Goal: Task Accomplishment & Management: Use online tool/utility

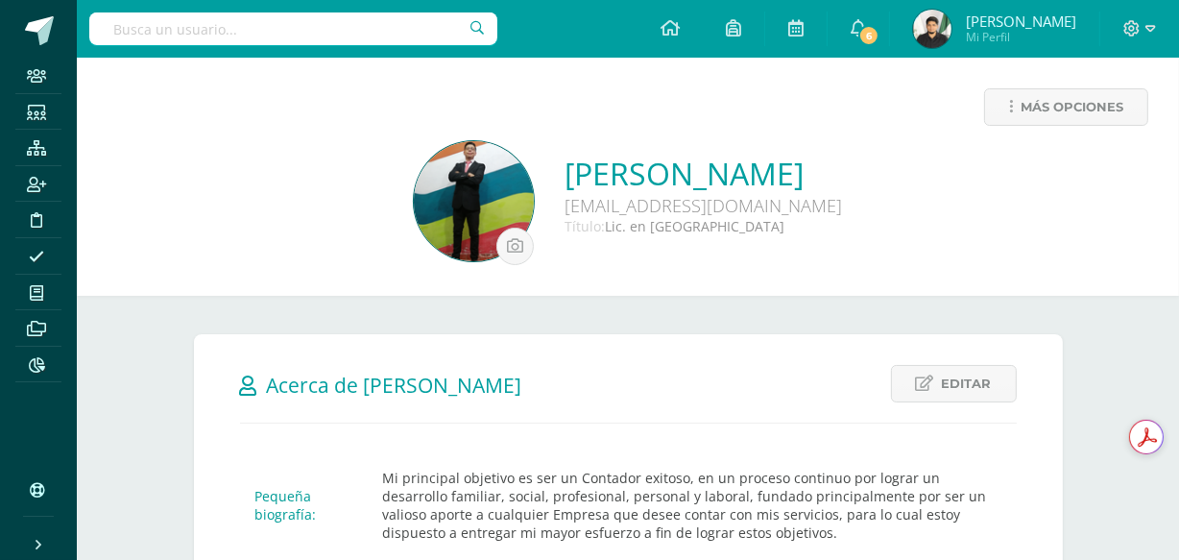
click at [647, 114] on div "Más opciones" at bounding box center [627, 114] width 1071 height 53
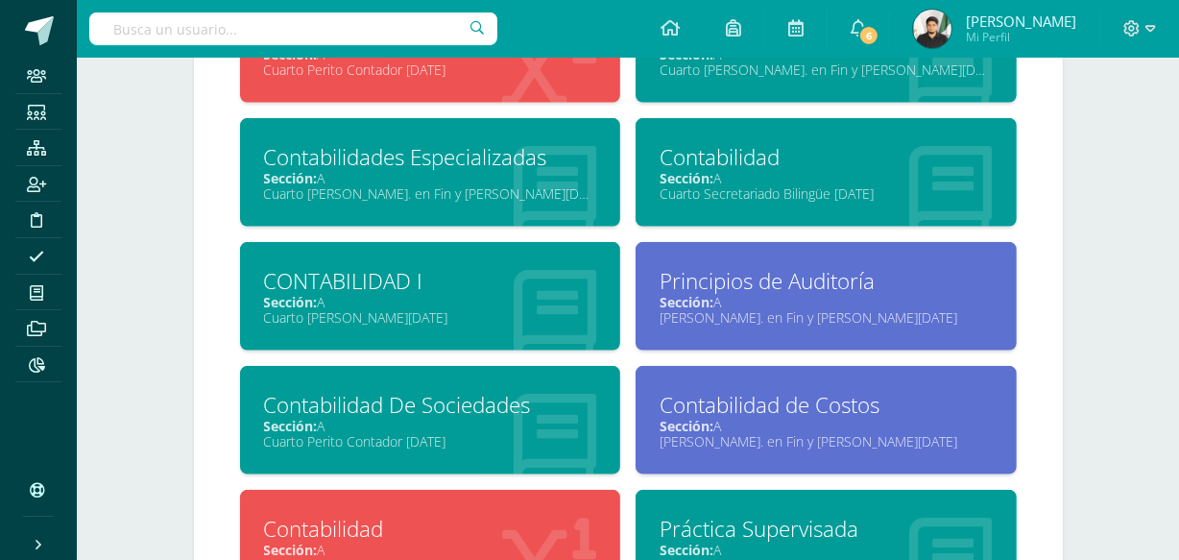
scroll to position [1568, 0]
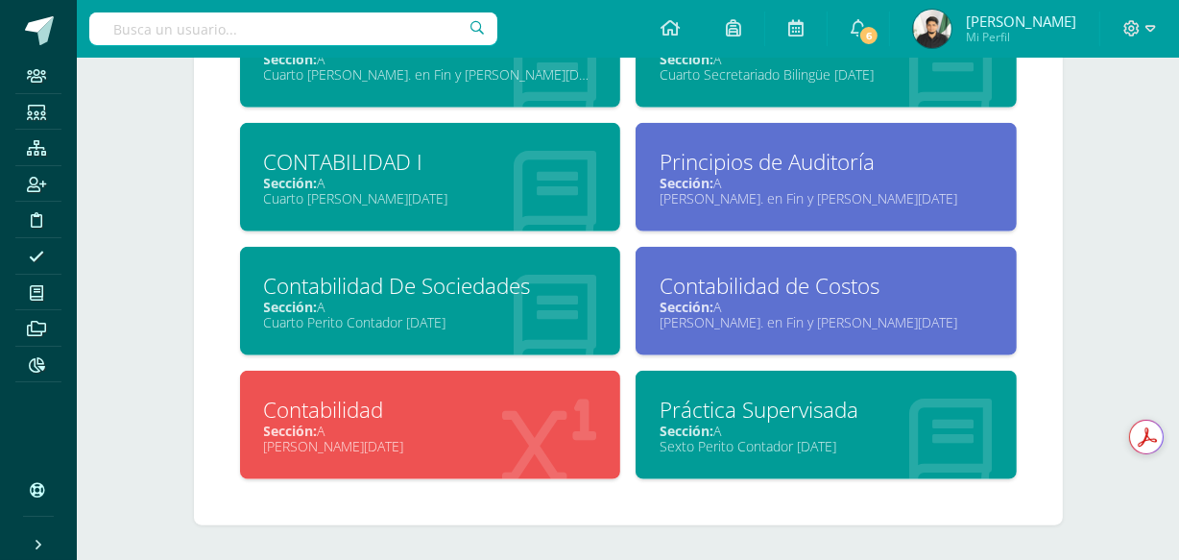
click at [735, 421] on div "Sección: A" at bounding box center [826, 430] width 333 height 18
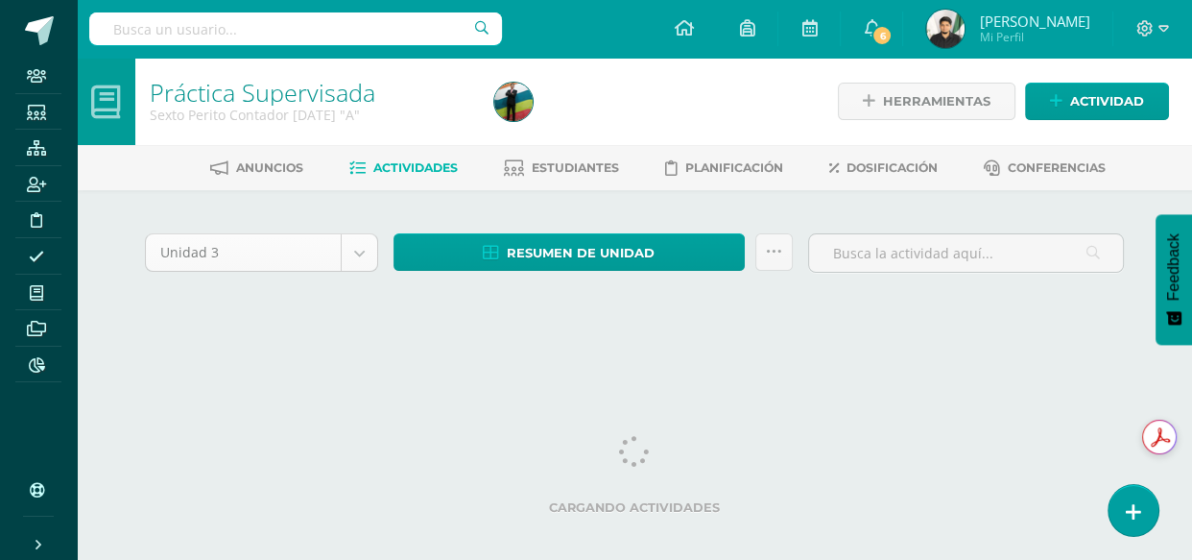
click at [365, 263] on body "Staff Estudiantes Estructura Inscripción Disciplina Asistencia Mis cursos Archi…" at bounding box center [596, 181] width 1192 height 363
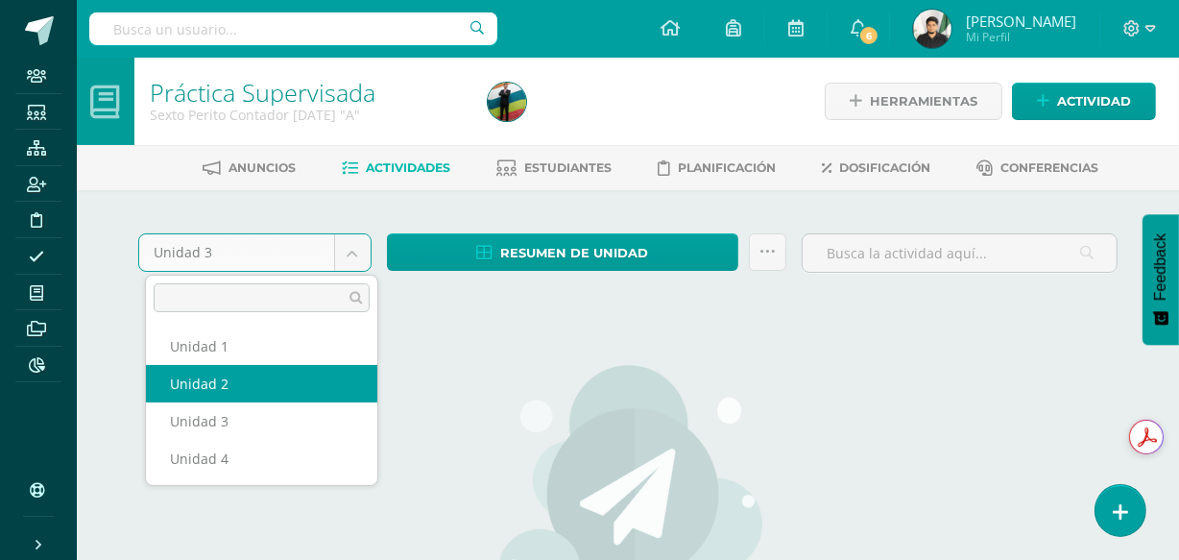
select select "Unidad 2"
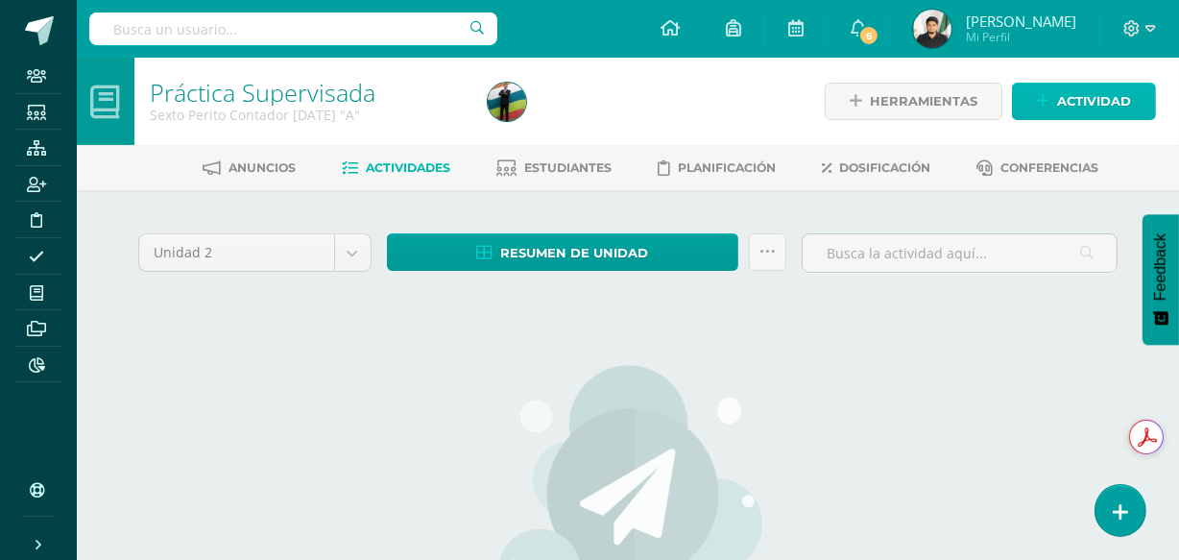
click at [1087, 94] on span "Actividad" at bounding box center [1094, 102] width 74 height 36
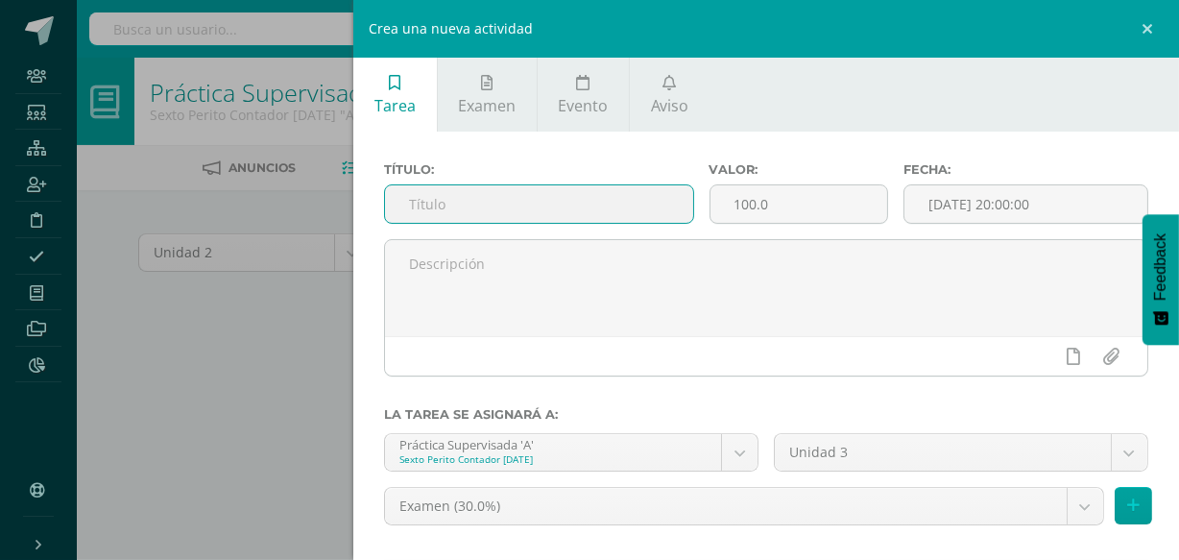
click at [566, 206] on input "text" at bounding box center [538, 203] width 307 height 37
type input "E"
type input "Laboratorio No. 2"
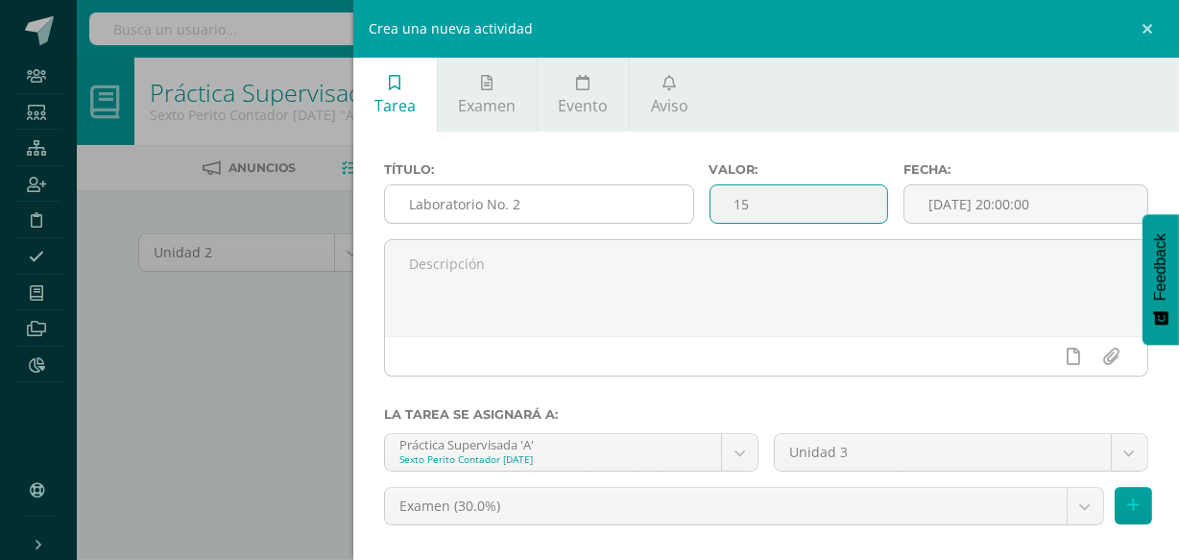
type input "15"
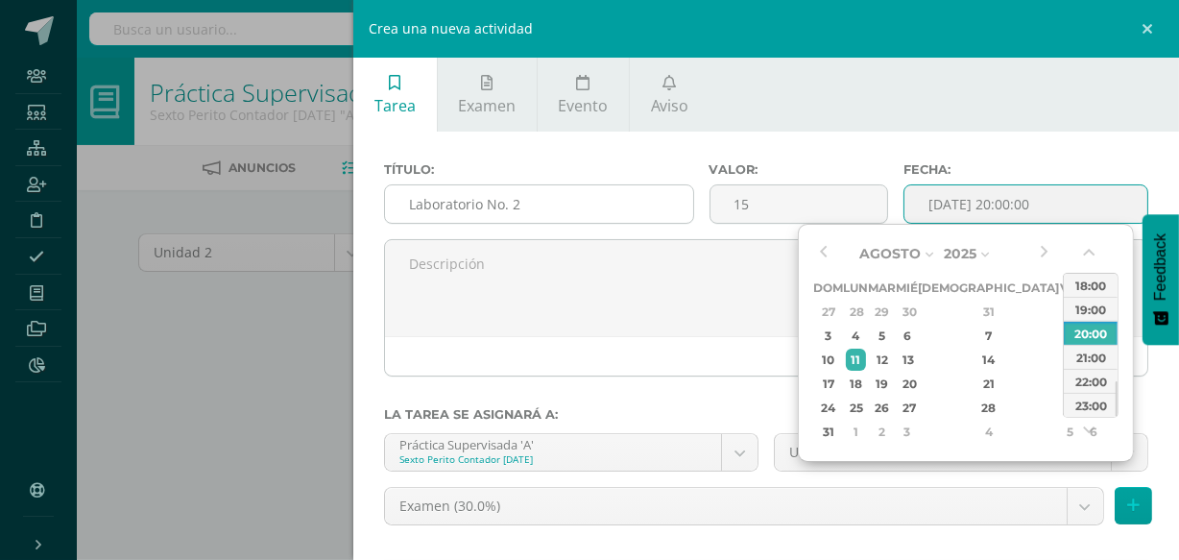
type input "2025-08-11 20:00"
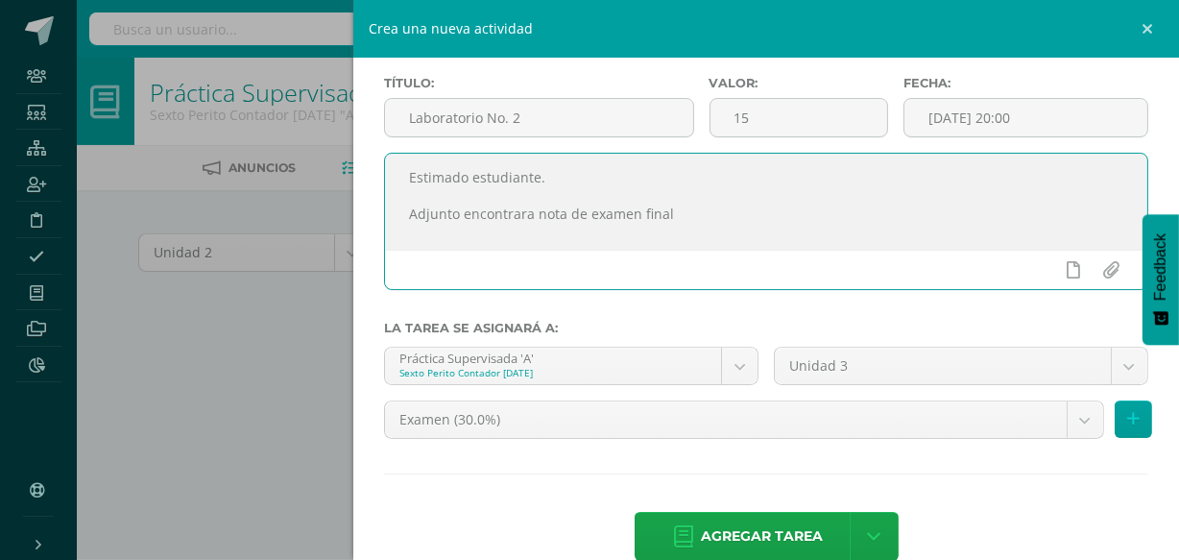
scroll to position [125, 0]
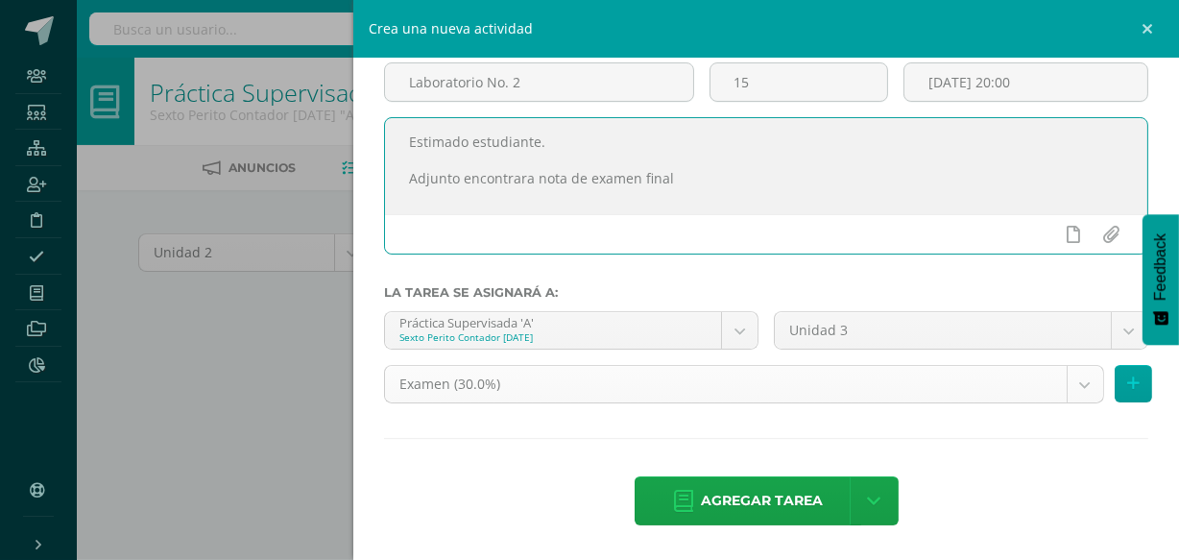
type textarea "Estimado estudiante. Adjunto encontrara nota de examen final"
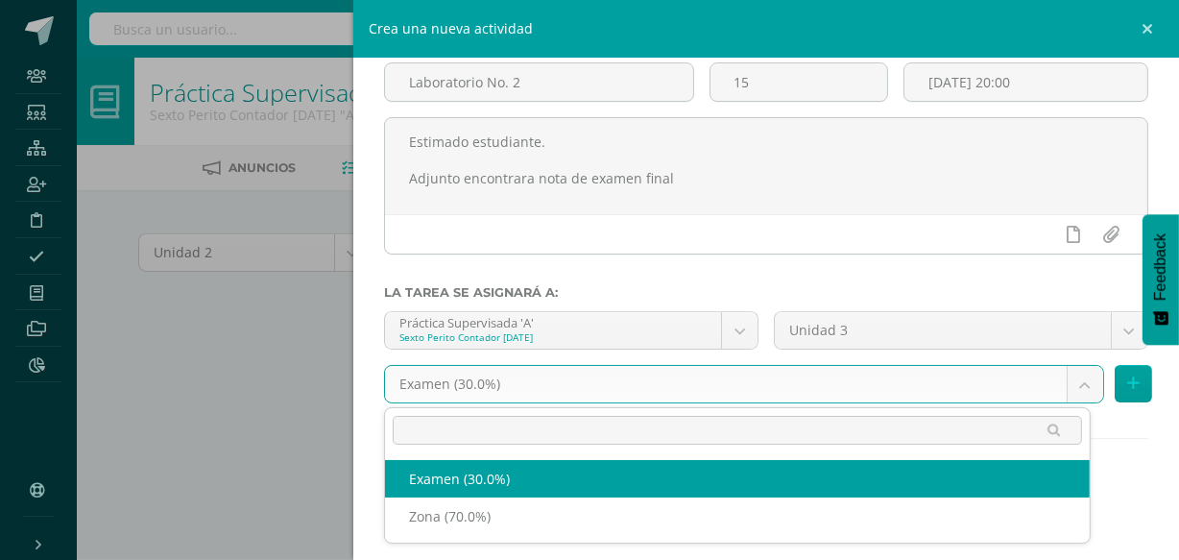
click at [1075, 379] on body "Staff Estudiantes Estructura Inscripción Disciplina Asistencia Mis cursos Archi…" at bounding box center [589, 415] width 1179 height 830
select select "76534"
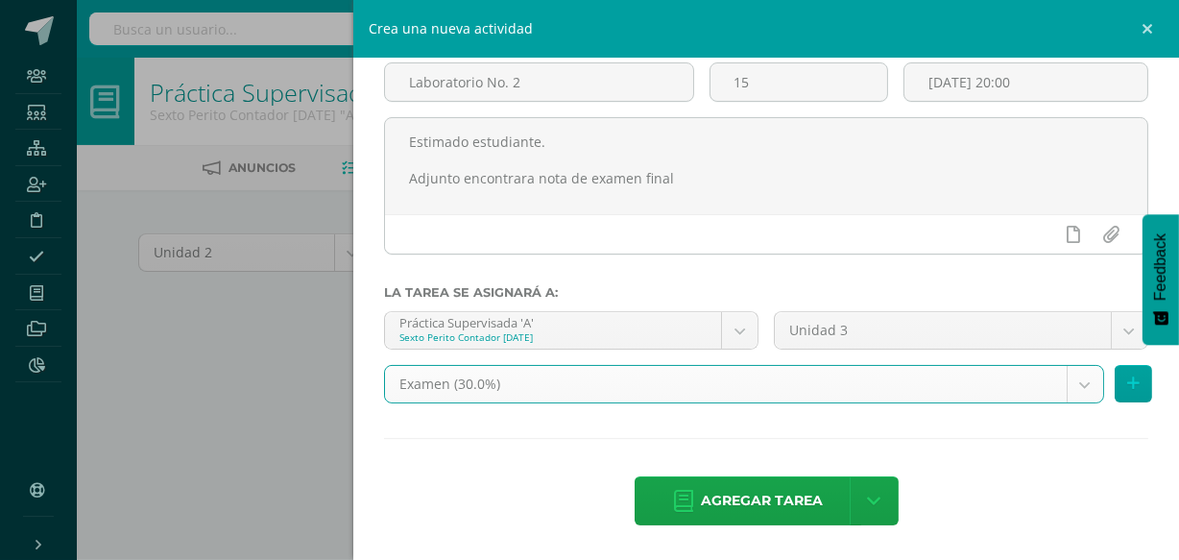
click at [761, 486] on span "Agregar tarea" at bounding box center [762, 500] width 122 height 47
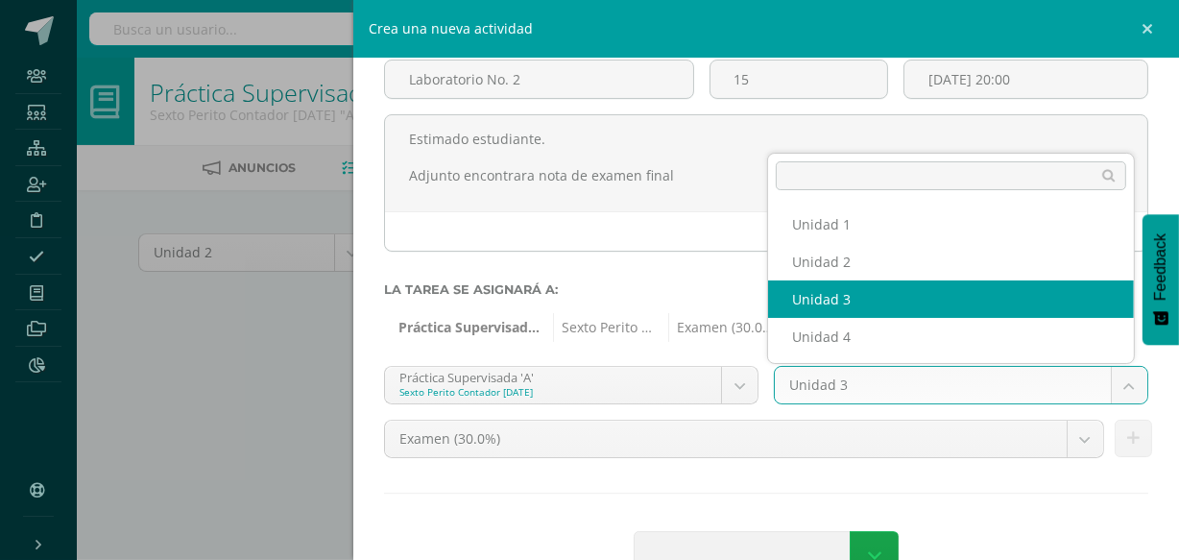
drag, startPoint x: 1096, startPoint y: 375, endPoint x: 1053, endPoint y: 384, distance: 44.1
click at [1096, 375] on body "Staff Estudiantes Estructura Inscripción Disciplina Asistencia Mis cursos Archi…" at bounding box center [589, 415] width 1179 height 830
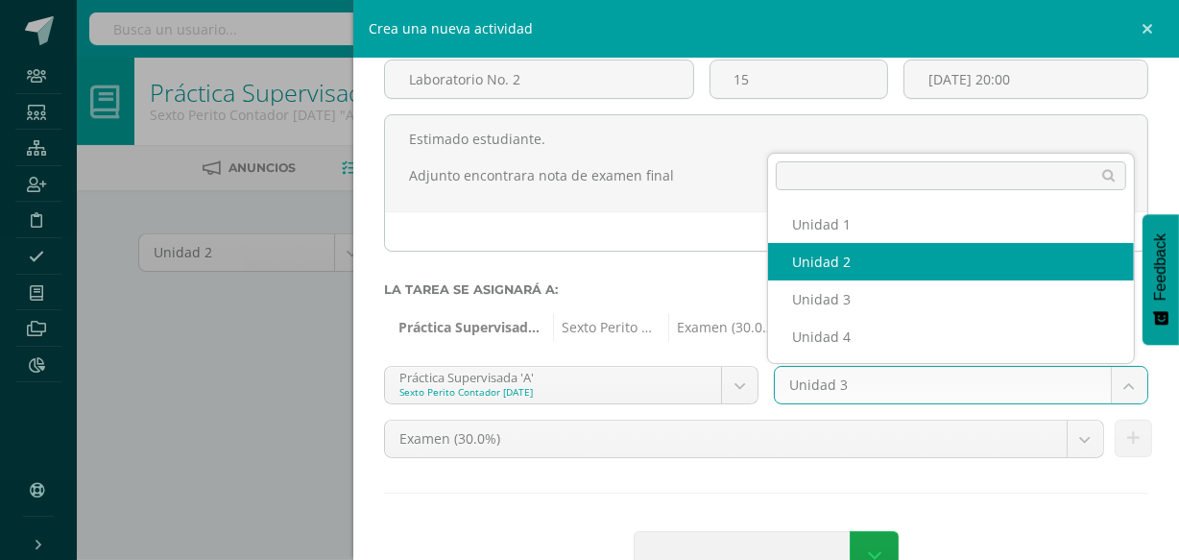
select select "76530"
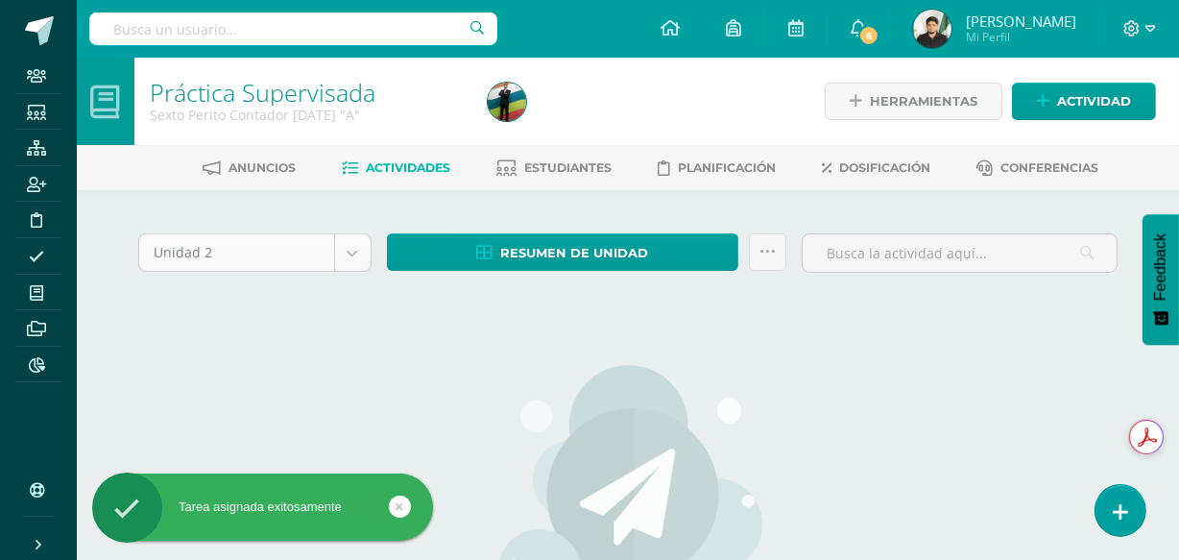
click at [361, 260] on body "Tarea asignada exitosamente Staff Estudiantes Estructura Inscripción Disciplina…" at bounding box center [589, 415] width 1179 height 830
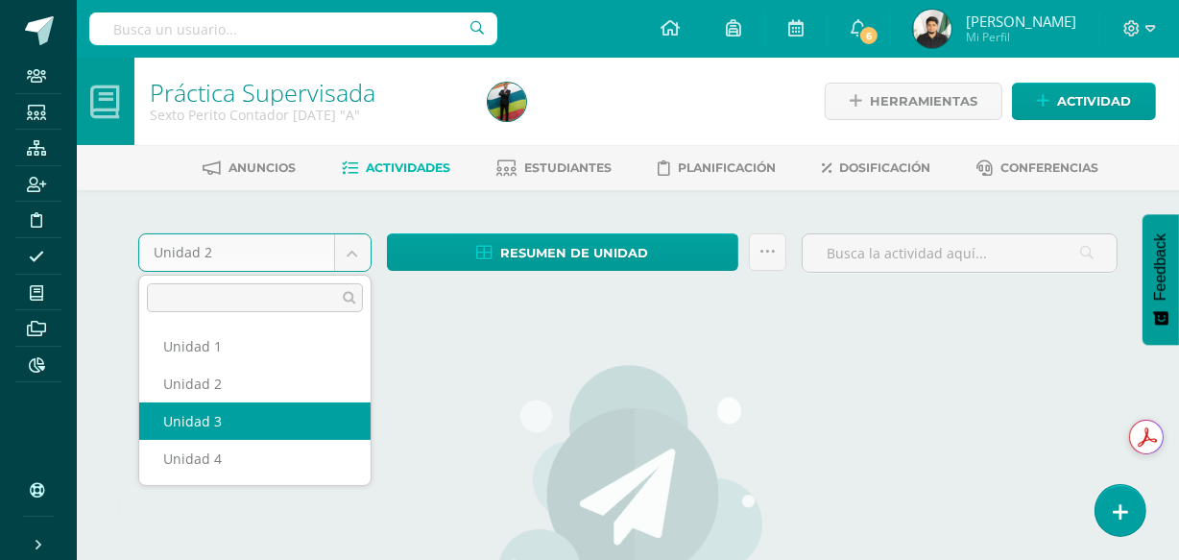
select select "Unidad 3"
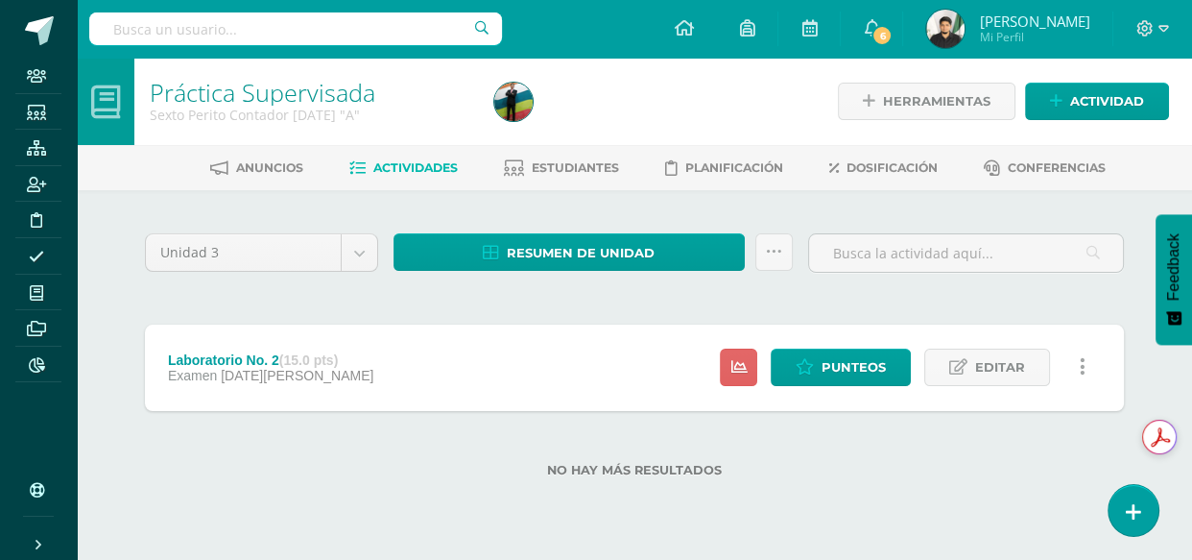
click at [1092, 361] on link at bounding box center [1082, 367] width 37 height 37
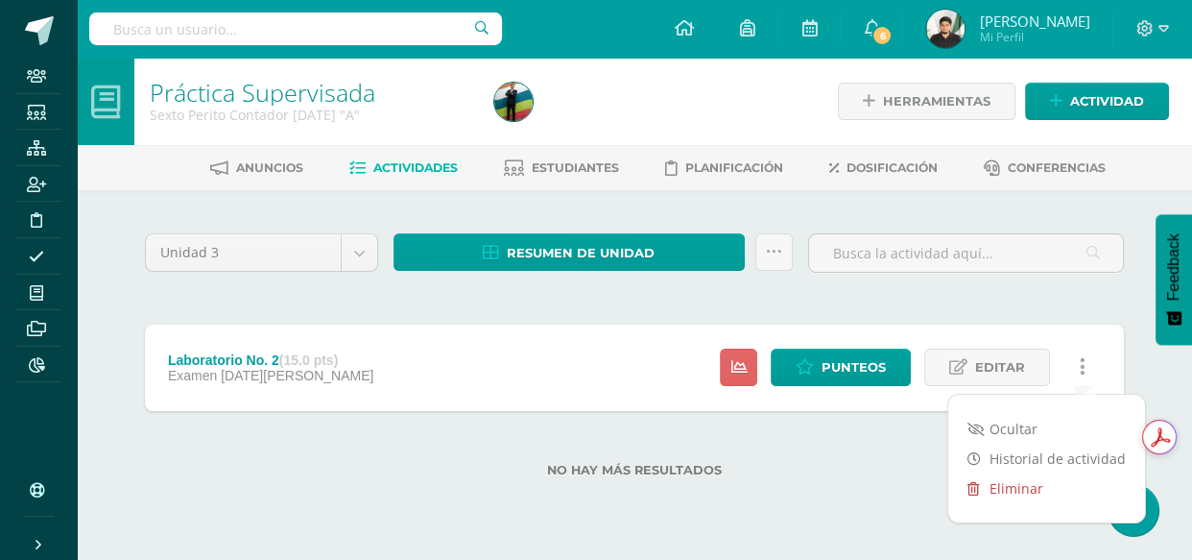
click at [1050, 475] on link "Eliminar" at bounding box center [1047, 488] width 197 height 30
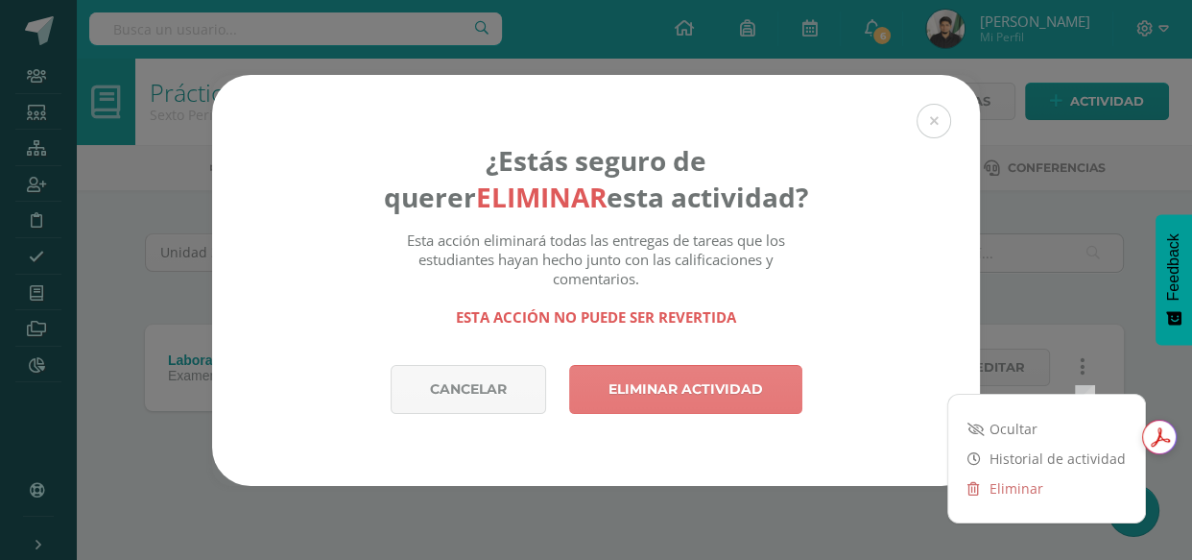
click at [710, 409] on link "Eliminar actividad" at bounding box center [685, 389] width 233 height 49
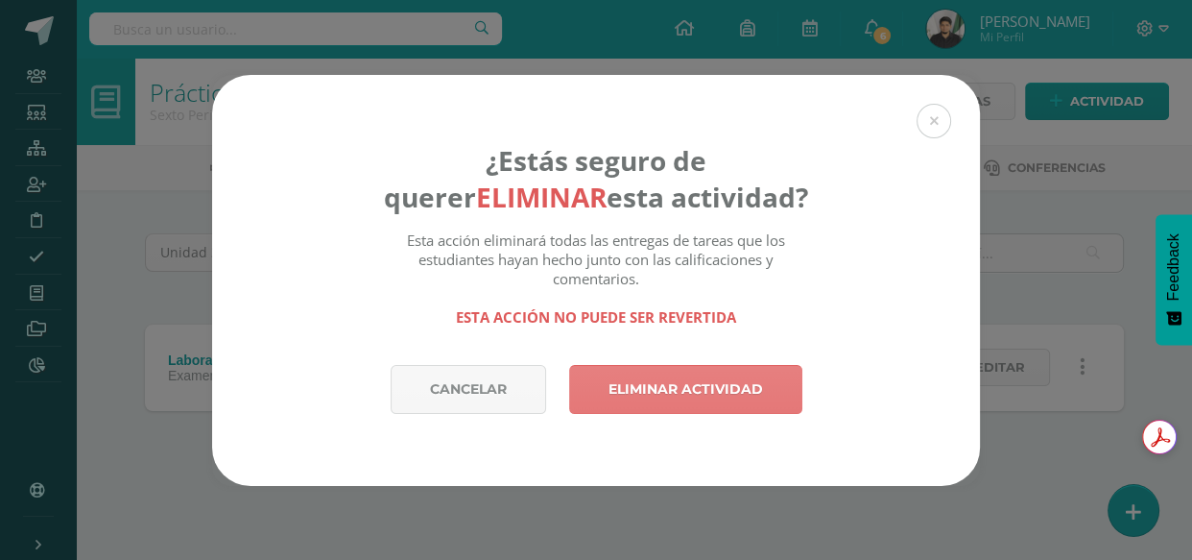
click at [695, 392] on link "Eliminar actividad" at bounding box center [685, 389] width 233 height 49
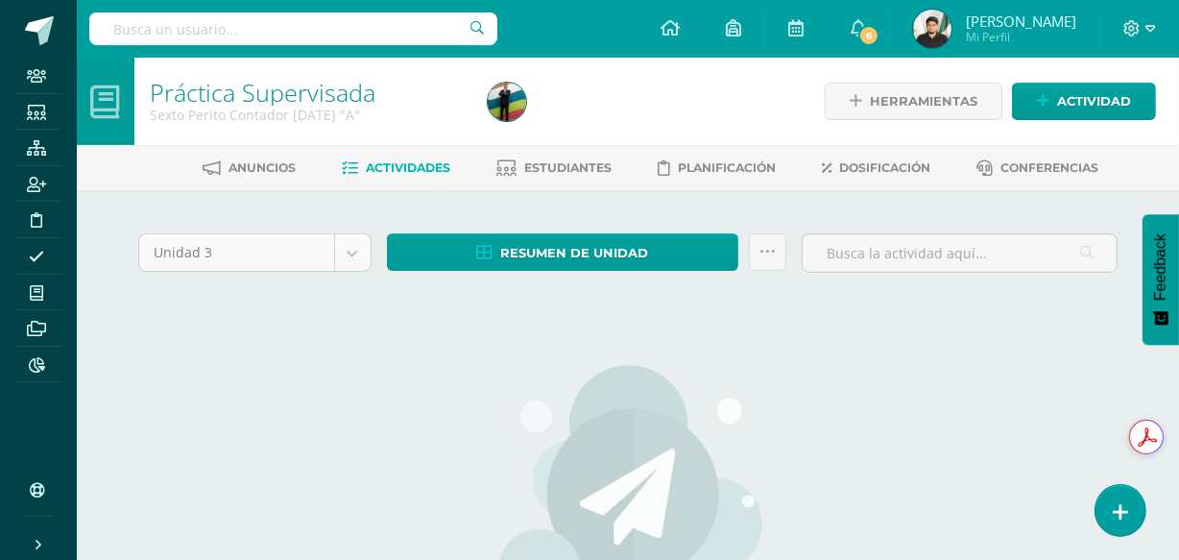
click at [356, 263] on body "La tarea ya había sido eliminada previamente. La tarea Laboratorio No. 2 fue el…" at bounding box center [589, 415] width 1179 height 830
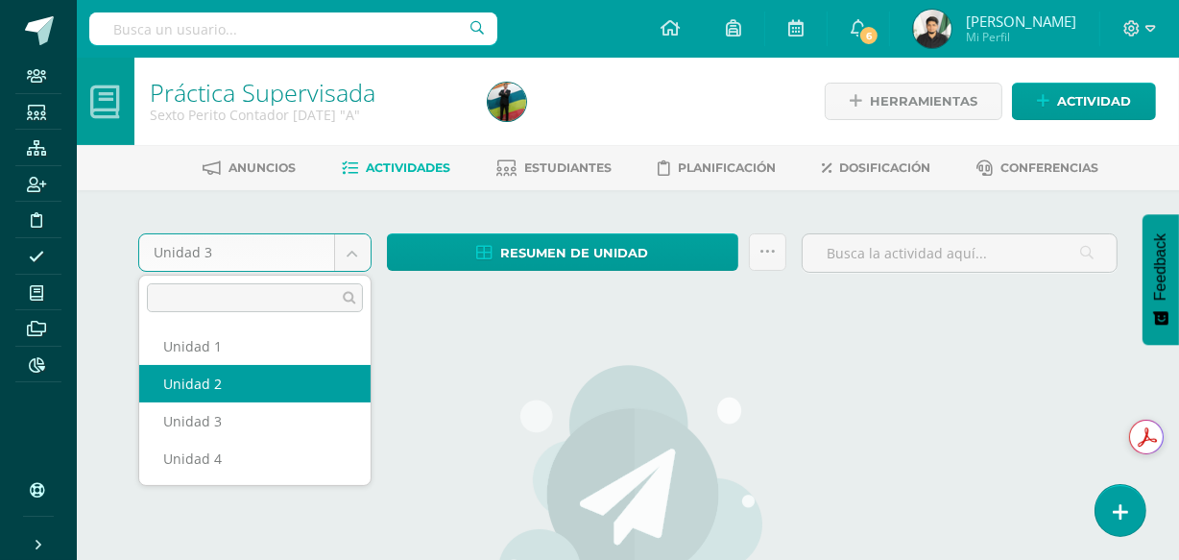
select select "Unidad 2"
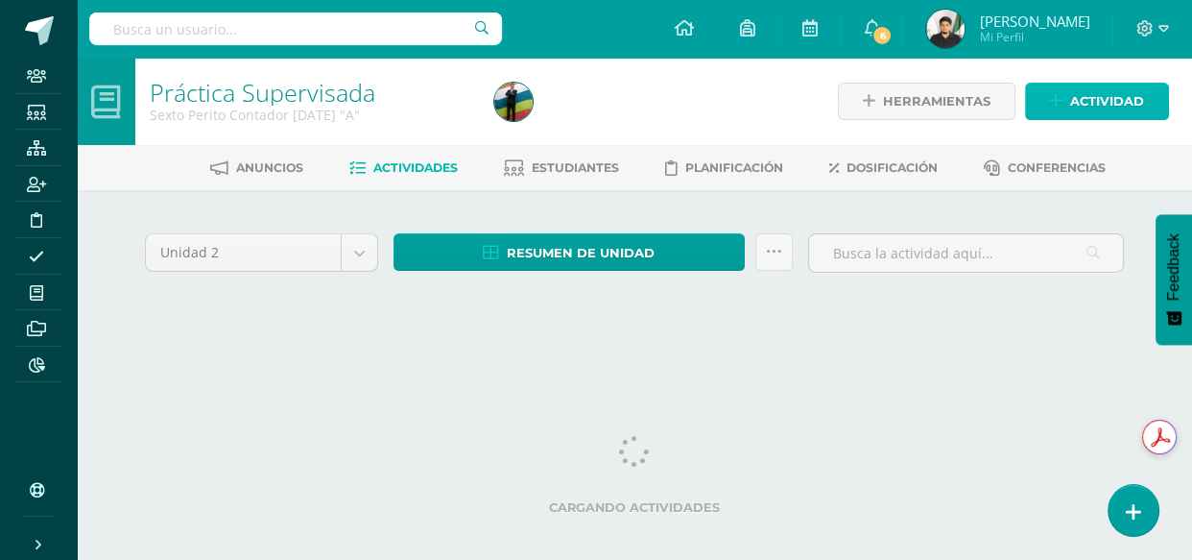
click at [1057, 107] on icon at bounding box center [1056, 101] width 12 height 16
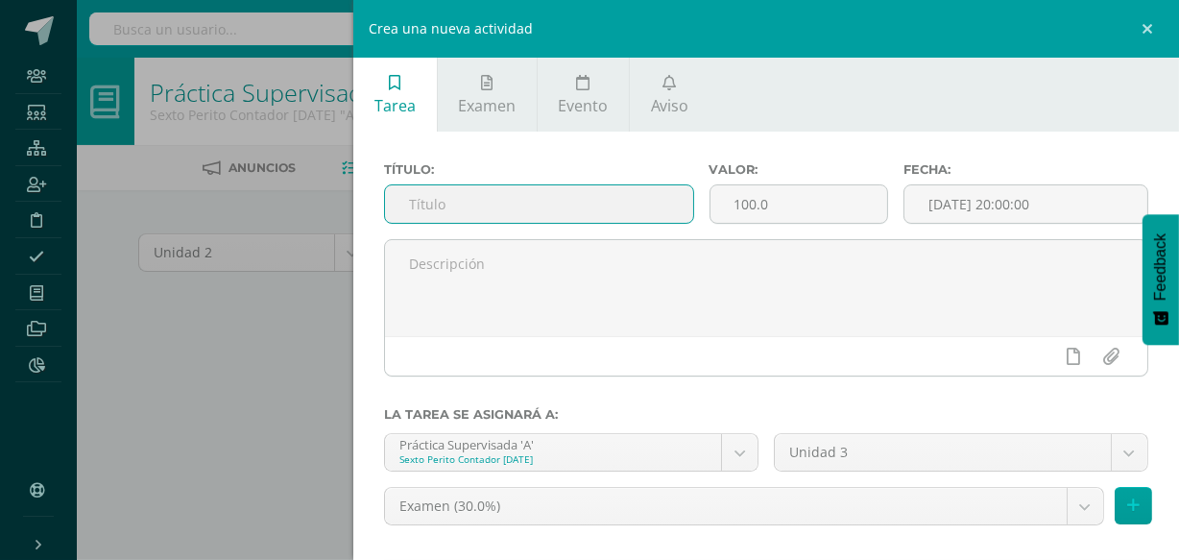
click at [547, 204] on input "text" at bounding box center [538, 203] width 307 height 37
type input "Laboratorio No2"
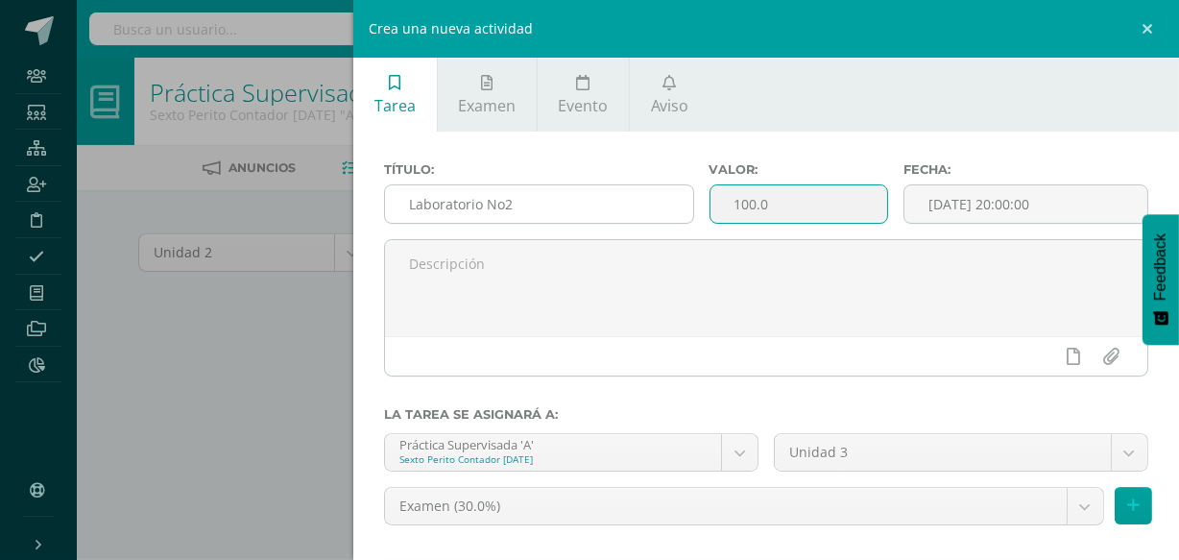
type input "3"
type input "15"
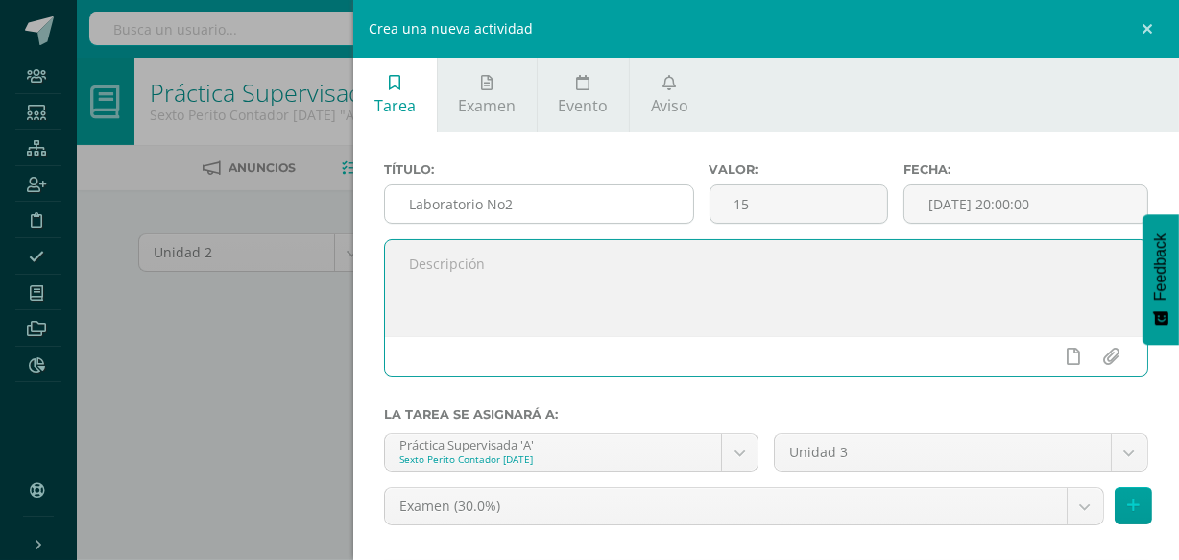
type input "2025-08-11 20:00"
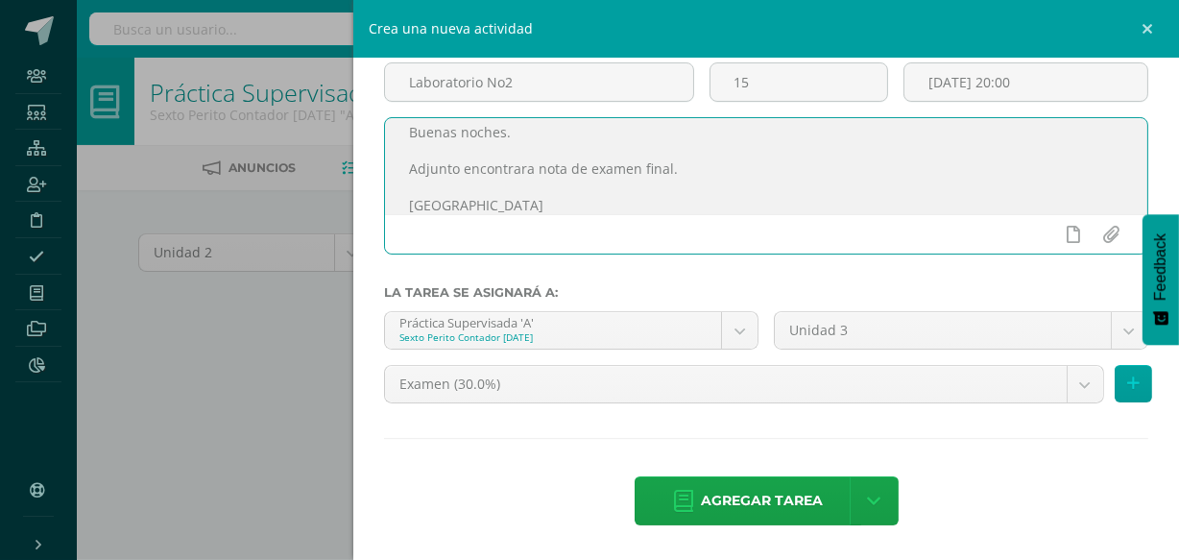
scroll to position [86, 0]
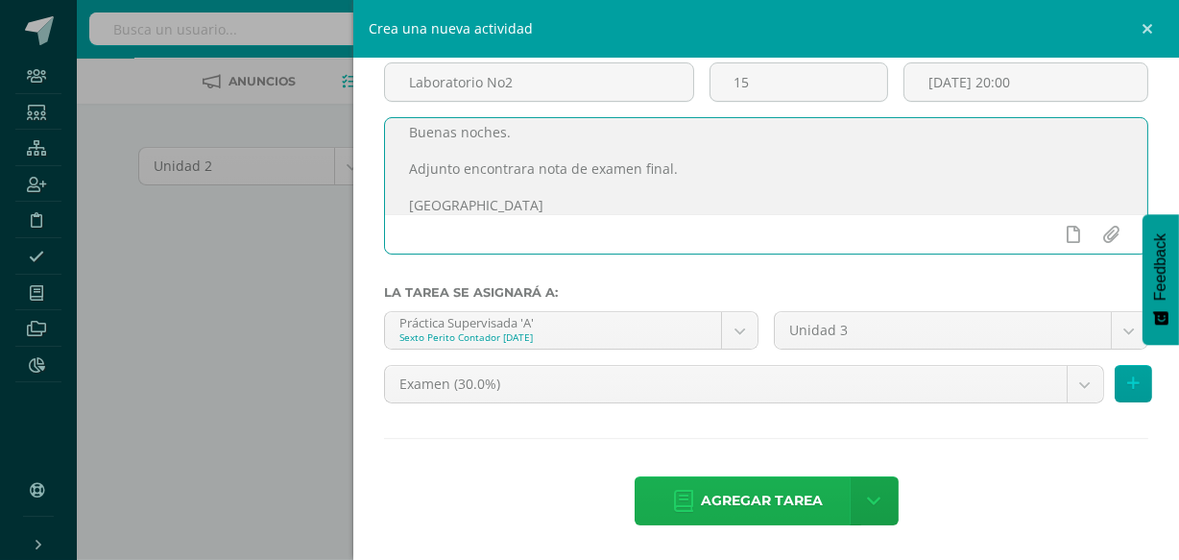
type textarea "Buenas noches. Adjunto encontrara nota de examen final. Saludos"
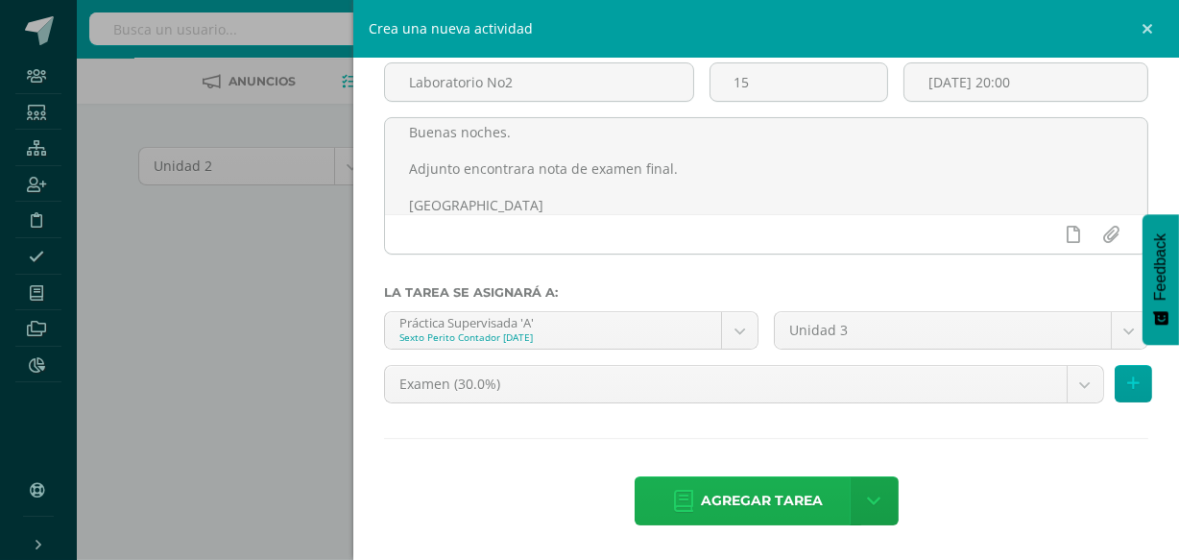
click at [768, 480] on span "Agregar tarea" at bounding box center [762, 500] width 122 height 47
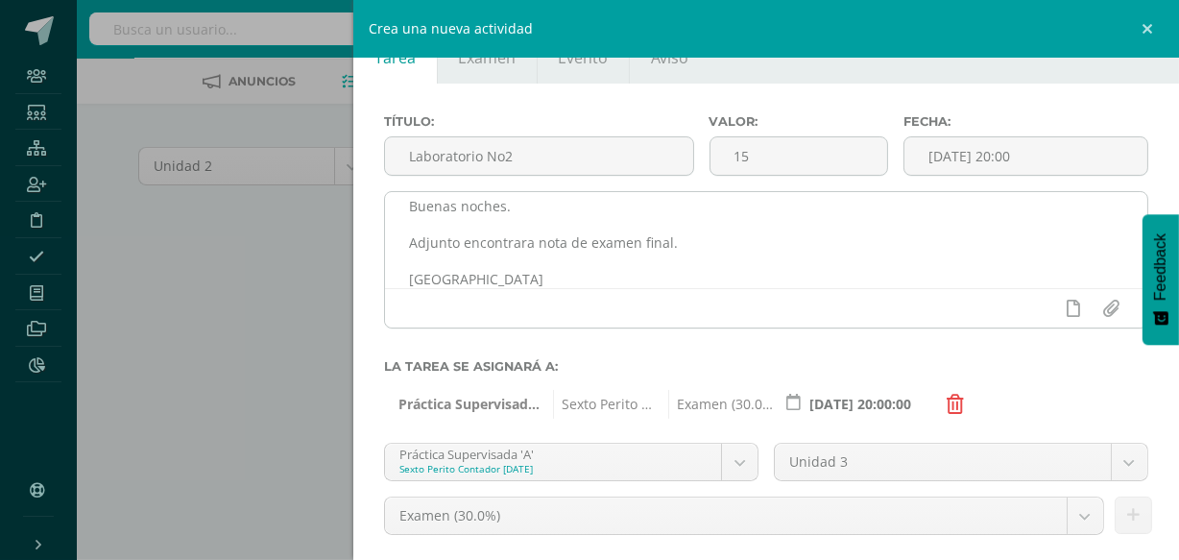
scroll to position [37, 0]
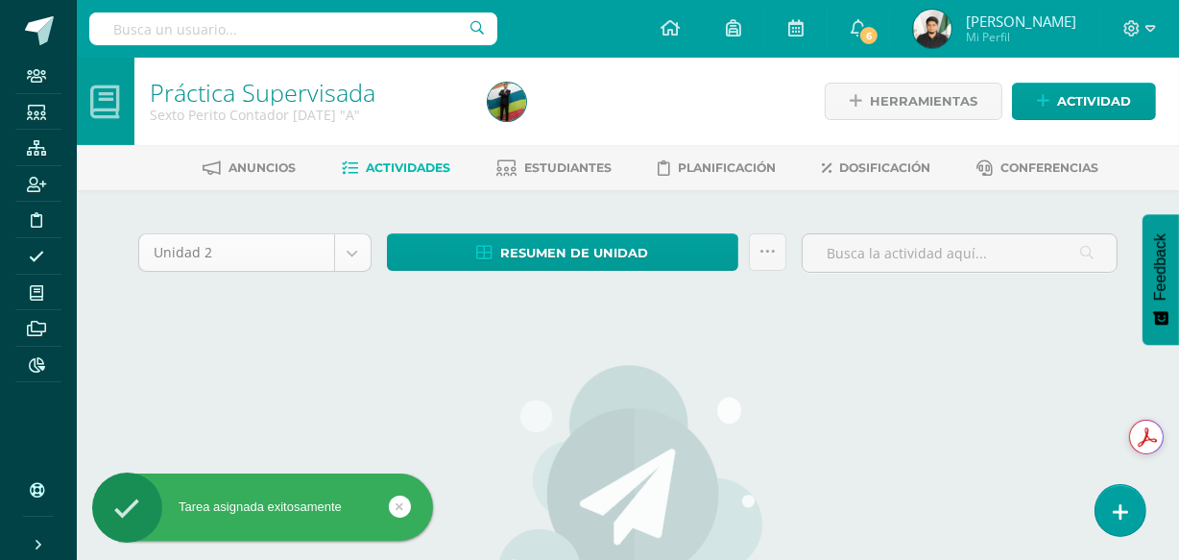
click at [360, 257] on body "Tarea asignada exitosamente Staff Estudiantes Estructura Inscripción Disciplina…" at bounding box center [589, 415] width 1179 height 830
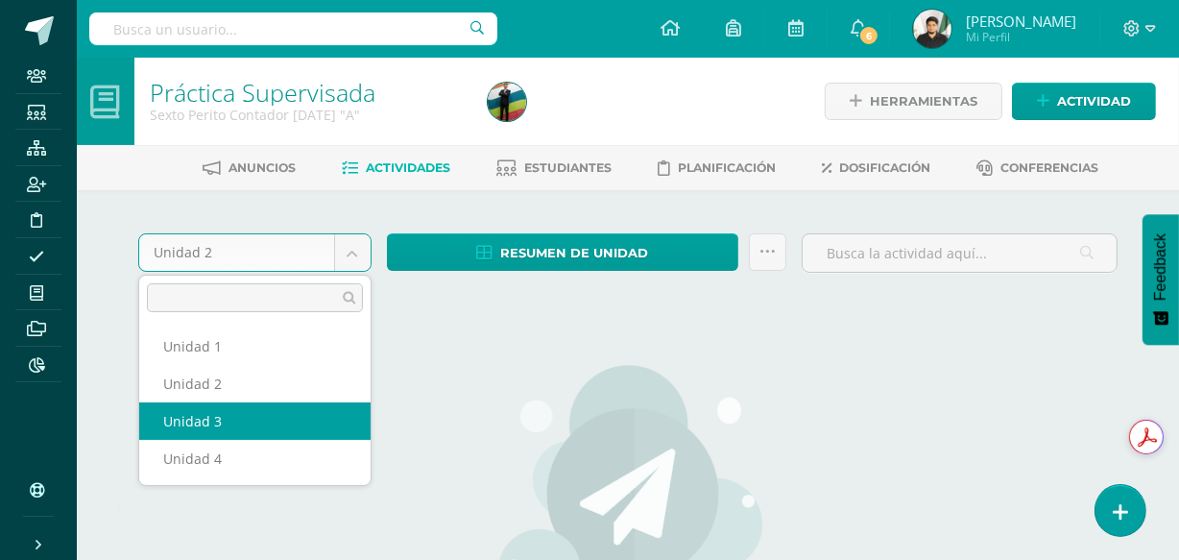
select select "Unidad 3"
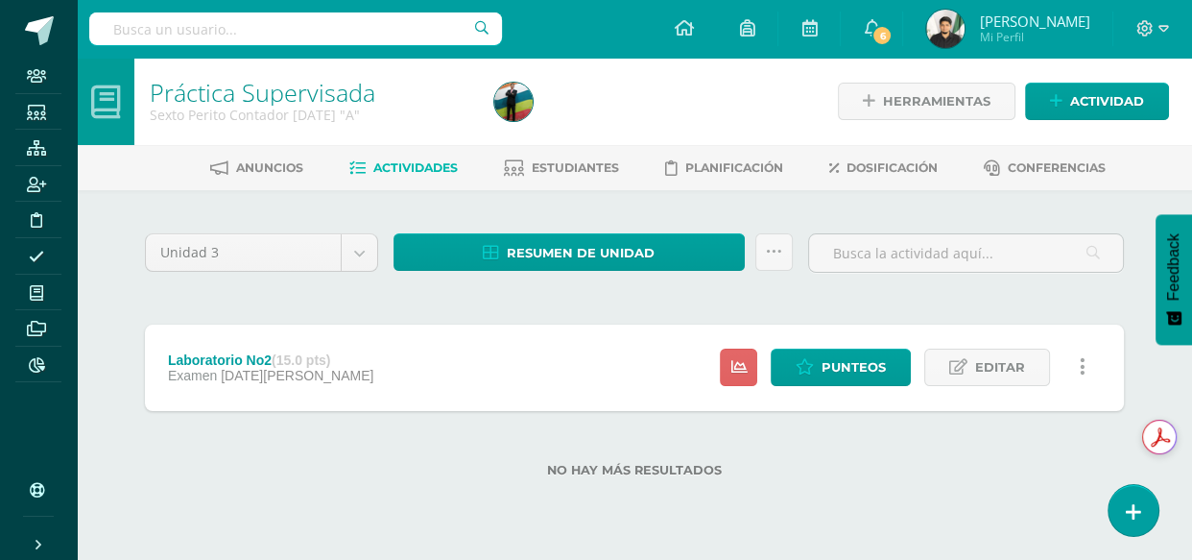
click at [1088, 375] on link at bounding box center [1082, 367] width 37 height 37
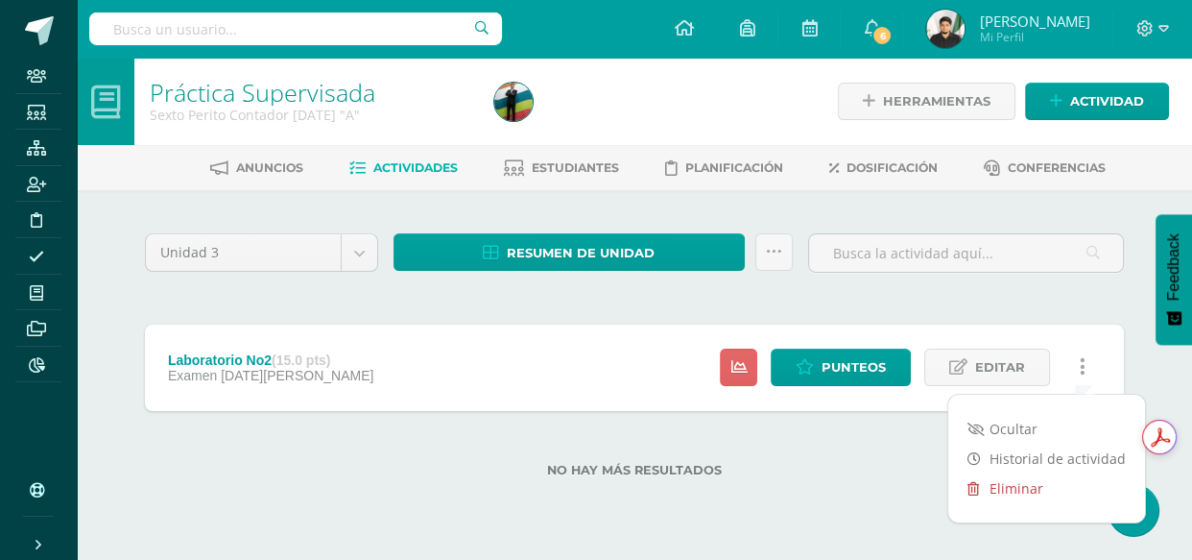
click at [1026, 479] on link "Eliminar" at bounding box center [1047, 488] width 197 height 30
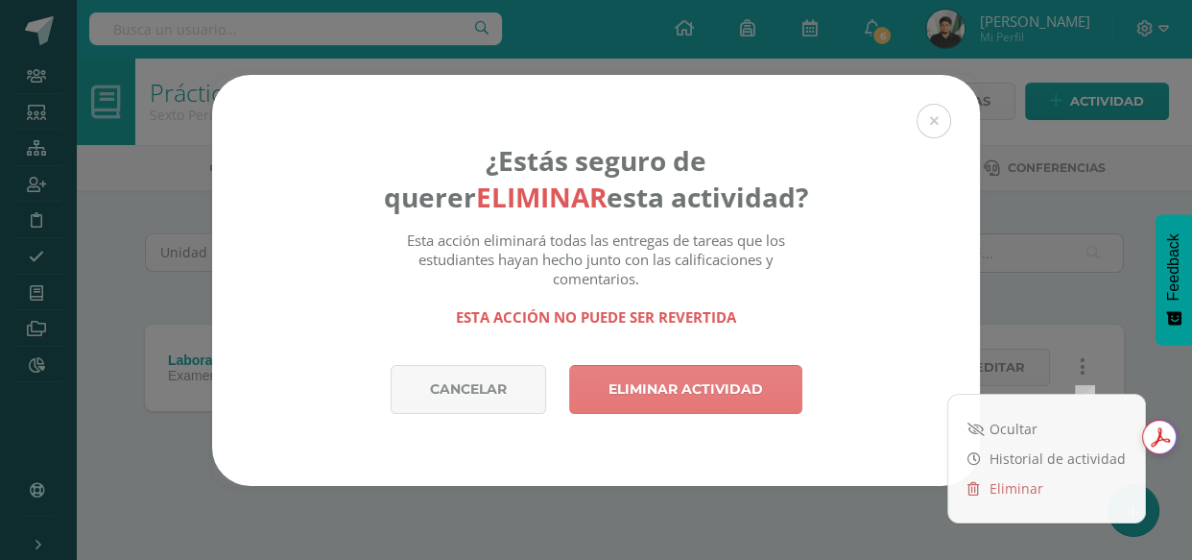
click at [739, 384] on link "Eliminar actividad" at bounding box center [685, 389] width 233 height 49
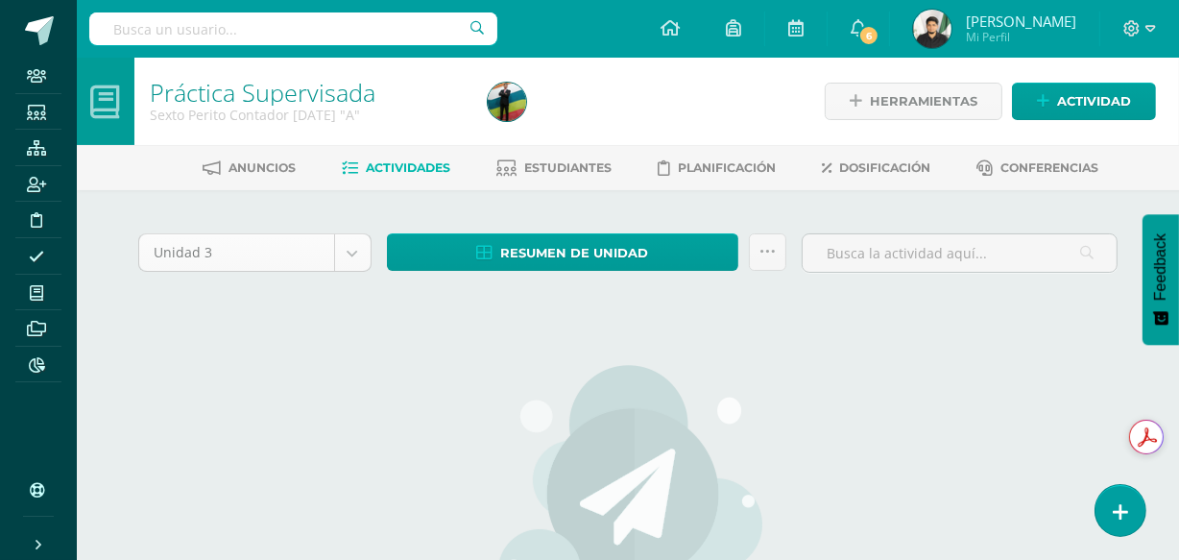
click at [358, 253] on body "La tarea Laboratorio No2 fue eliminada exitosamente. Staff Estudiantes Estructu…" at bounding box center [589, 415] width 1179 height 830
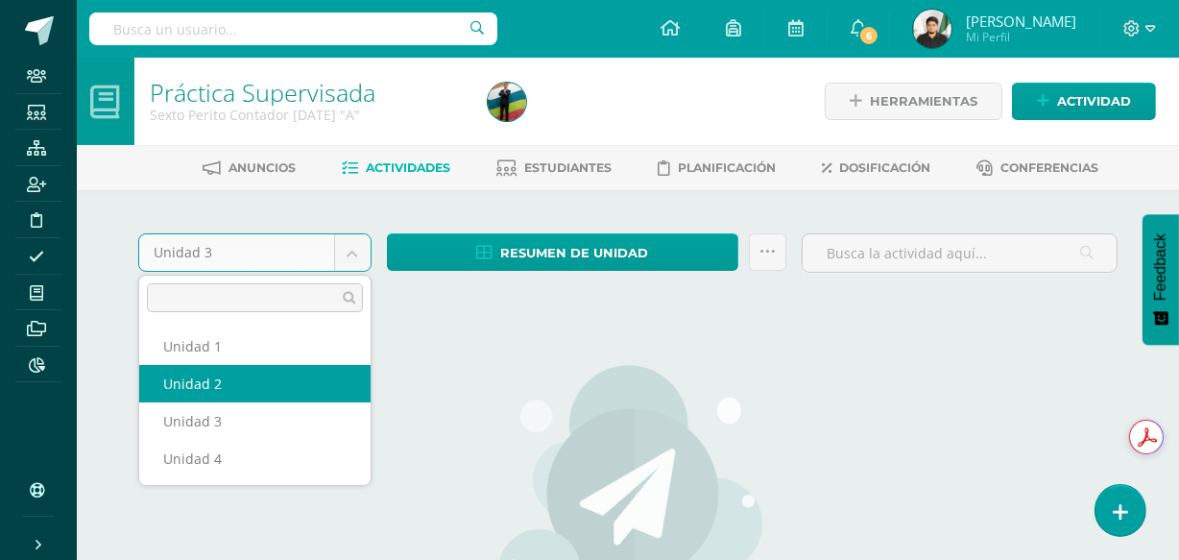
select select "Unidad 2"
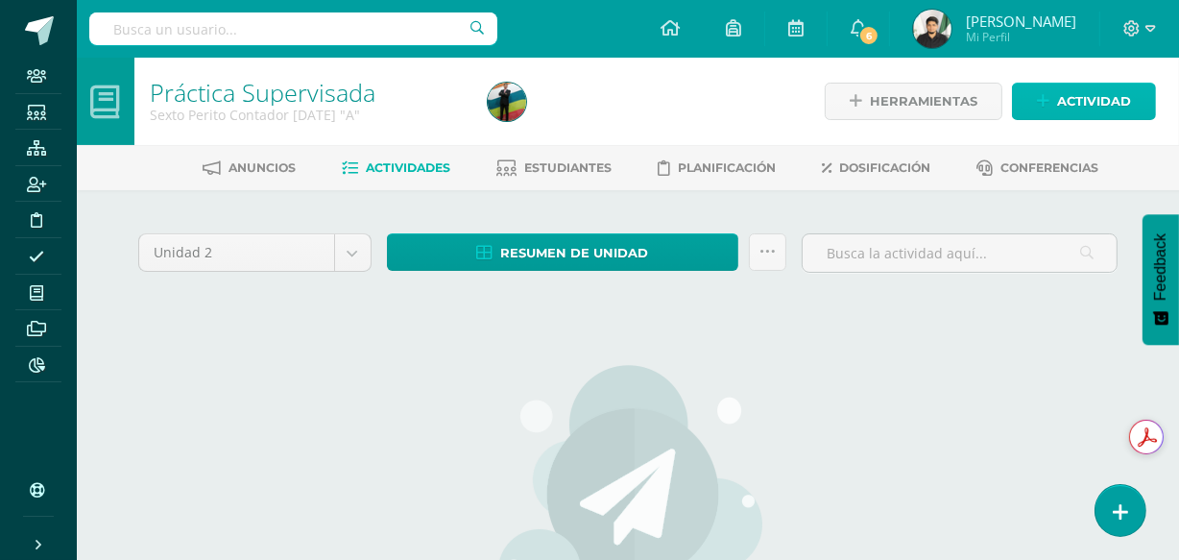
click at [1090, 104] on span "Actividad" at bounding box center [1094, 102] width 74 height 36
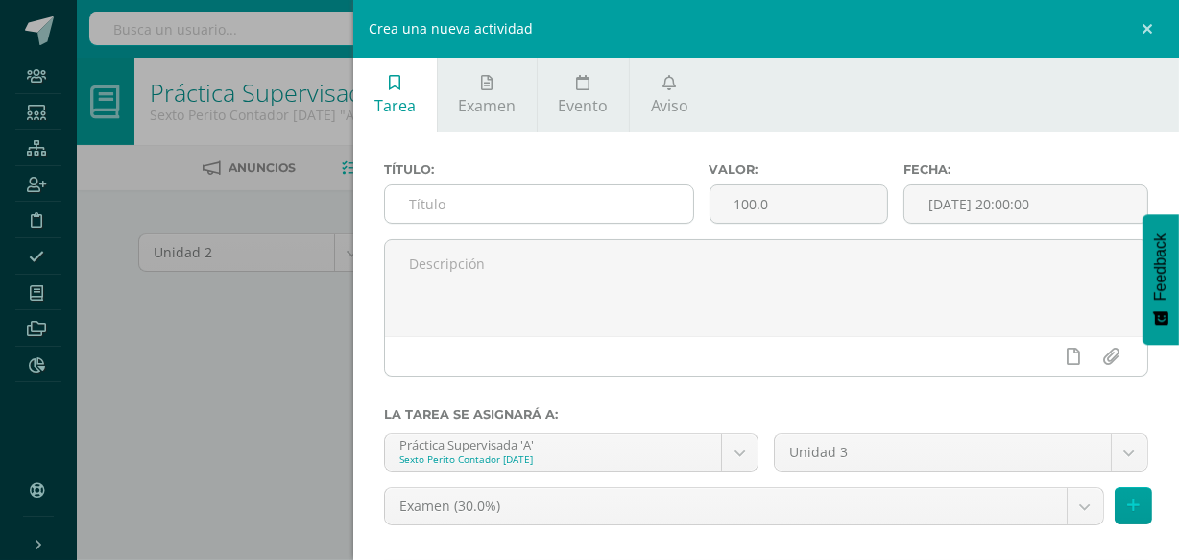
click at [527, 202] on input "text" at bounding box center [538, 203] width 307 height 37
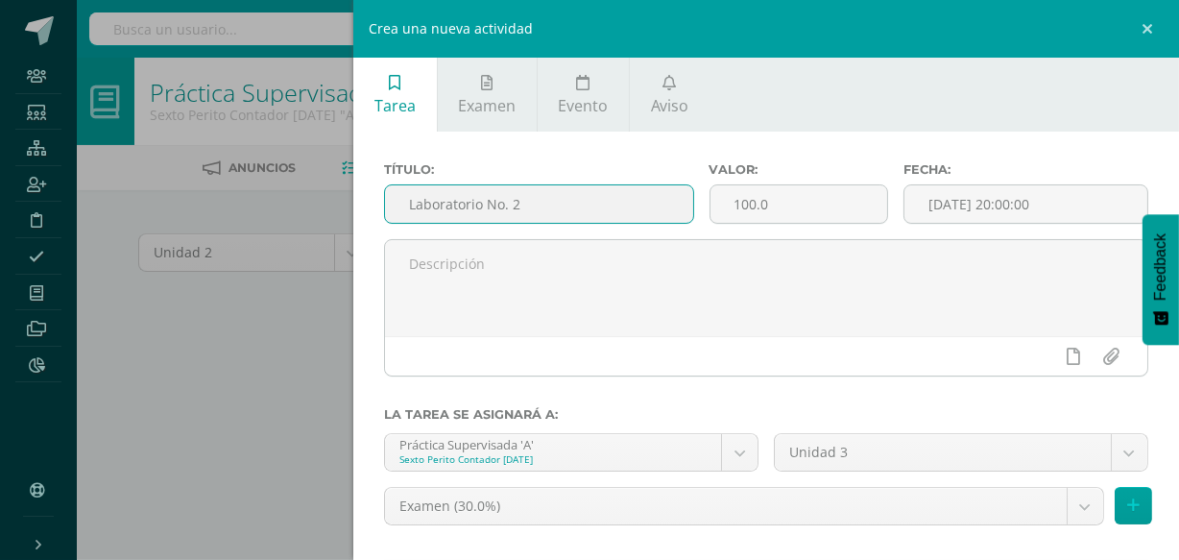
type input "Laboratorio No. 2"
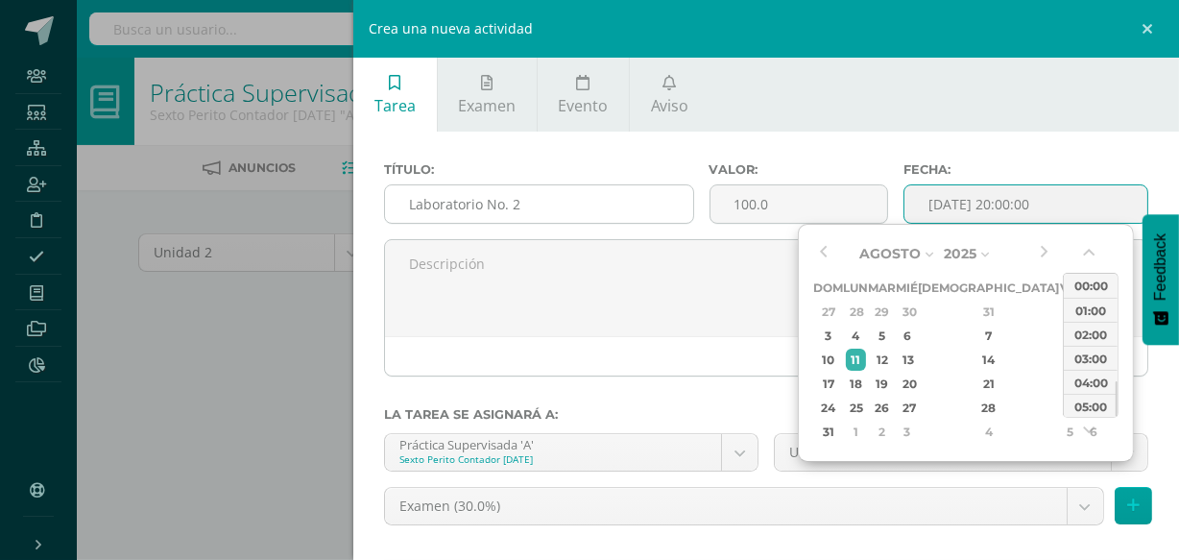
type input "2025-08-11 20:00"
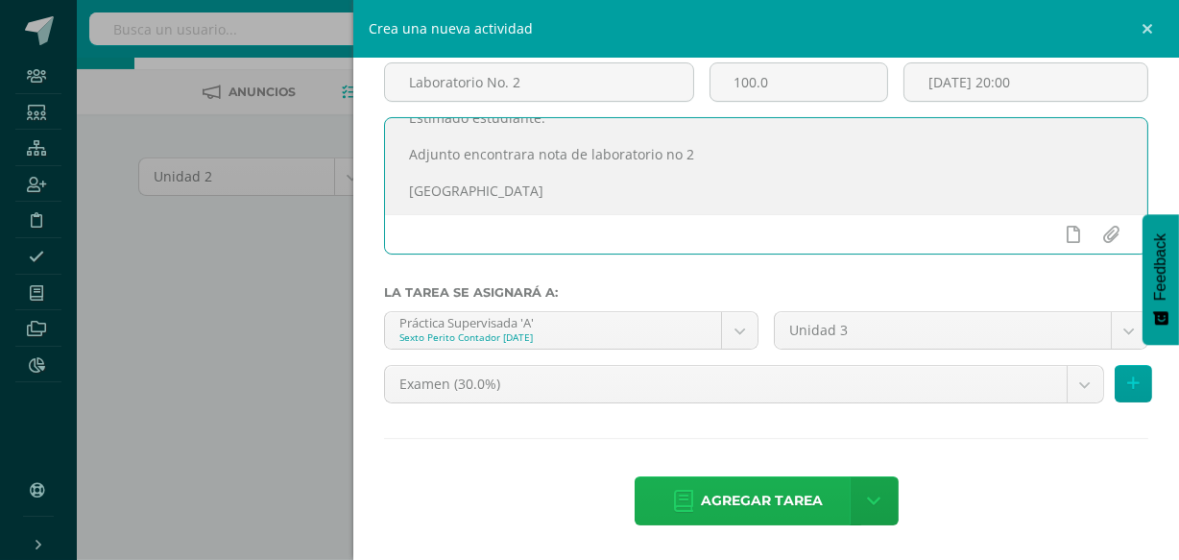
scroll to position [86, 0]
type textarea "Estimado estudiante. Adjunto encontrara nota de laboratorio no 2 Saludos"
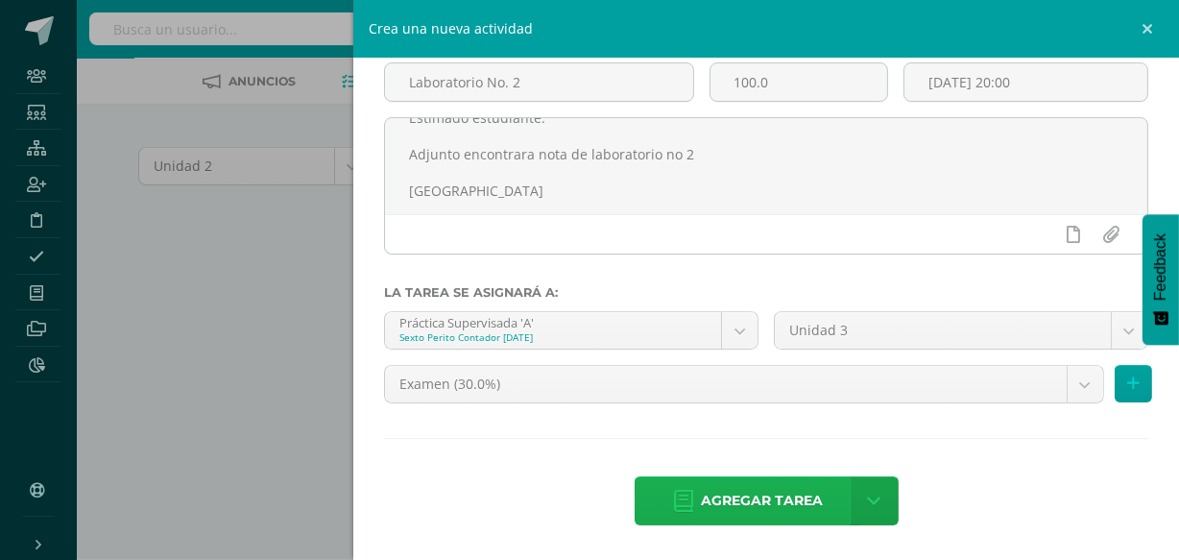
click at [720, 496] on span "Agregar tarea" at bounding box center [762, 500] width 122 height 47
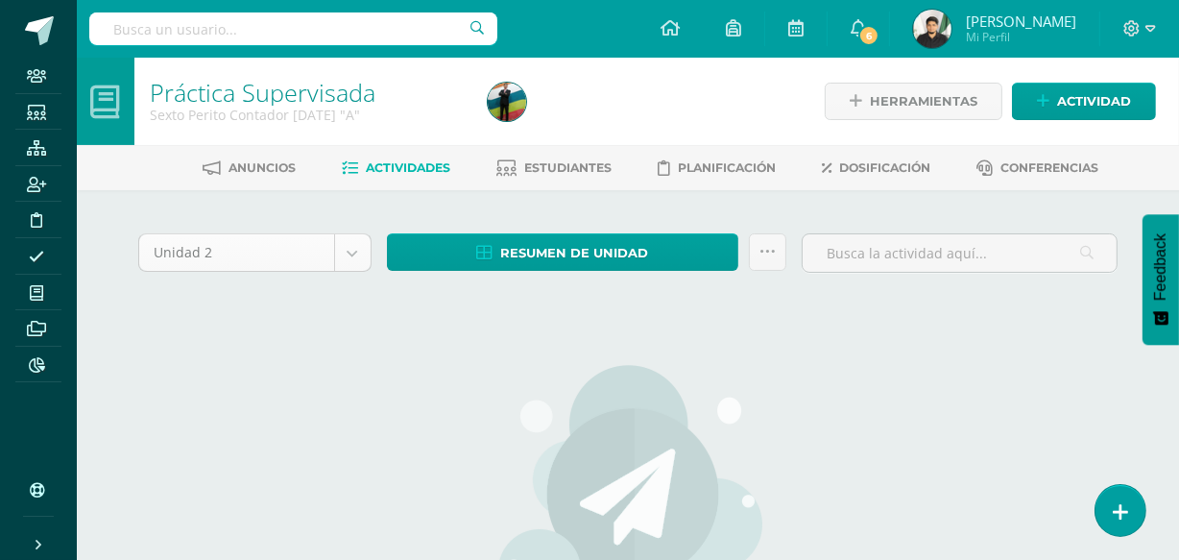
click at [351, 256] on body "Tarea asignada exitosamente Staff Estudiantes Estructura Inscripción Disciplina…" at bounding box center [589, 415] width 1179 height 830
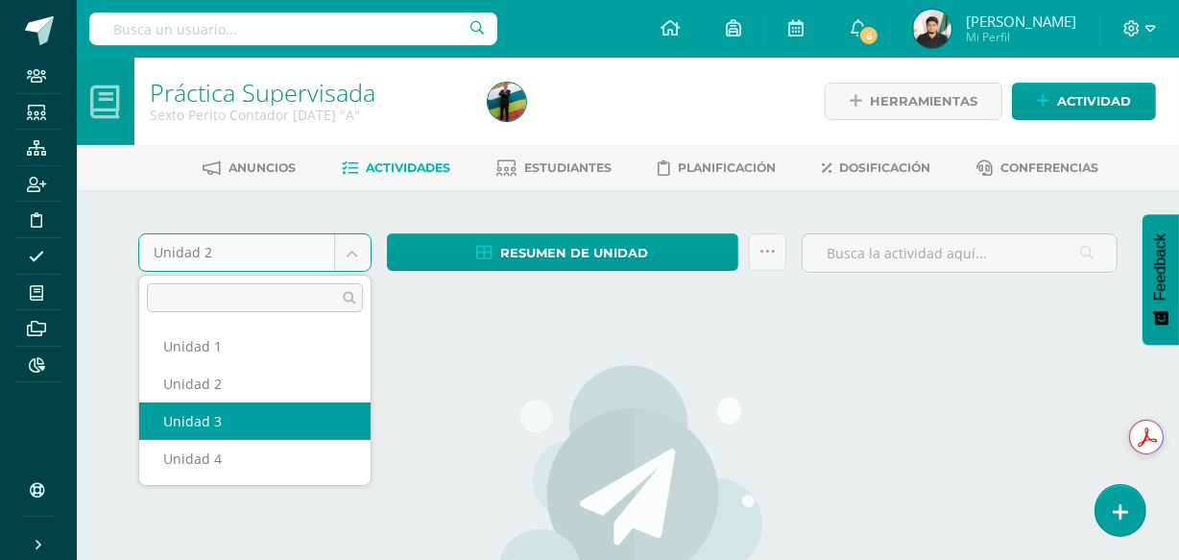
select select "Unidad 3"
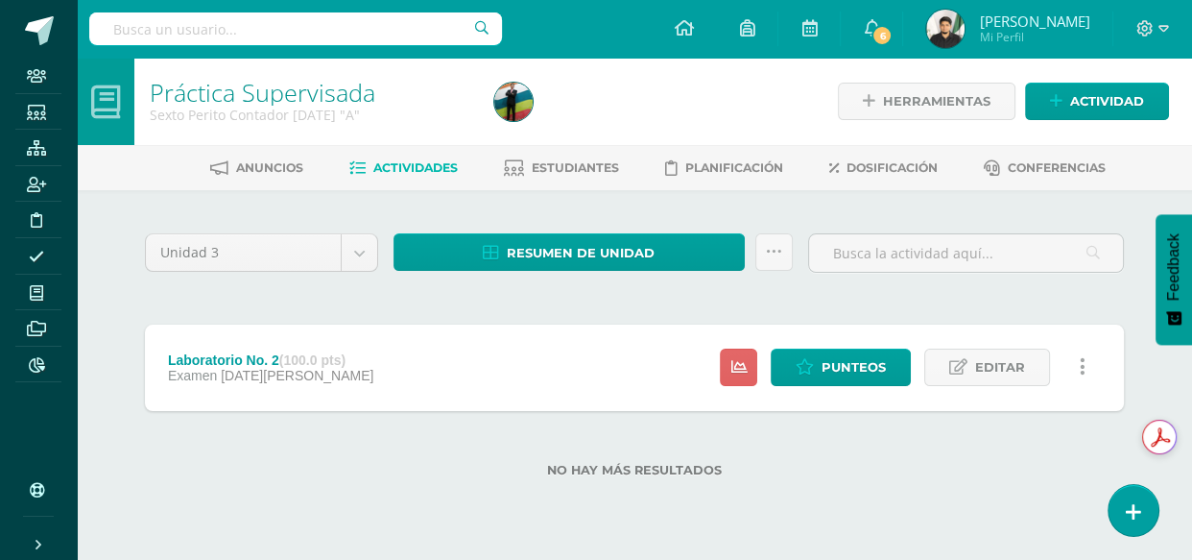
click at [1082, 373] on icon at bounding box center [1083, 366] width 6 height 21
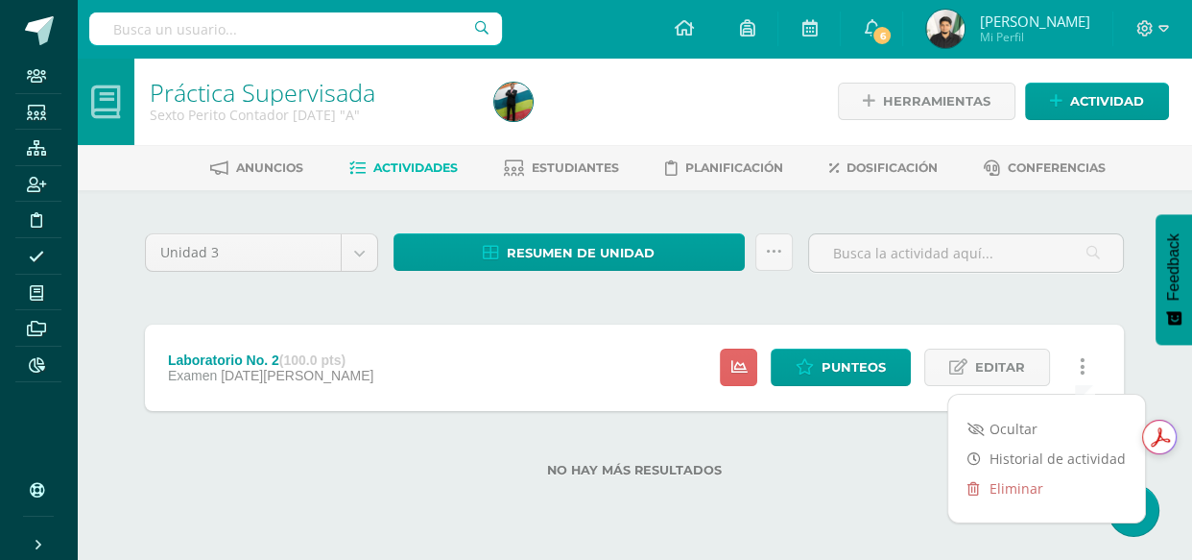
click at [1032, 511] on div "Ocultar Historial de actividad Eliminar" at bounding box center [1047, 459] width 197 height 128
click at [1022, 500] on link "Eliminar" at bounding box center [1047, 488] width 197 height 30
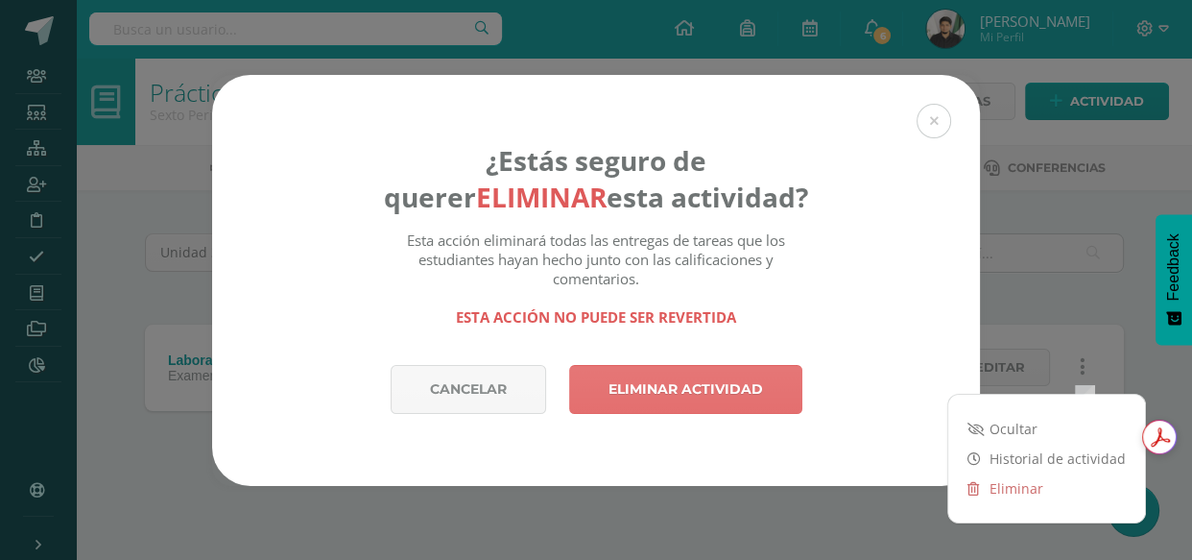
click at [695, 417] on div "Cancelar Eliminar actividad" at bounding box center [596, 425] width 768 height 121
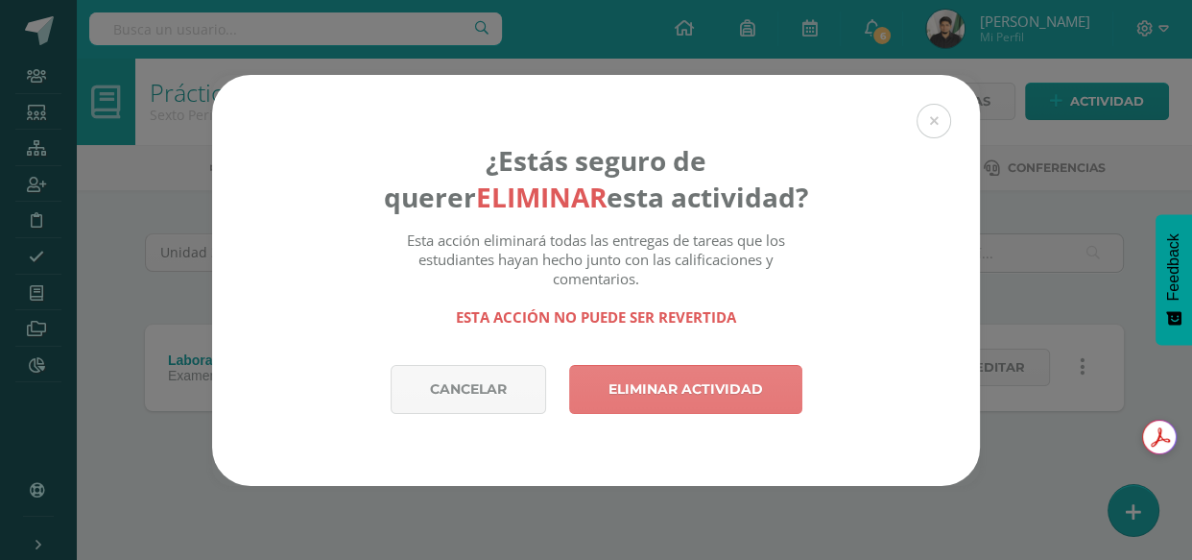
click at [682, 401] on link "Eliminar actividad" at bounding box center [685, 389] width 233 height 49
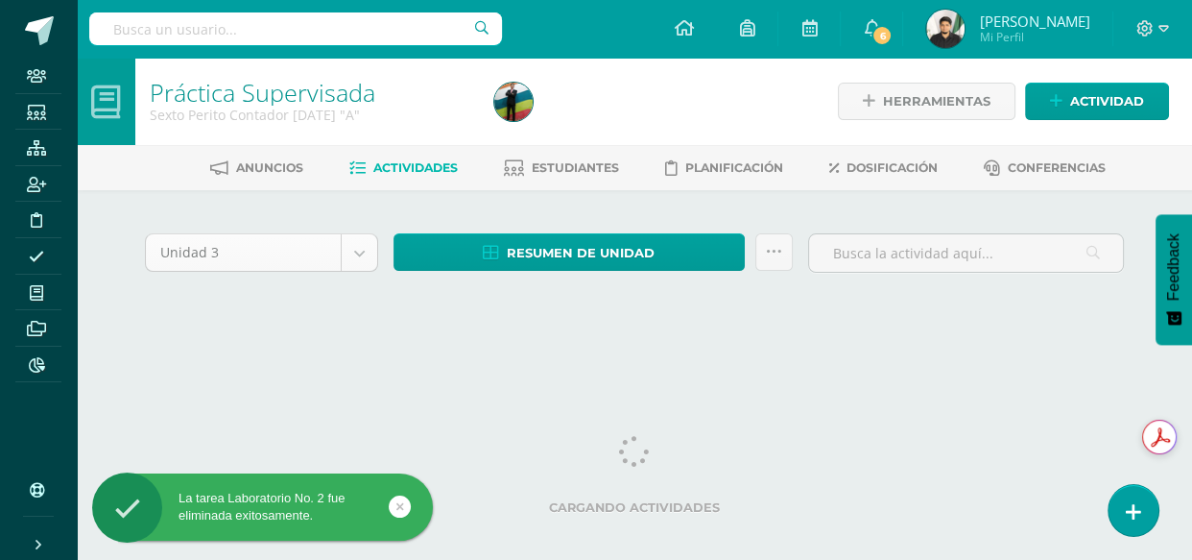
click at [360, 247] on body "La tarea Laboratorio No. 2 fue eliminada exitosamente. Staff Estudiantes Estruc…" at bounding box center [596, 181] width 1192 height 363
click at [362, 260] on body "La tarea Laboratorio No. 2 fue eliminada exitosamente. Staff Estudiantes Estruc…" at bounding box center [596, 181] width 1192 height 363
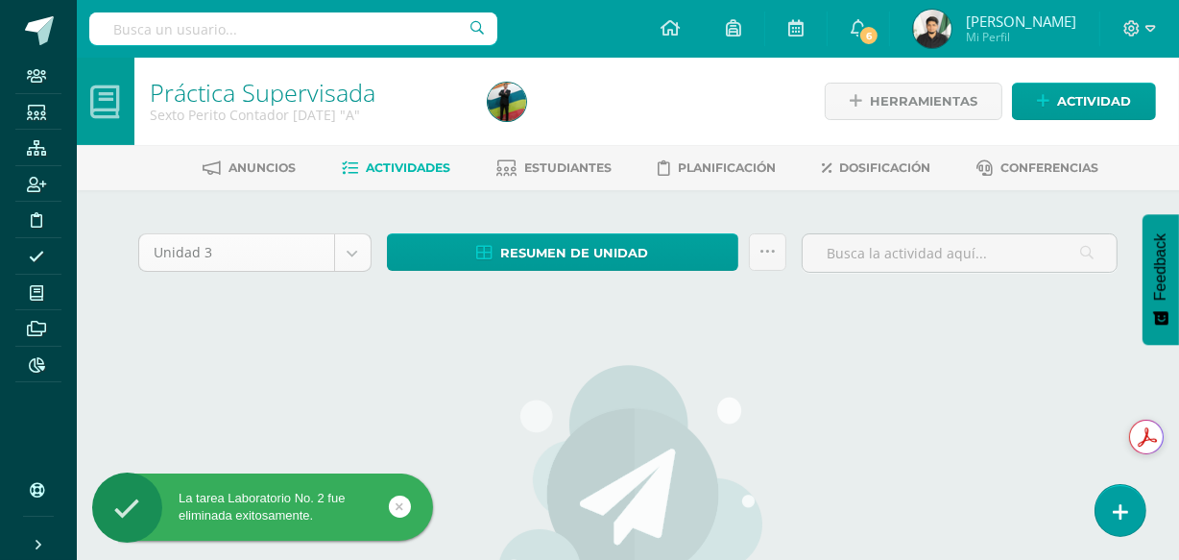
click at [355, 254] on body "La tarea Laboratorio No. 2 fue eliminada exitosamente. Staff Estudiantes Estruc…" at bounding box center [589, 415] width 1179 height 830
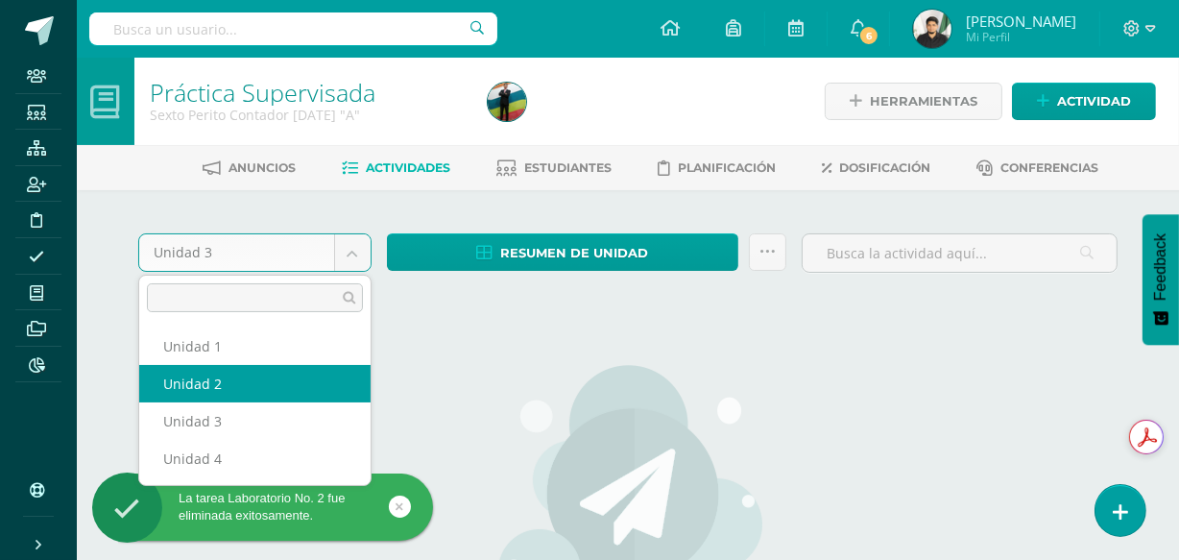
select select "Unidad 2"
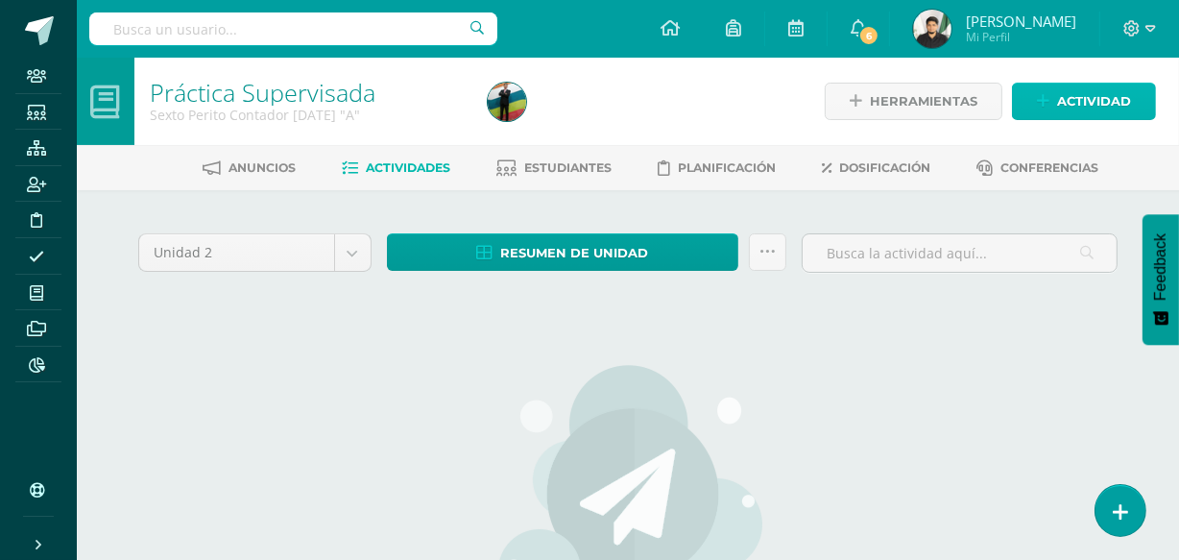
click at [1089, 108] on span "Actividad" at bounding box center [1094, 102] width 74 height 36
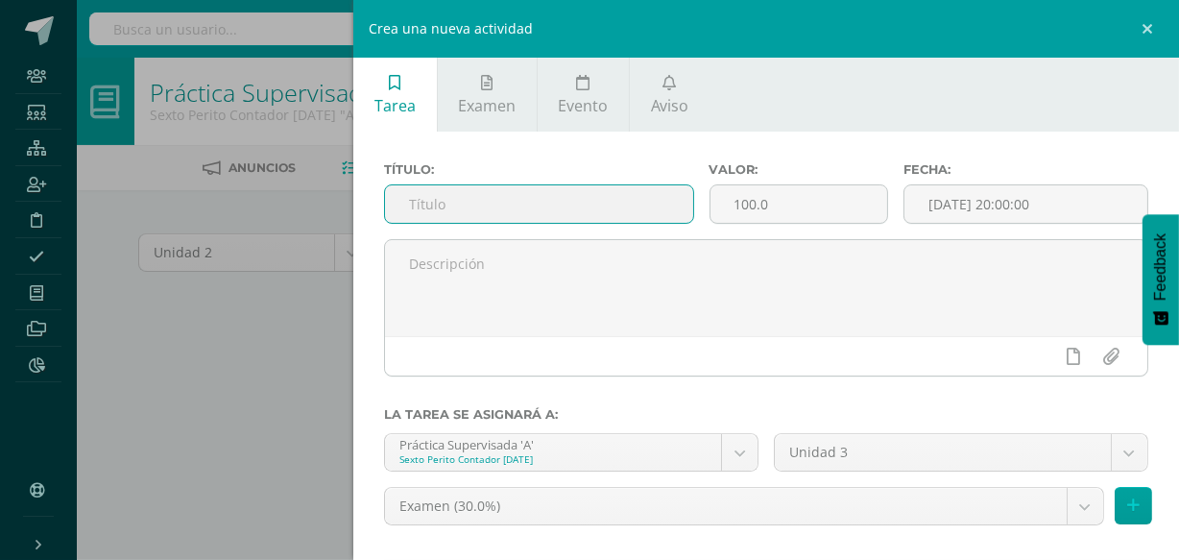
click at [588, 210] on input "text" at bounding box center [538, 203] width 307 height 37
type input "Laboratorio No 2"
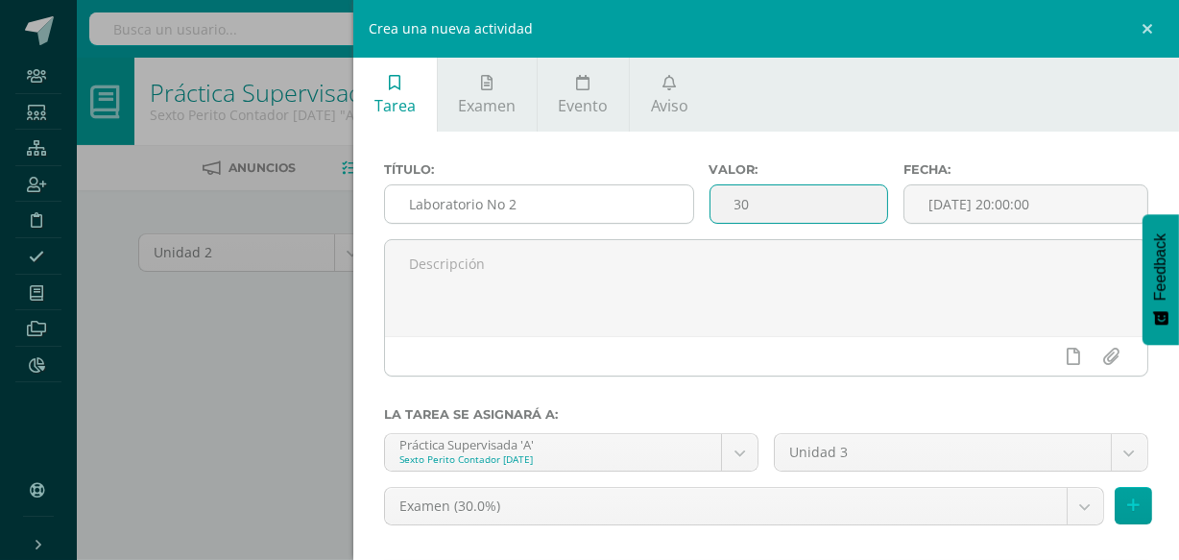
type input "30"
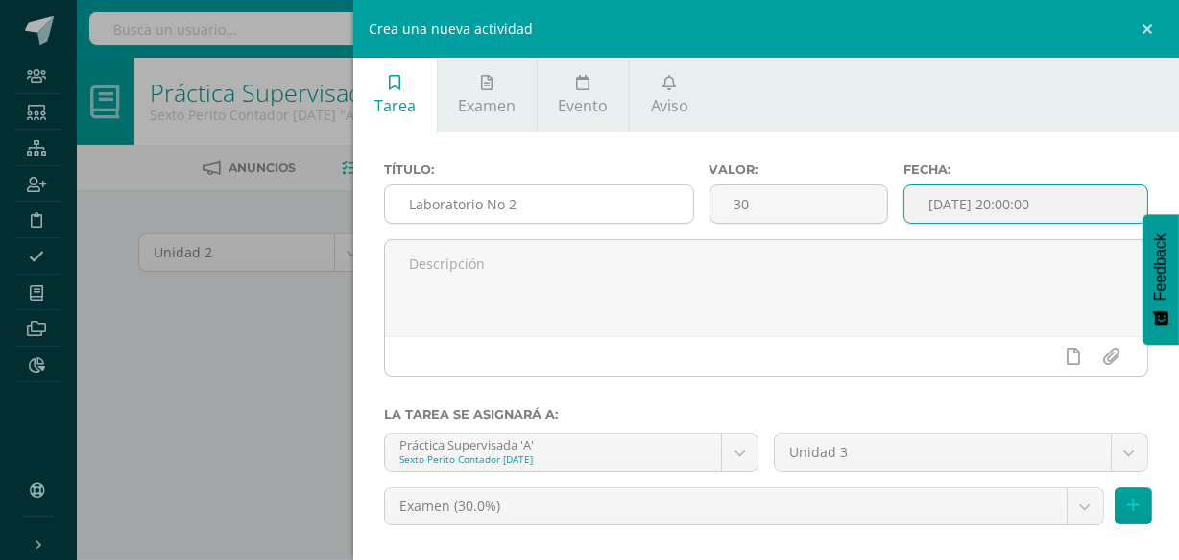
type input "2025-08-11 20:00"
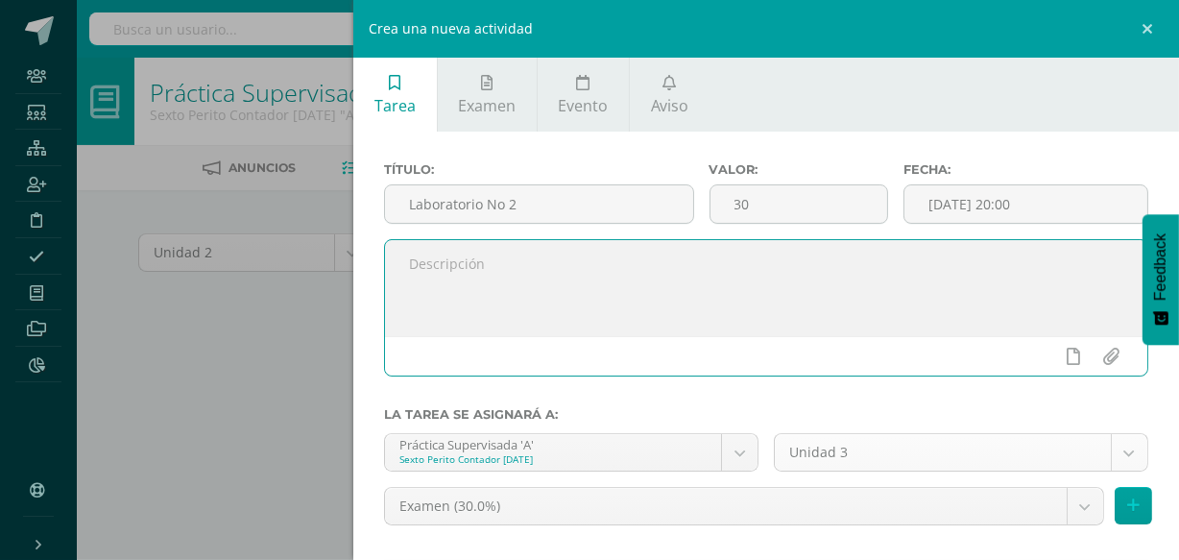
click at [1010, 459] on body "Staff Estudiantes Estructura Inscripción Disciplina Asistencia Mis cursos Archi…" at bounding box center [589, 415] width 1179 height 830
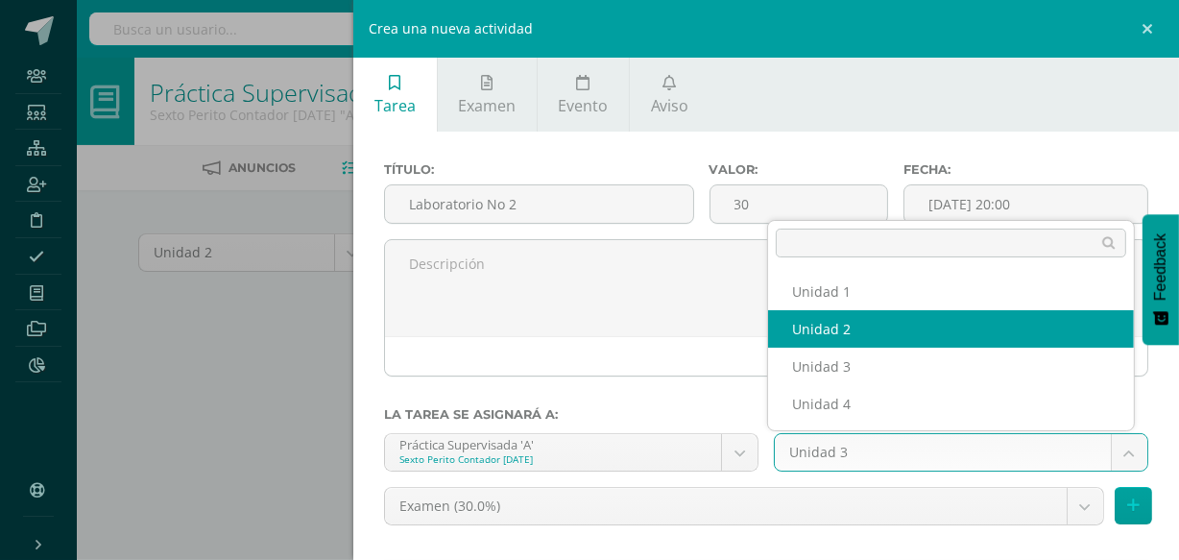
select select "76530"
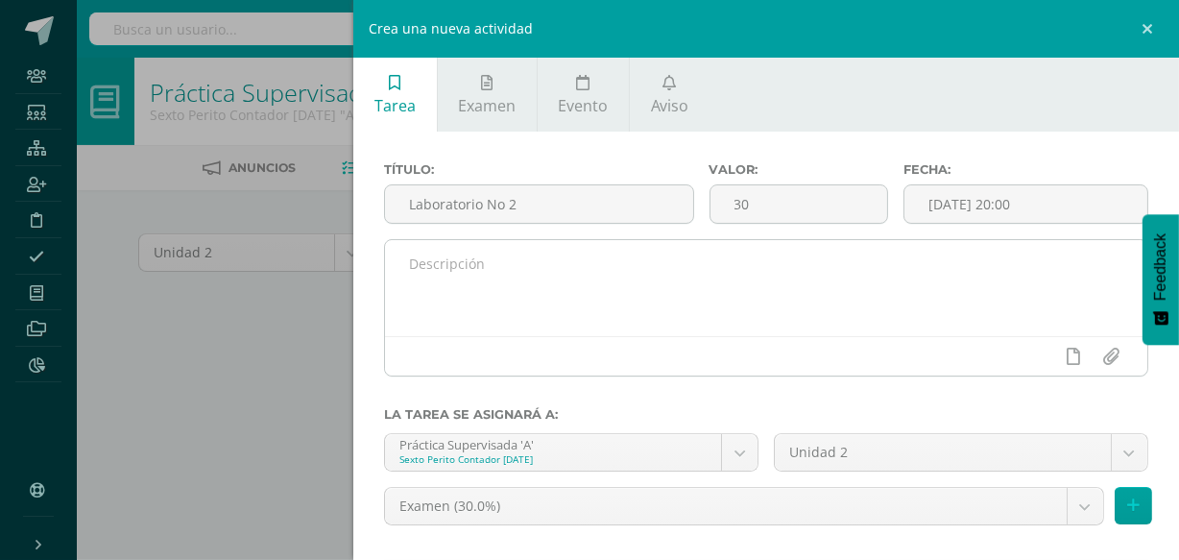
click at [778, 271] on textarea at bounding box center [766, 288] width 762 height 96
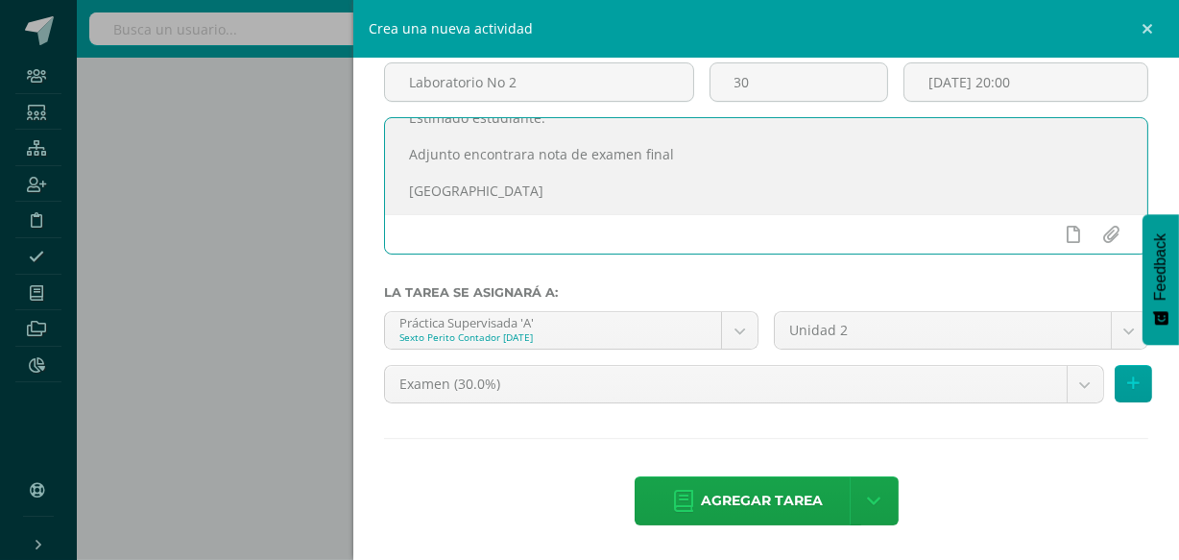
scroll to position [269, 0]
type textarea "Estimado estudiante. Adjunto encontrara nota de examen final Saludos"
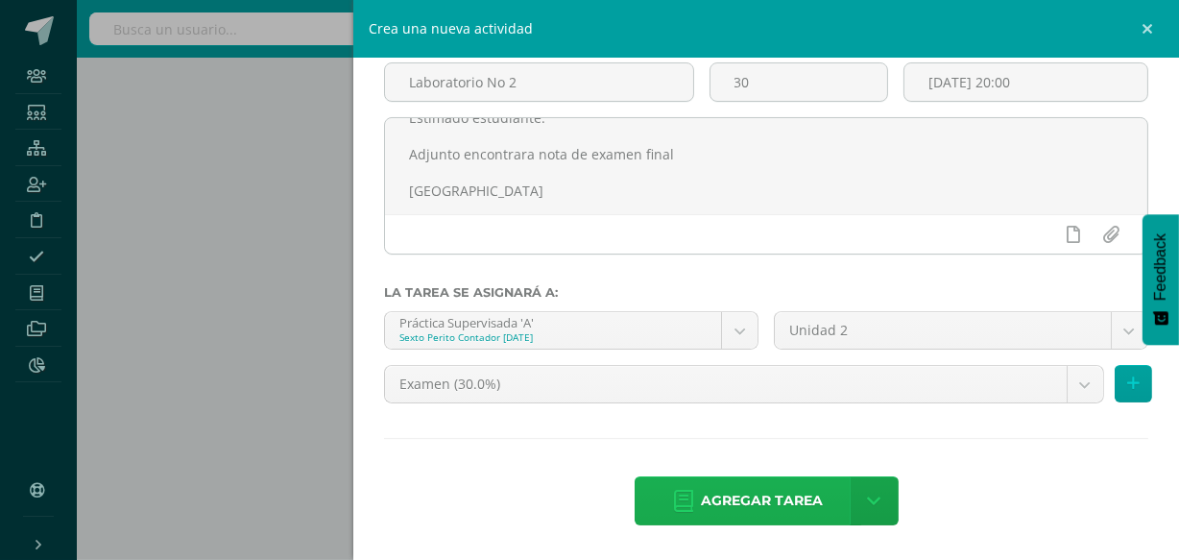
click at [750, 492] on span "Agregar tarea" at bounding box center [762, 500] width 122 height 47
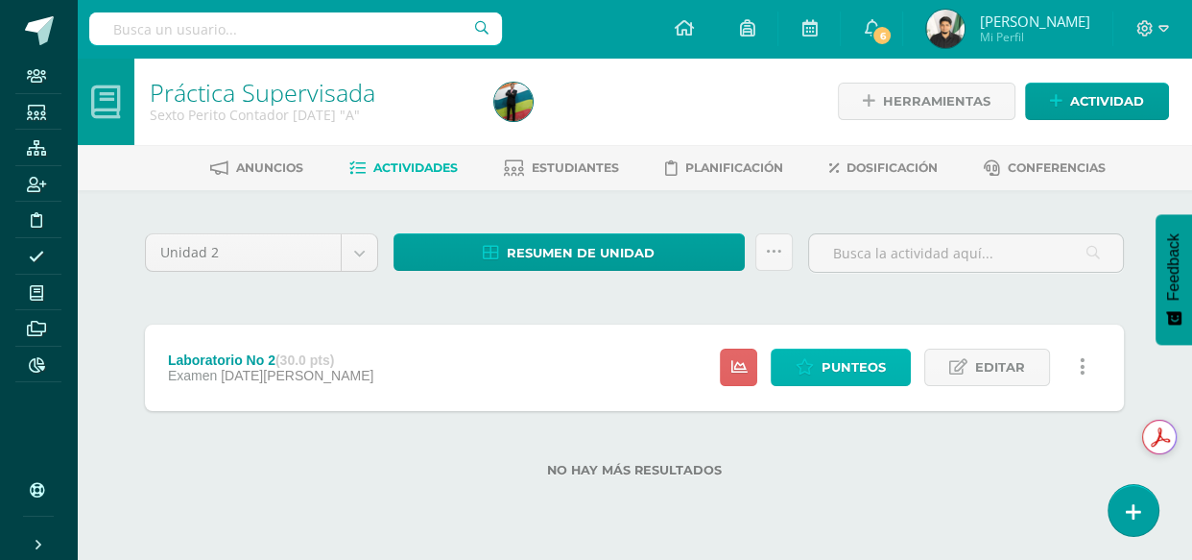
click at [871, 363] on span "Punteos" at bounding box center [854, 367] width 64 height 36
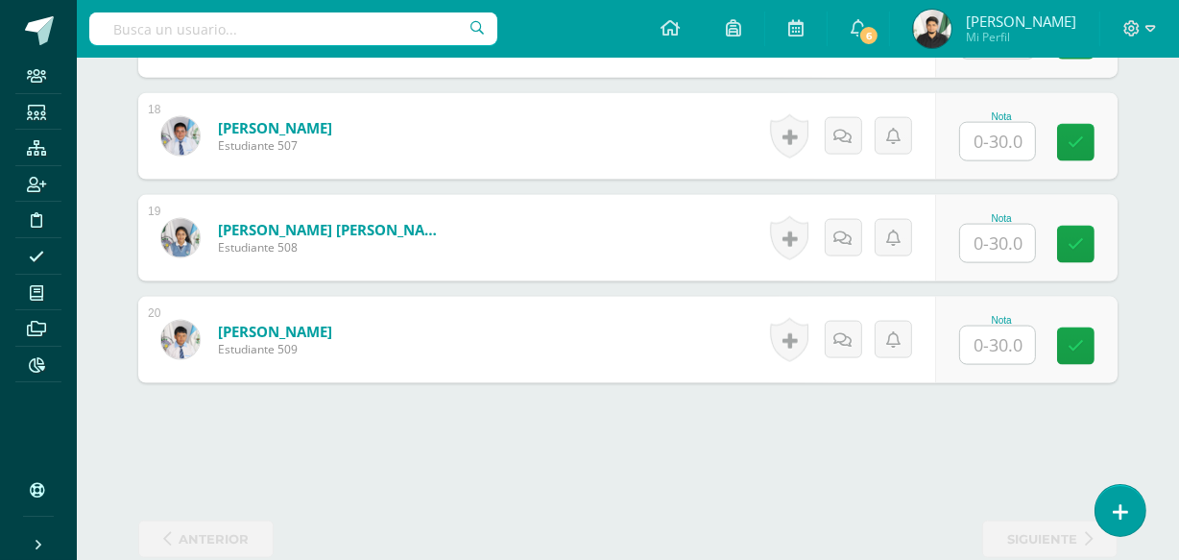
scroll to position [2358, 0]
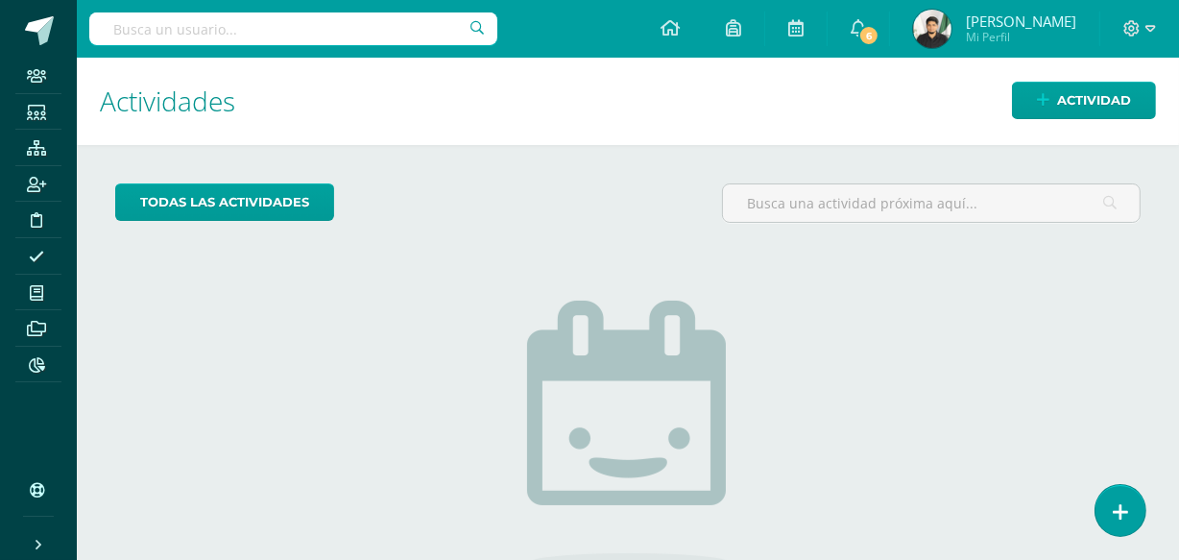
click at [320, 27] on input "text" at bounding box center [293, 28] width 408 height 33
type input "kev"
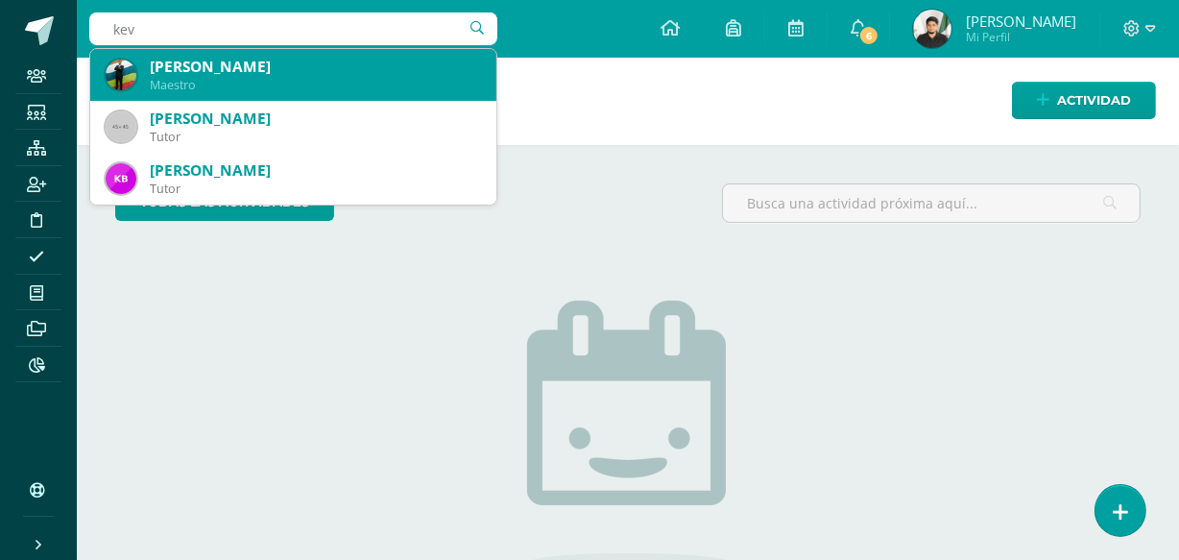
click at [298, 63] on div "[PERSON_NAME]" at bounding box center [315, 67] width 331 height 20
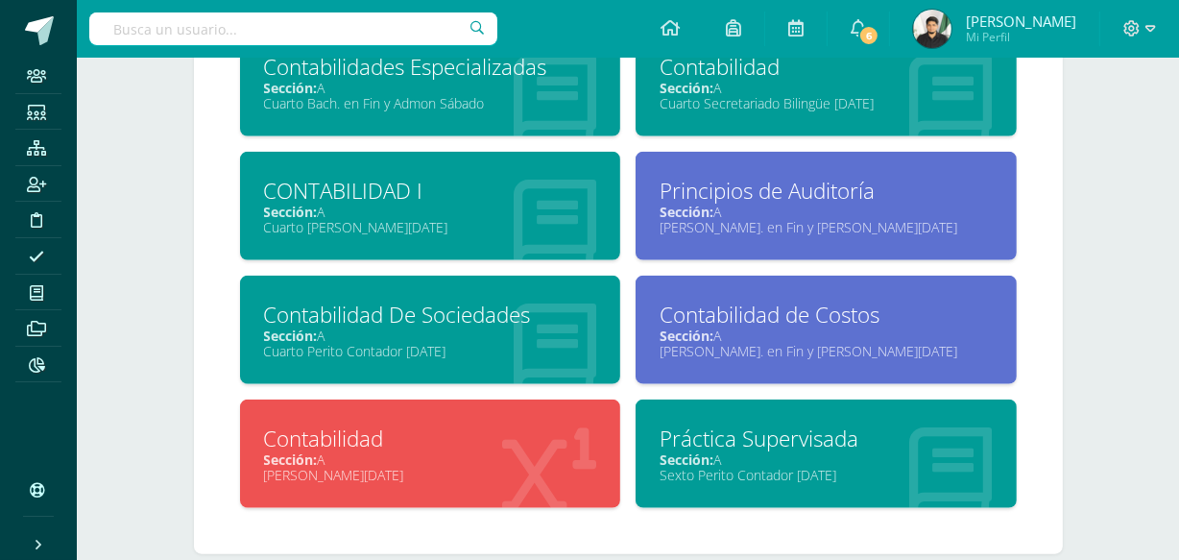
scroll to position [1568, 0]
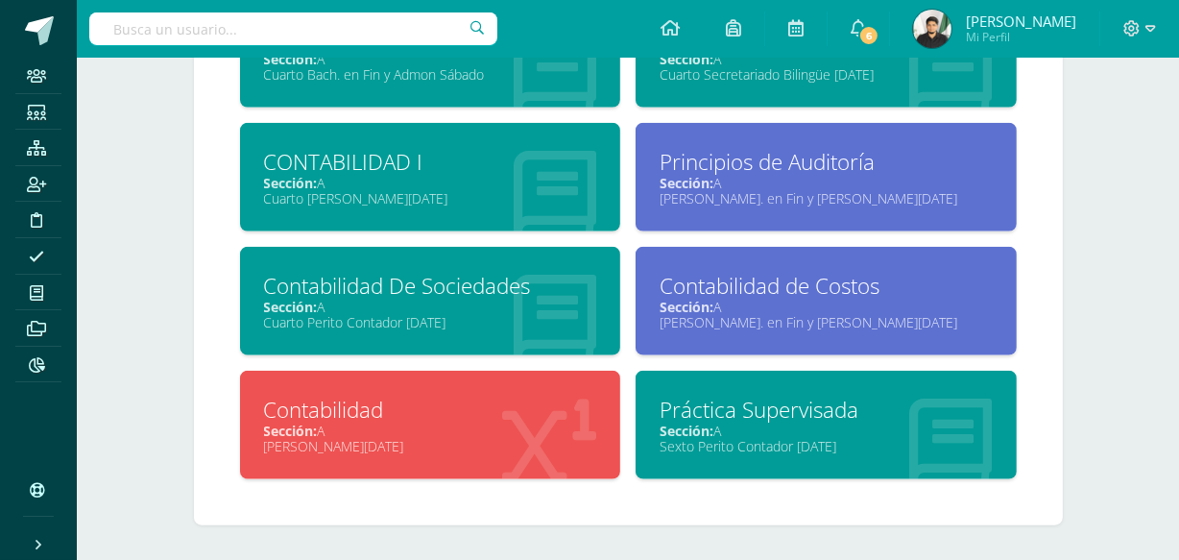
click at [728, 427] on div "Sección: A" at bounding box center [826, 430] width 333 height 18
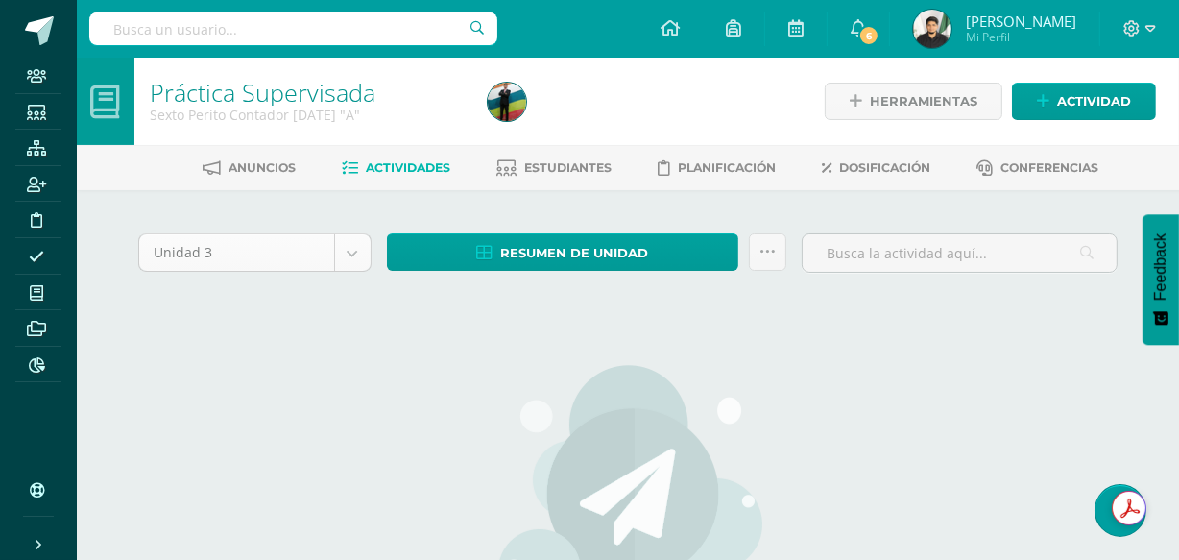
click at [354, 245] on body "Staff Estudiantes Estructura Inscripción Disciplina Asistencia Mis cursos Archi…" at bounding box center [589, 415] width 1179 height 830
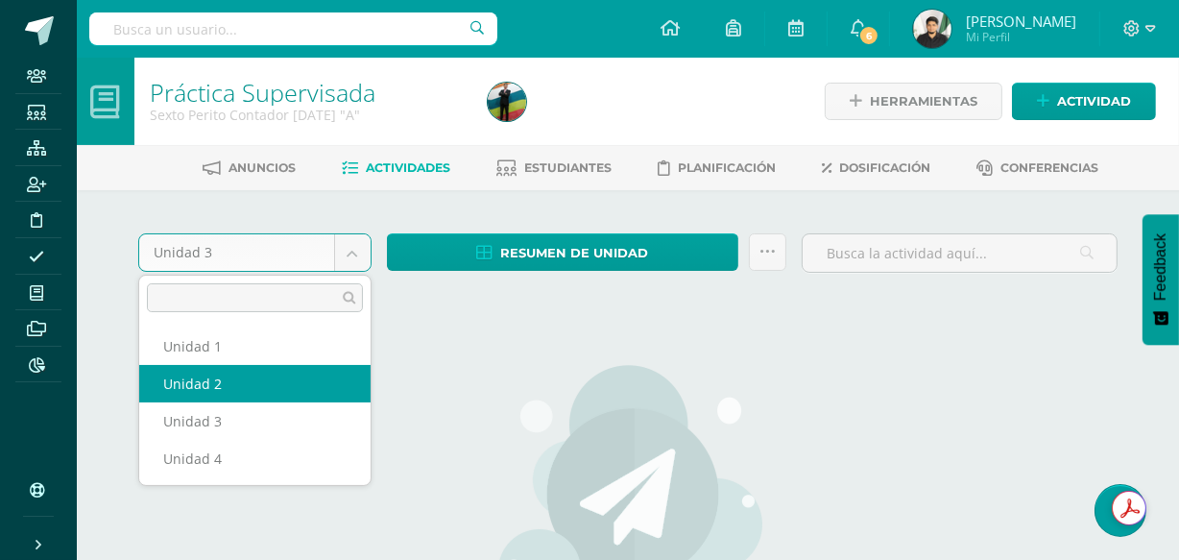
select select "Unidad 2"
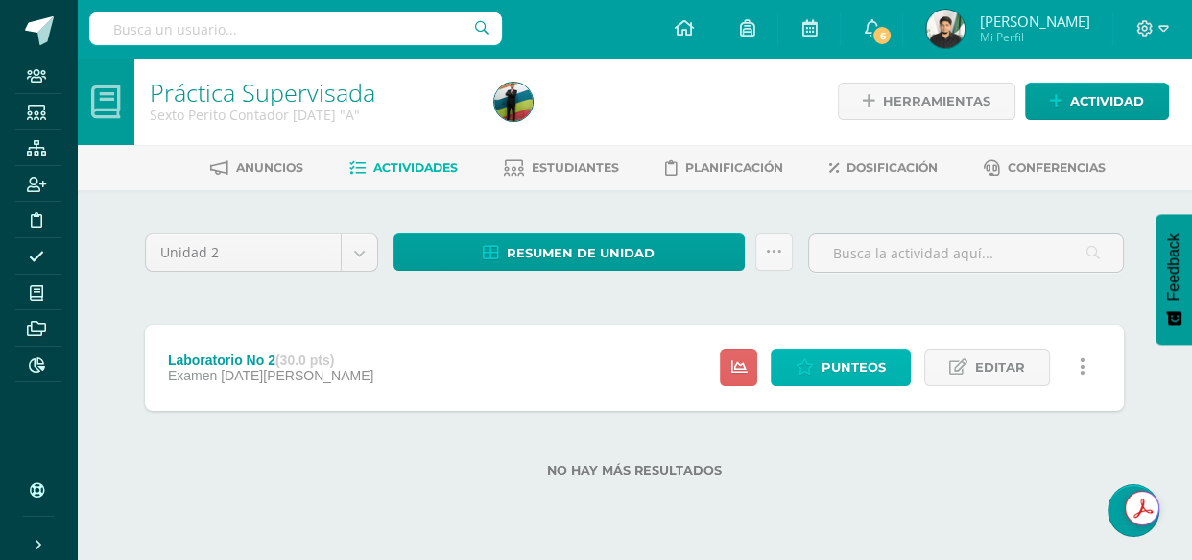
click at [812, 367] on icon at bounding box center [805, 367] width 18 height 16
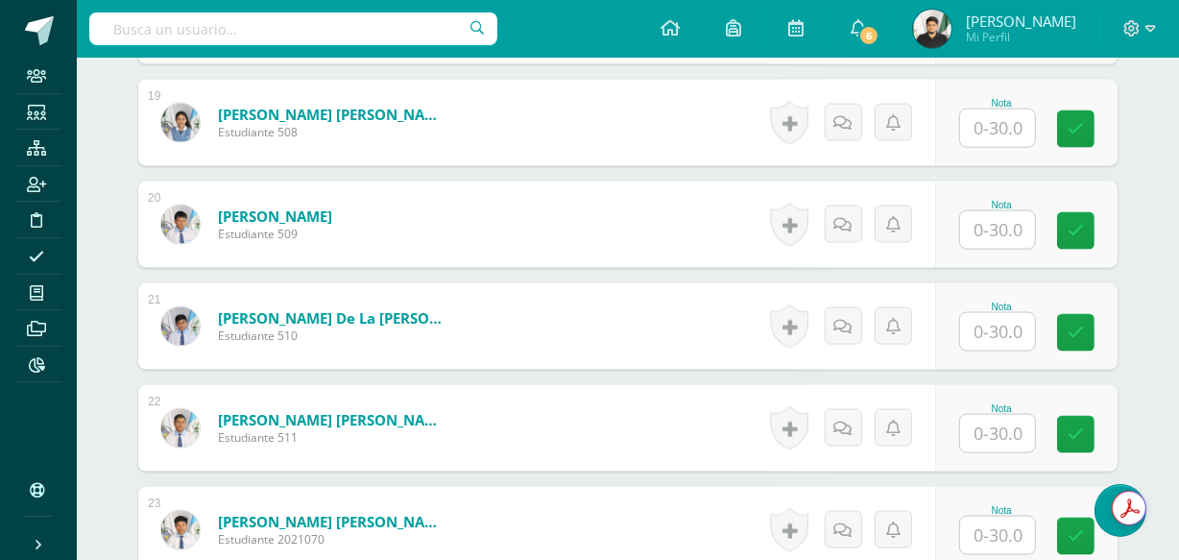
scroll to position [2983, 0]
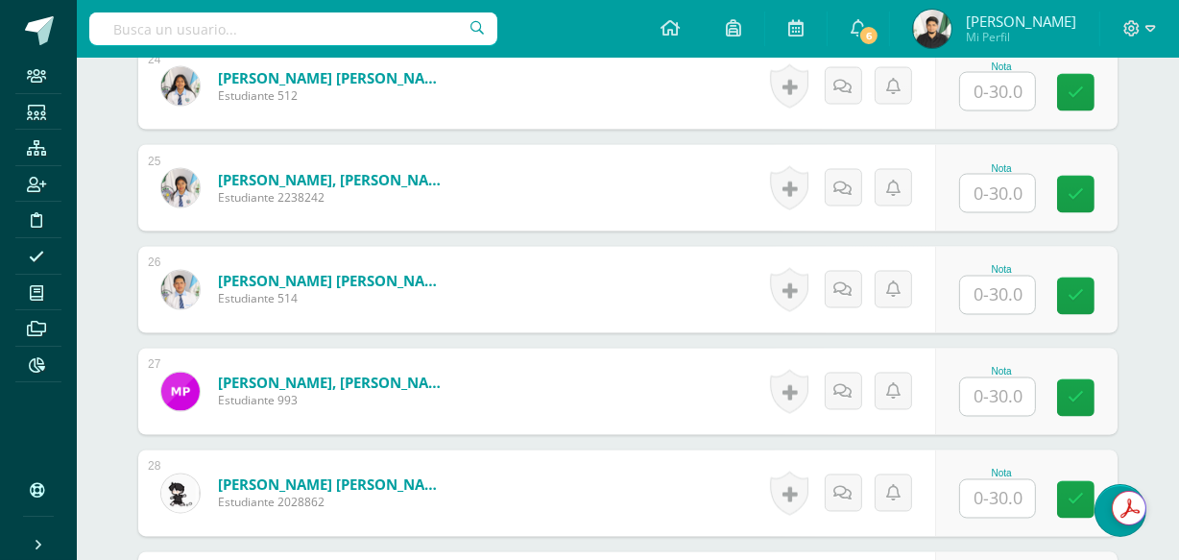
click at [1015, 288] on input "text" at bounding box center [997, 295] width 75 height 37
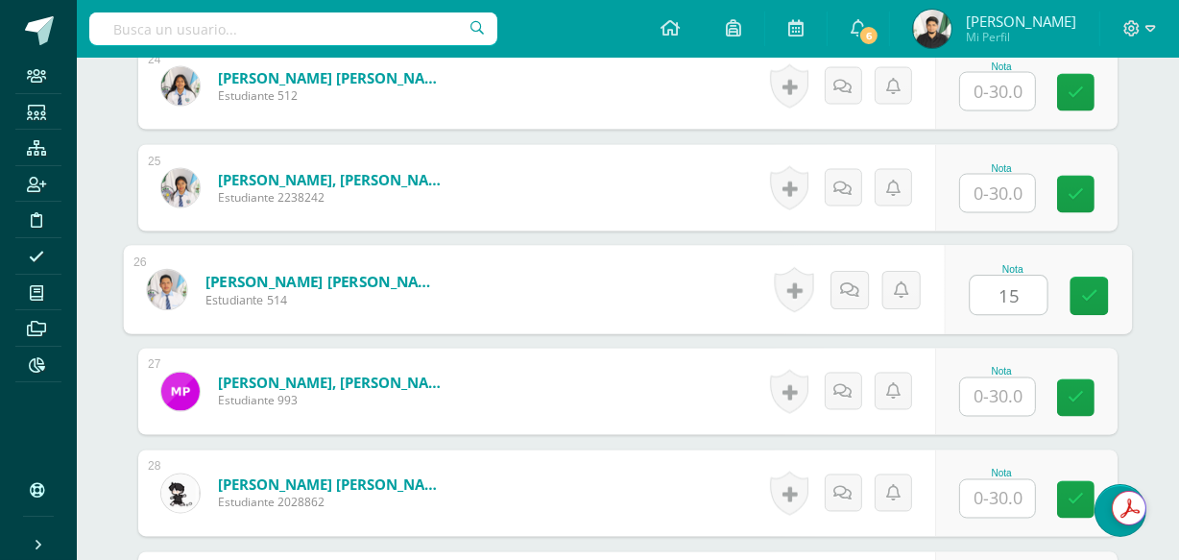
type input "15"
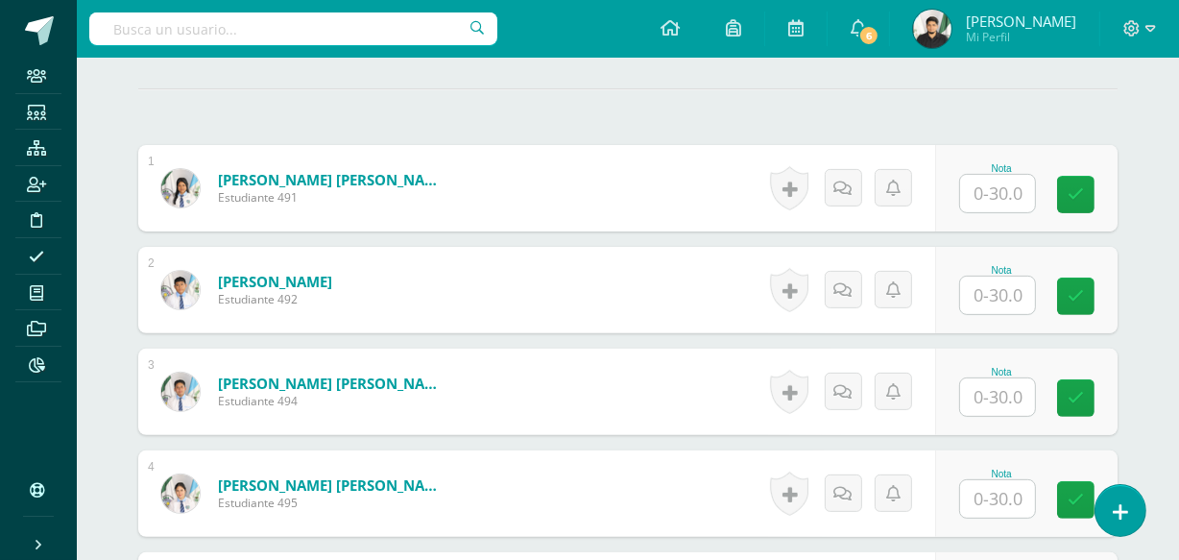
scroll to position [3390, 0]
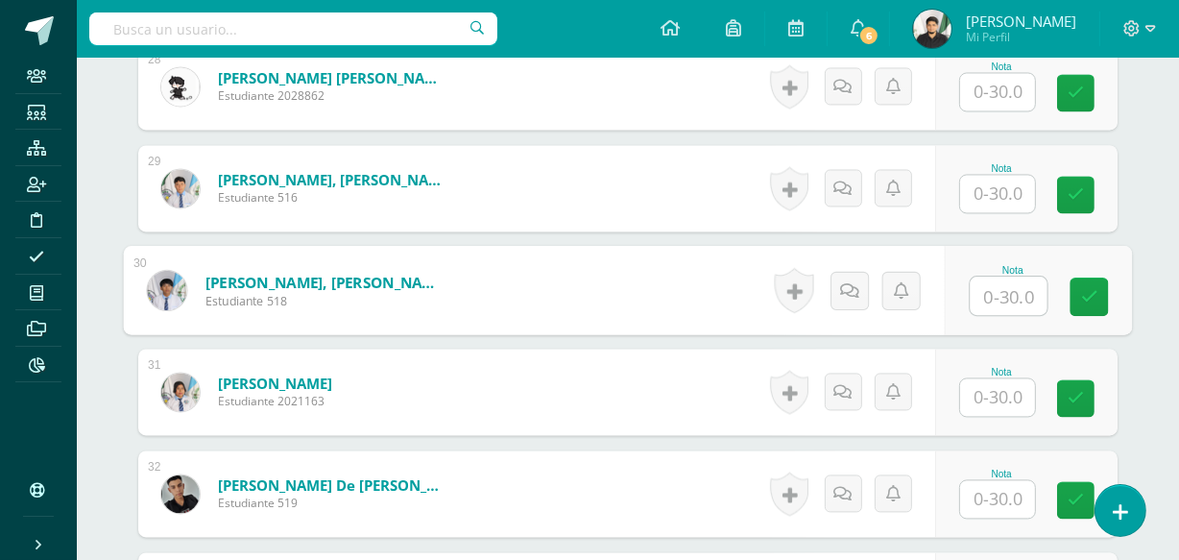
click at [998, 277] on input "text" at bounding box center [1009, 296] width 77 height 38
type input "12"
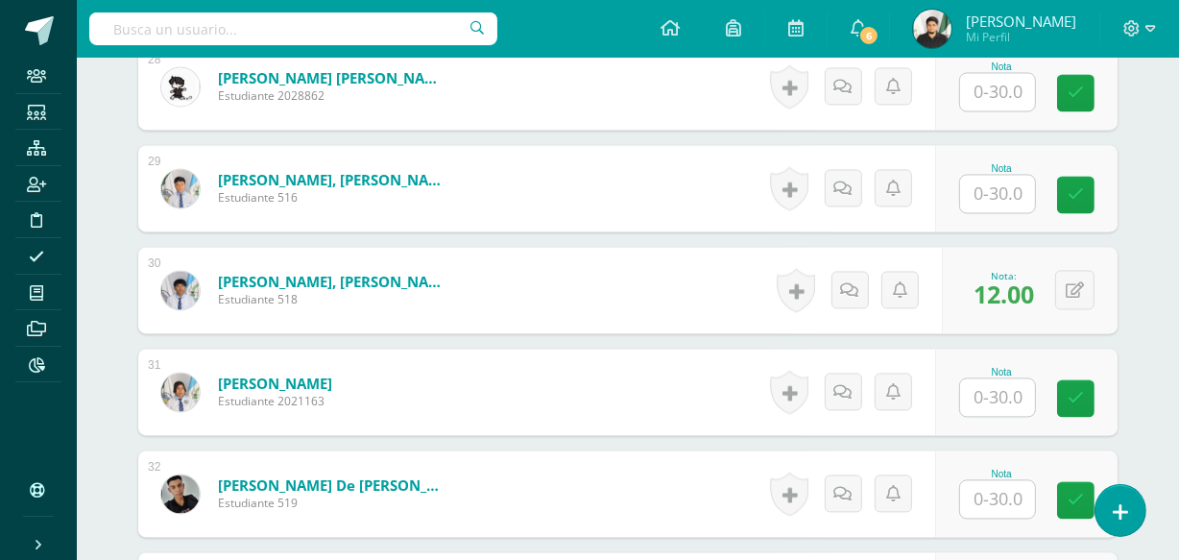
scroll to position [3085, 0]
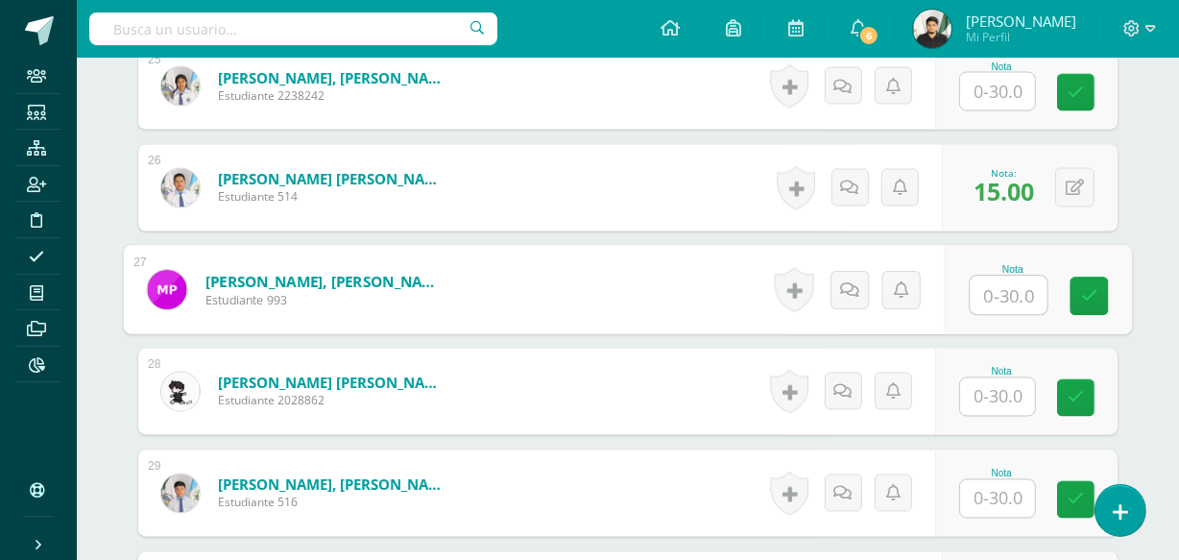
click at [1011, 289] on input "text" at bounding box center [1009, 296] width 77 height 38
type input "15"
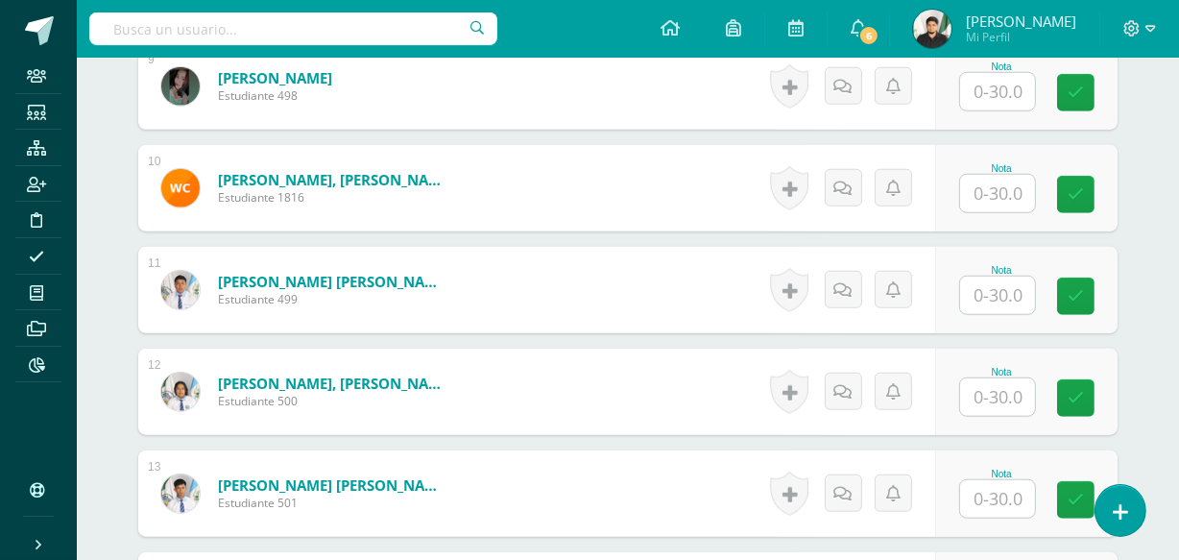
scroll to position [1049, 0]
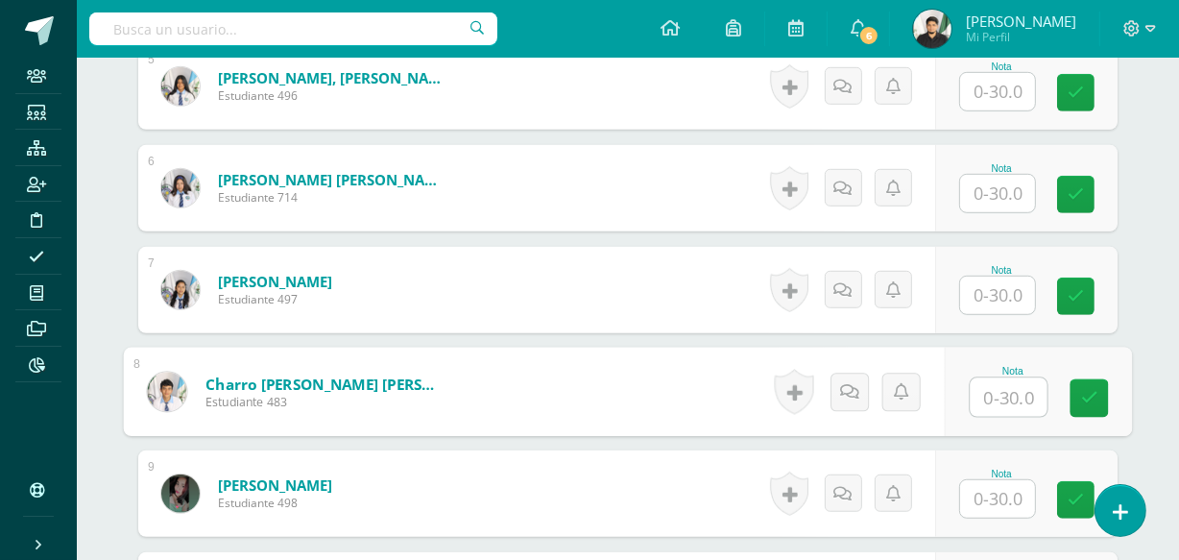
click at [1004, 399] on input "text" at bounding box center [1009, 397] width 77 height 38
type input "12"
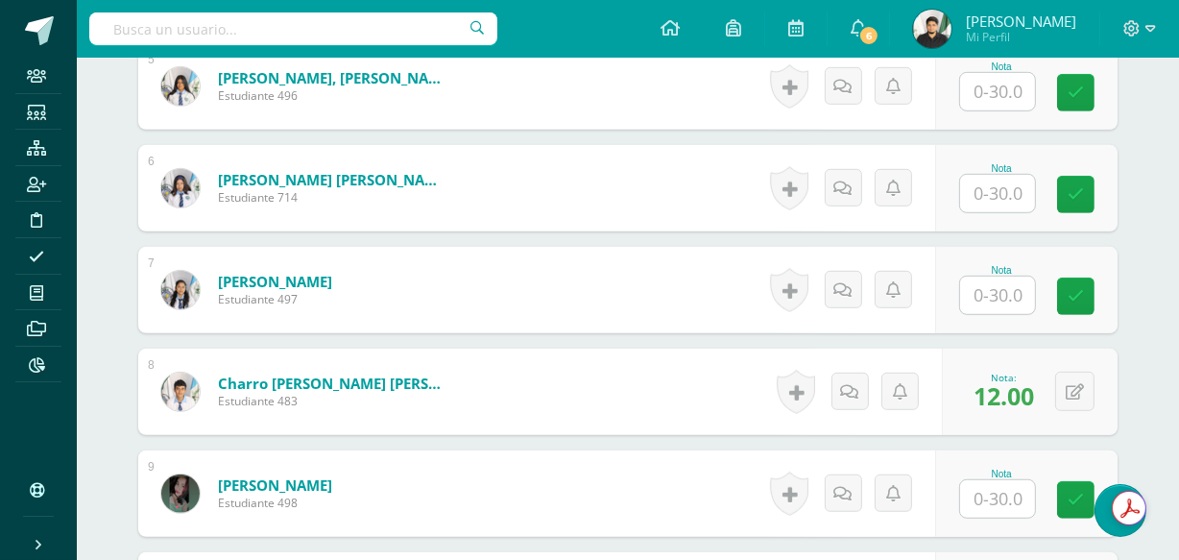
scroll to position [1355, 0]
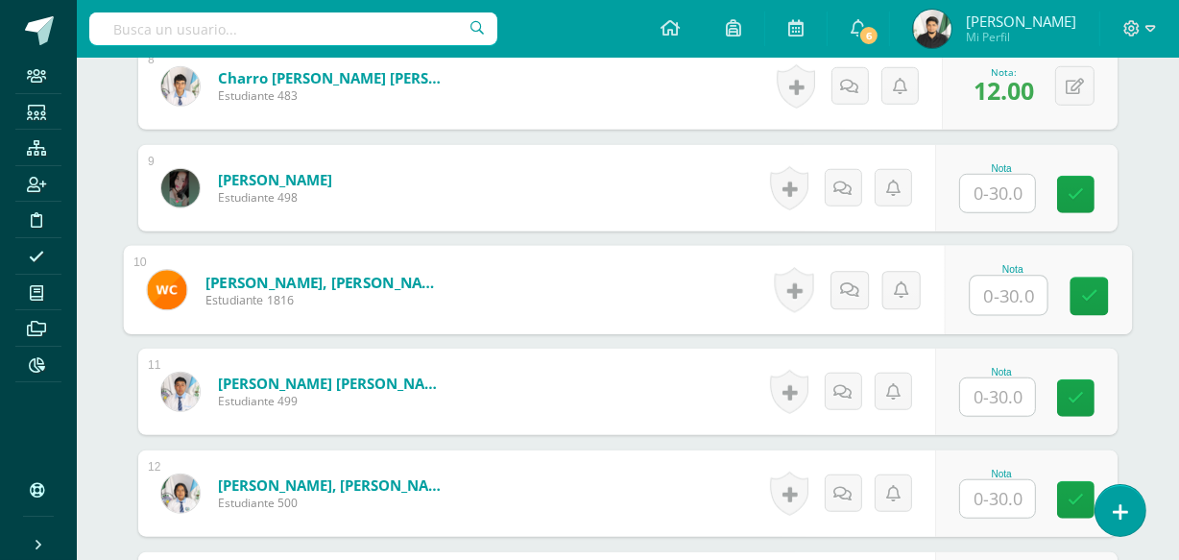
click at [978, 296] on input "text" at bounding box center [1009, 296] width 77 height 38
type input "12"
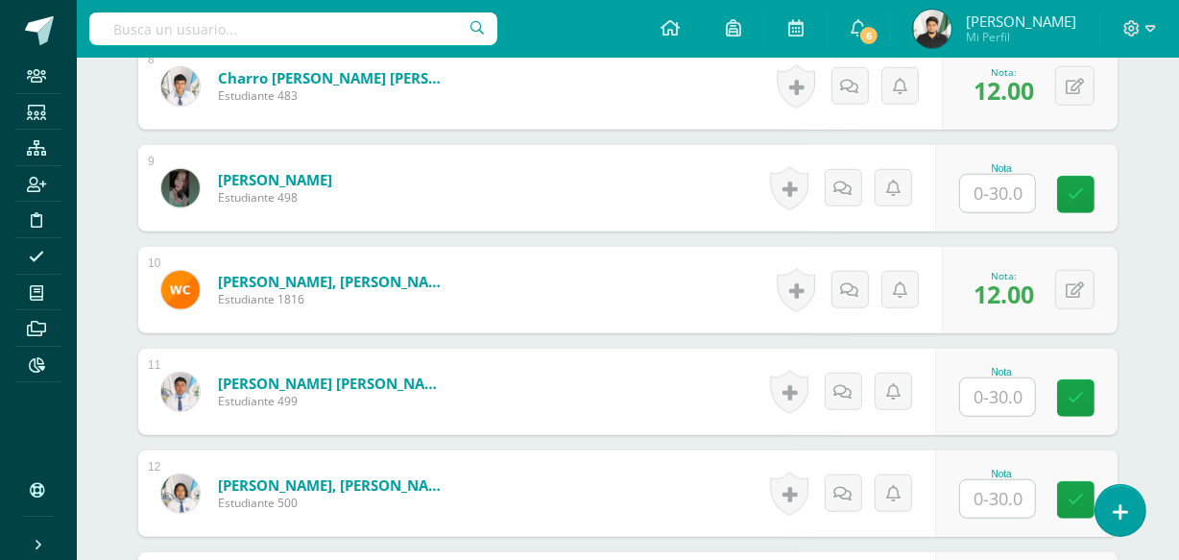
scroll to position [4001, 0]
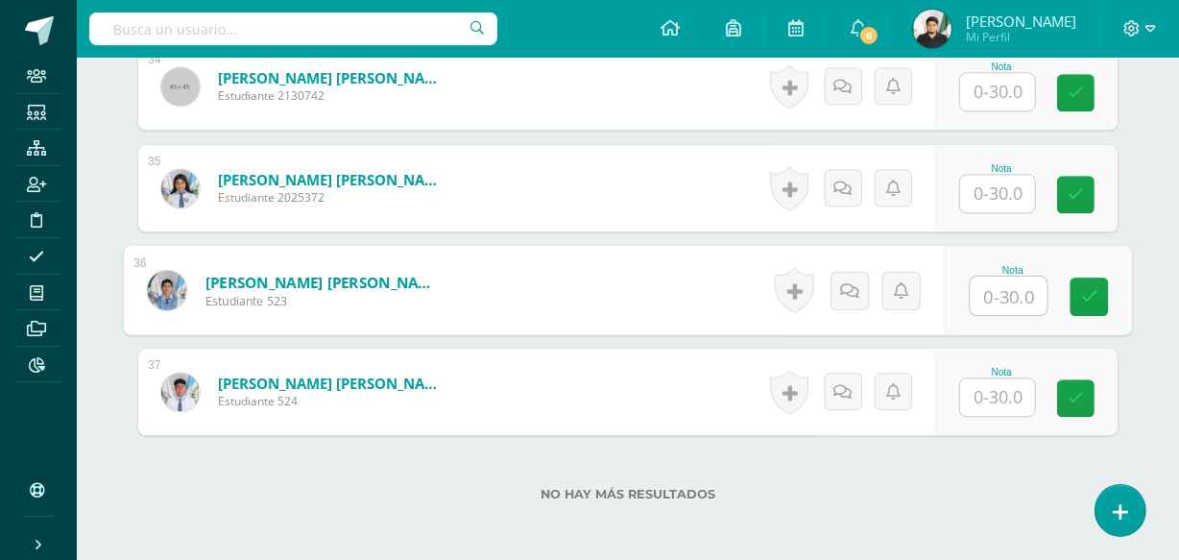
click at [967, 302] on div "Nota" at bounding box center [1038, 290] width 187 height 89
type input "15"
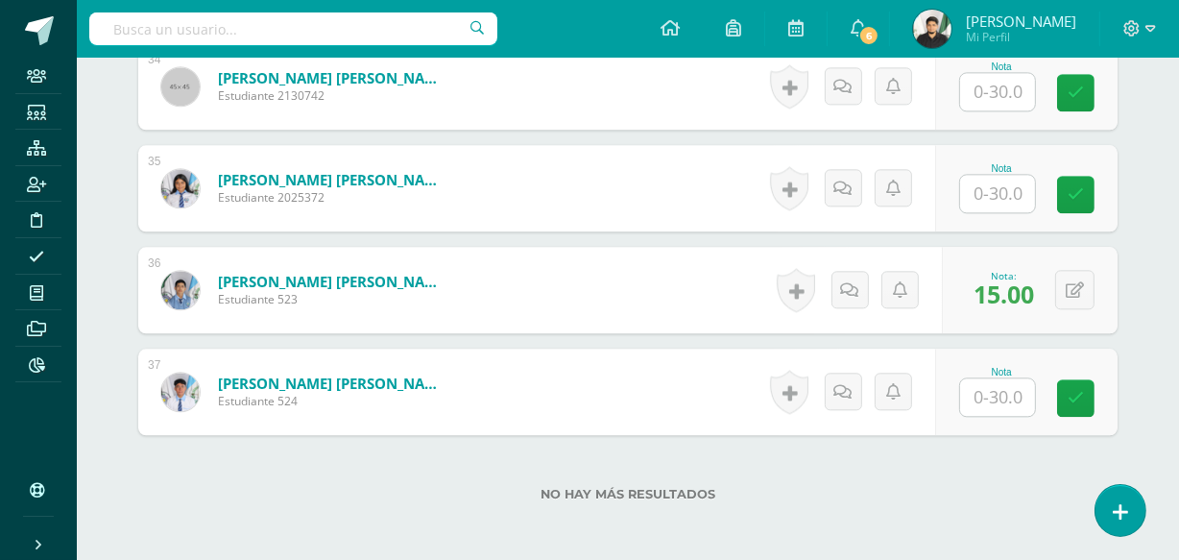
scroll to position [846, 0]
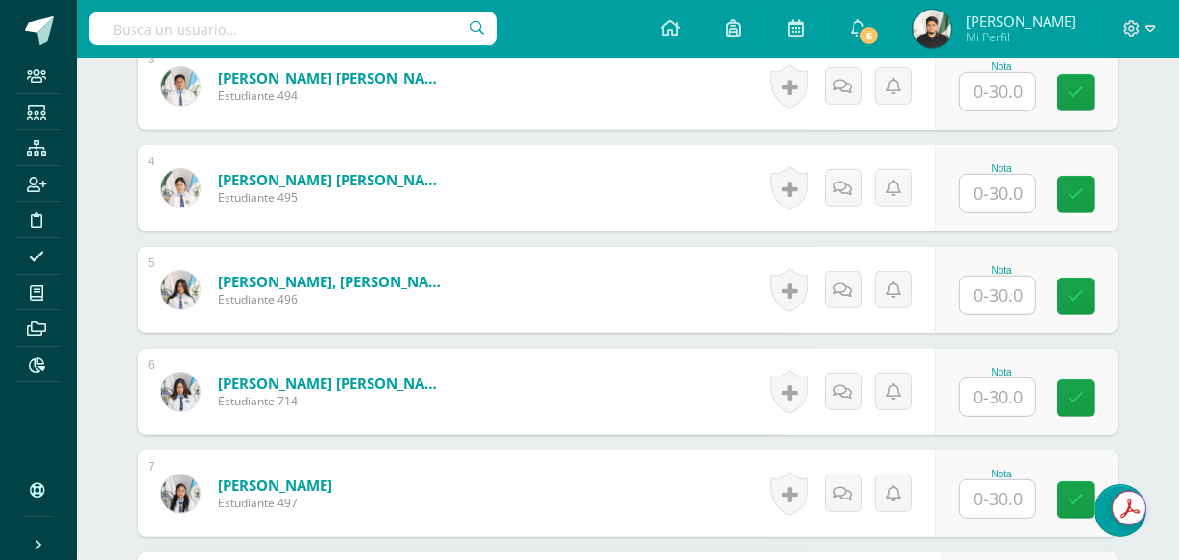
click at [1004, 291] on input "text" at bounding box center [997, 295] width 75 height 37
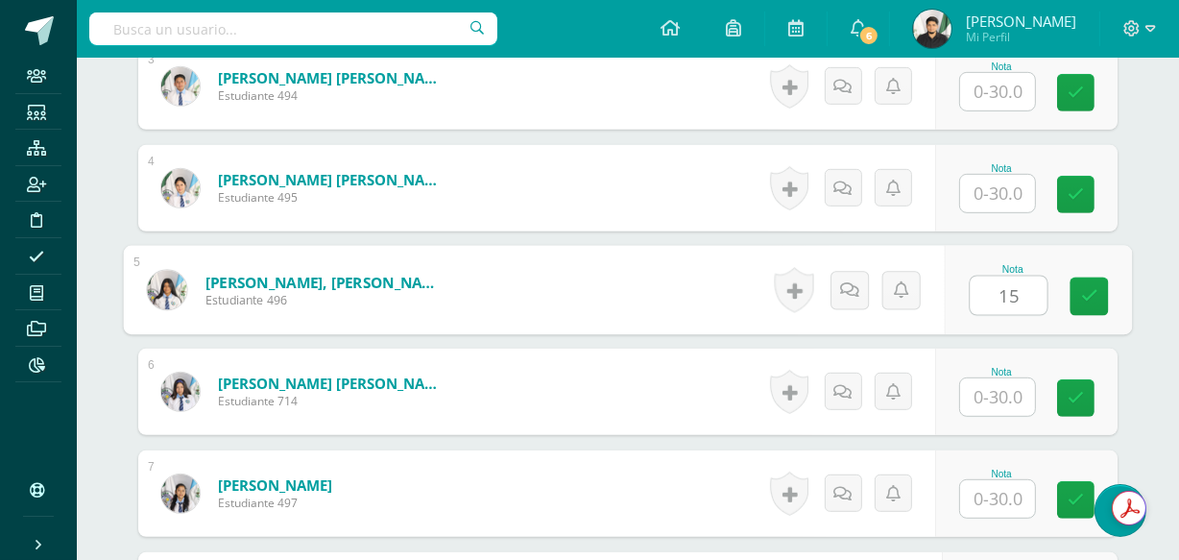
type input "15"
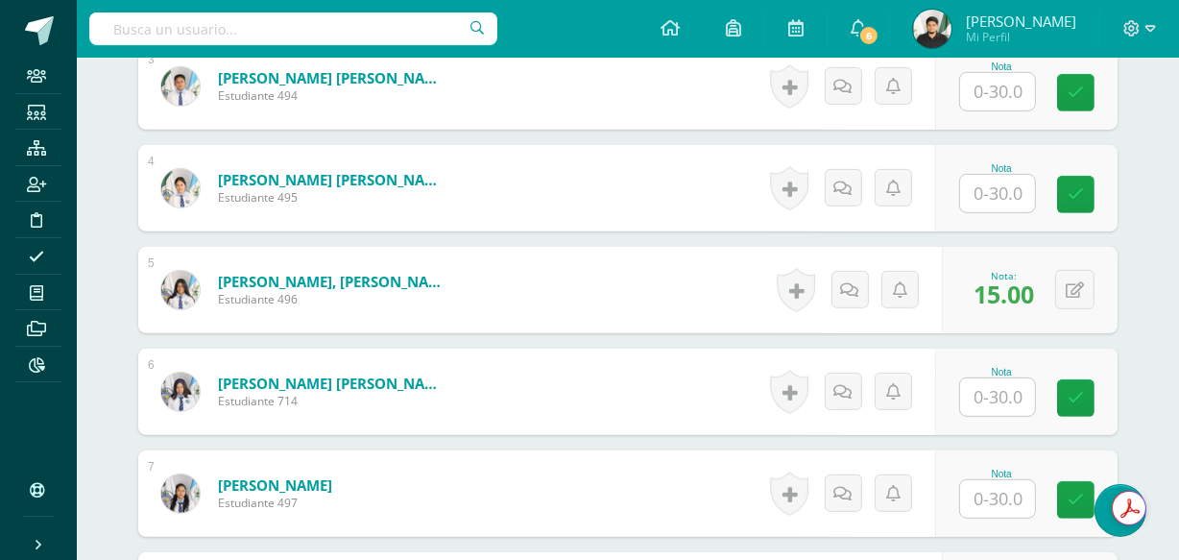
scroll to position [3695, 0]
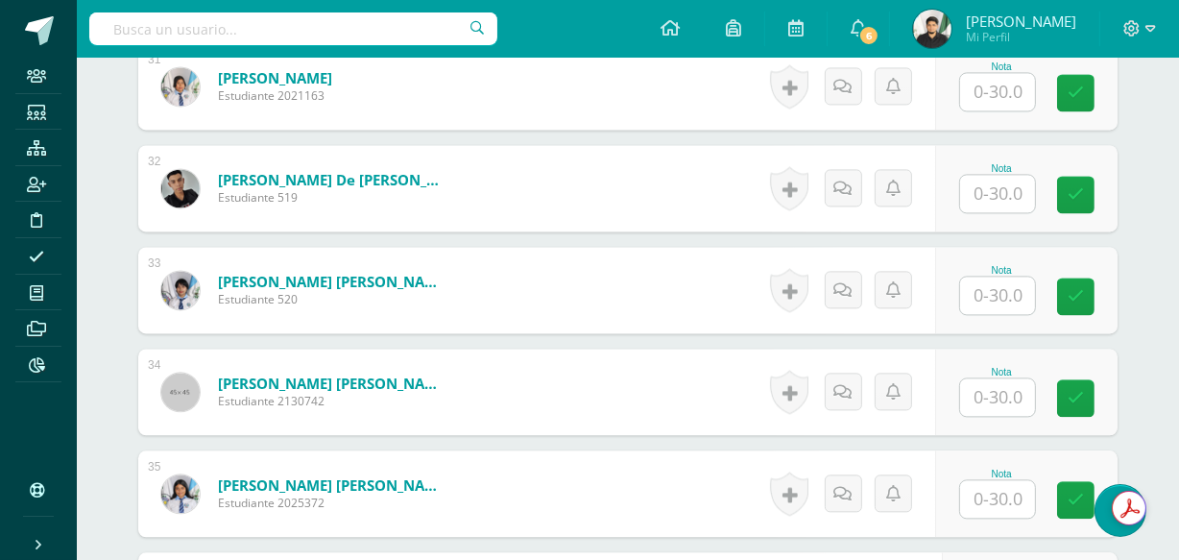
click at [998, 288] on input "text" at bounding box center [997, 295] width 75 height 37
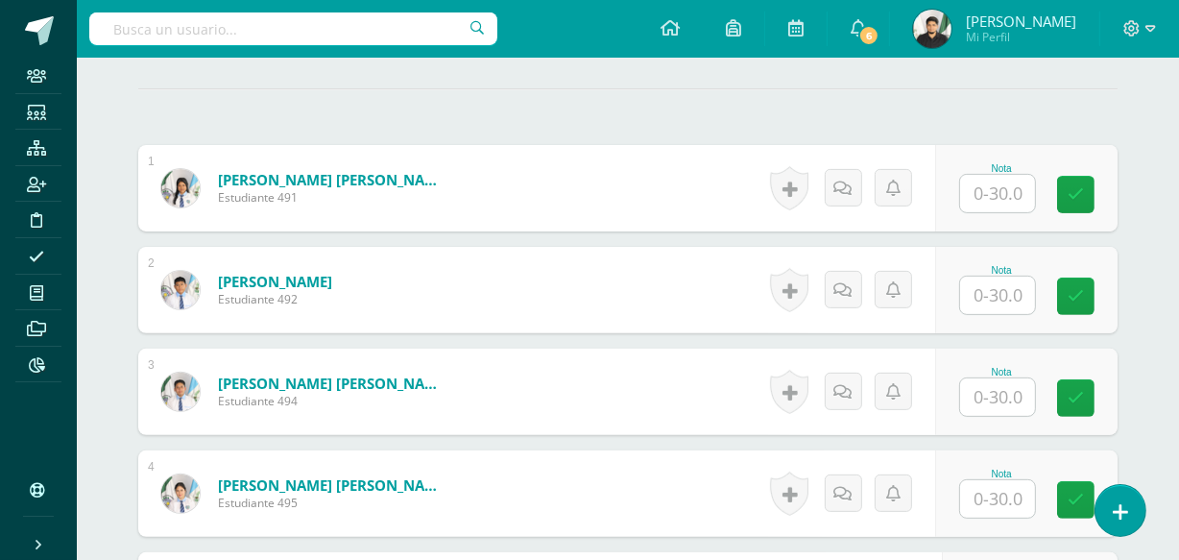
click at [964, 291] on div "Nota" at bounding box center [1026, 290] width 182 height 86
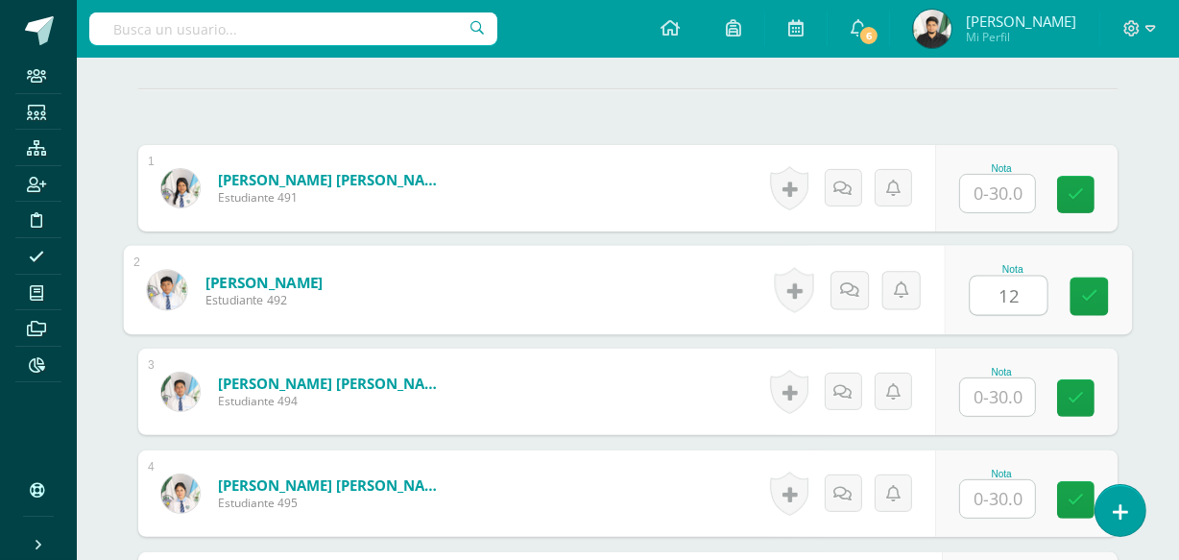
type input "12"
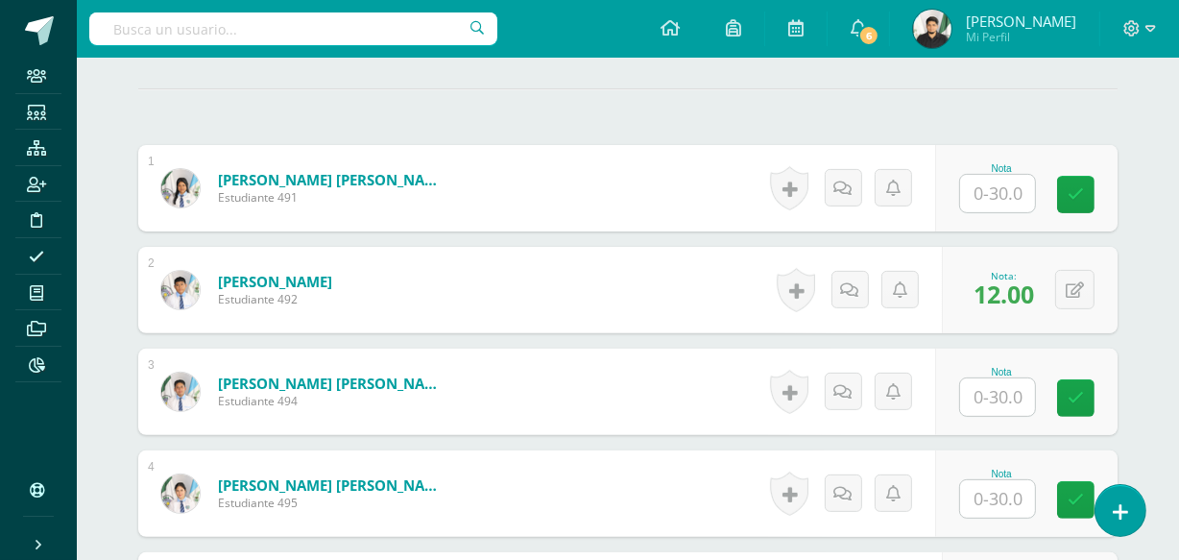
scroll to position [2170, 0]
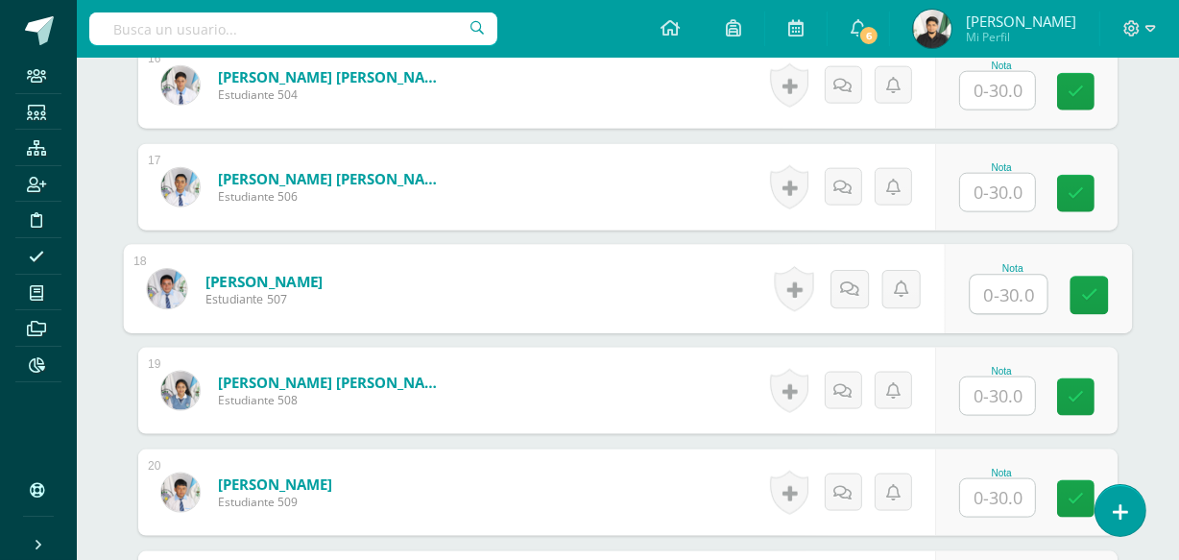
click at [987, 301] on input "text" at bounding box center [1009, 295] width 77 height 38
type input "15"
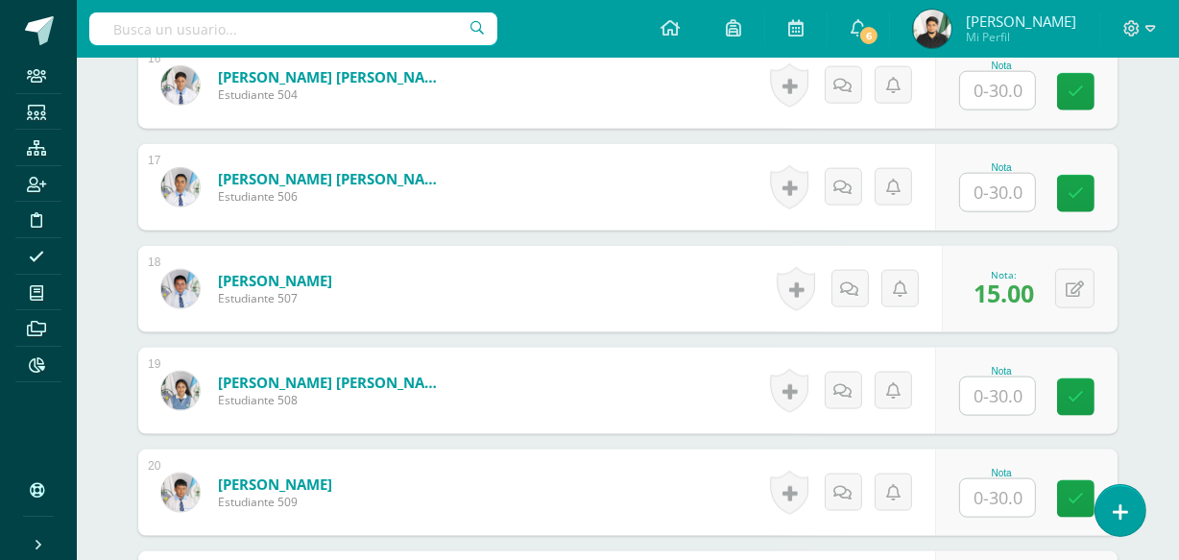
scroll to position [2474, 0]
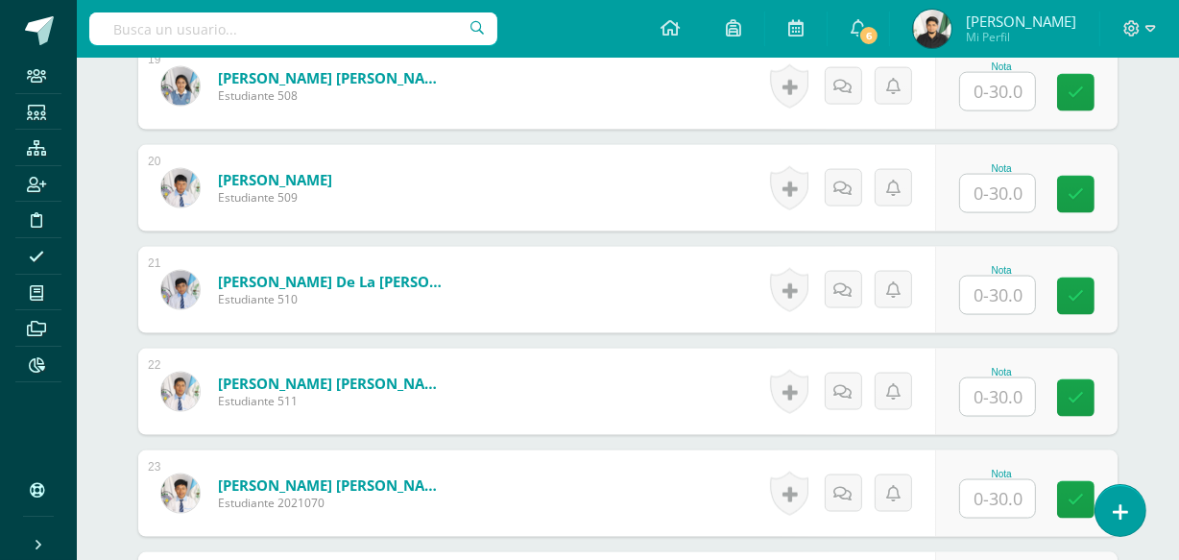
click at [1005, 288] on input "text" at bounding box center [997, 295] width 75 height 37
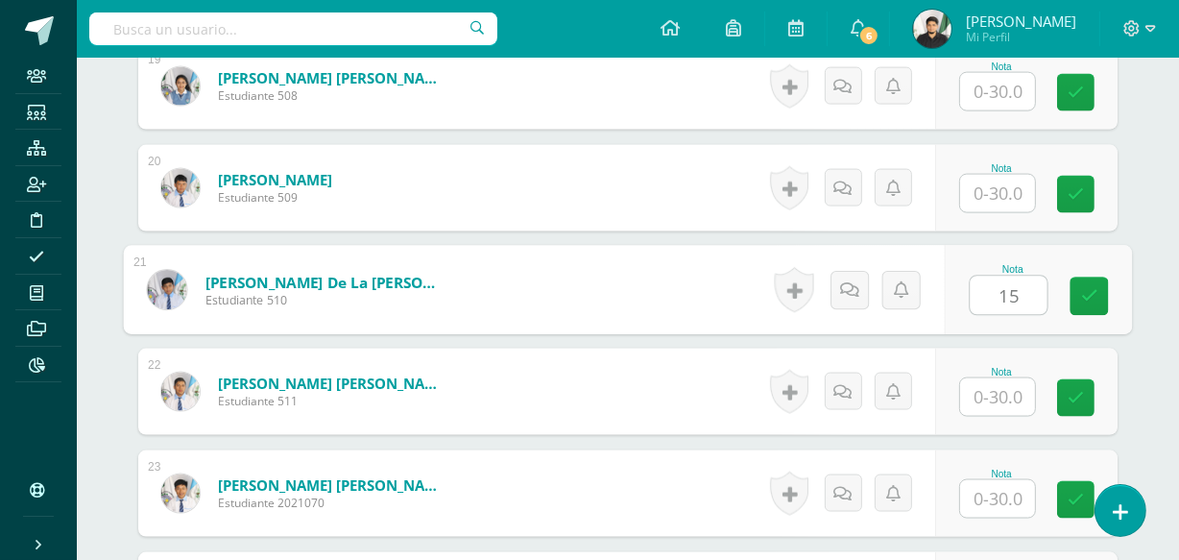
type input "15"
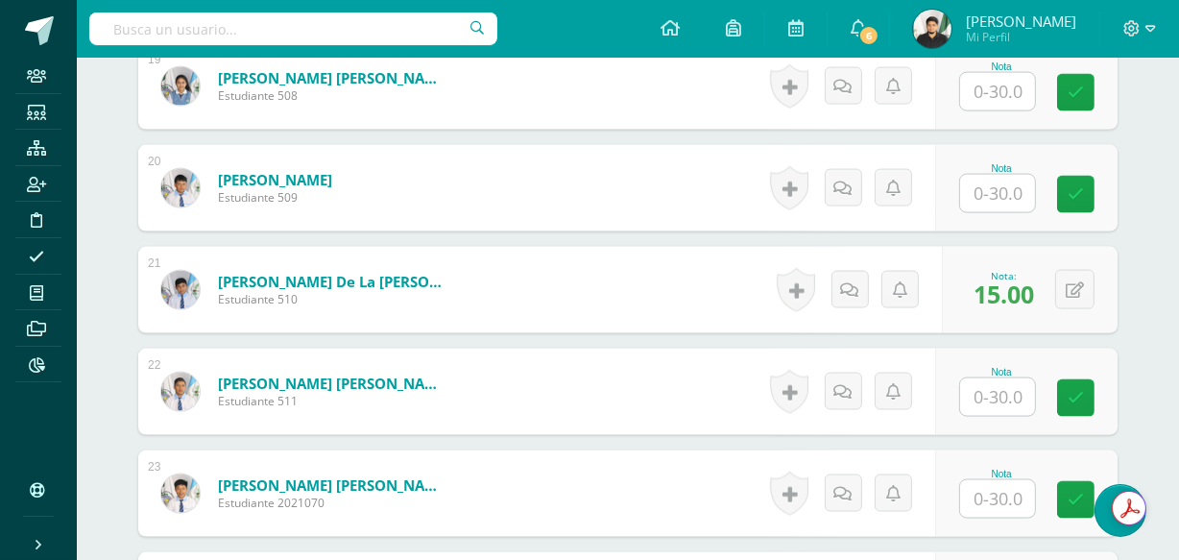
scroll to position [1762, 0]
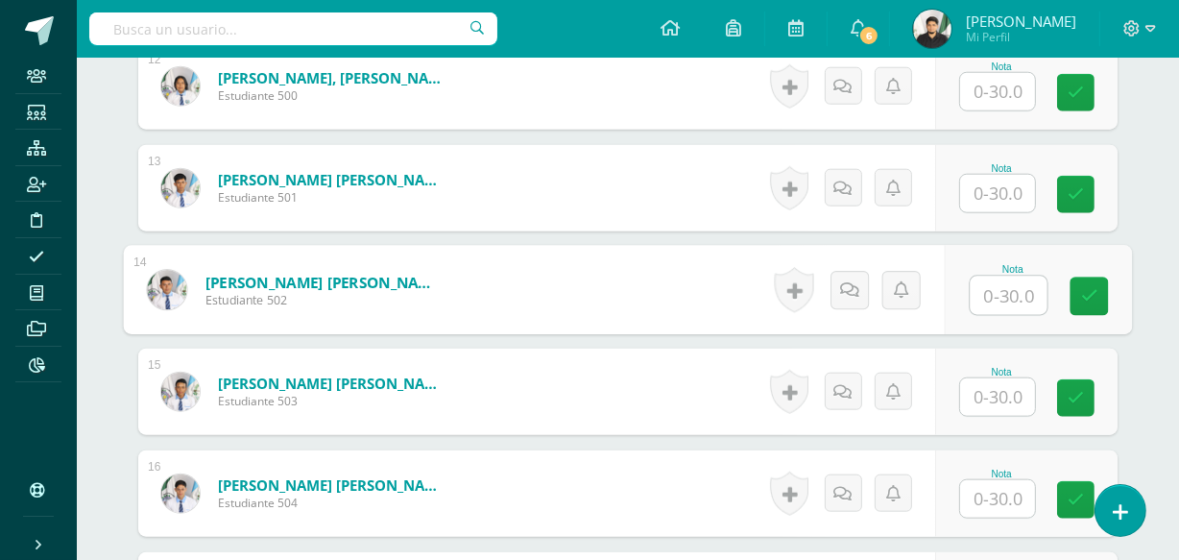
click at [1011, 292] on input "text" at bounding box center [1009, 296] width 77 height 38
type input "15"
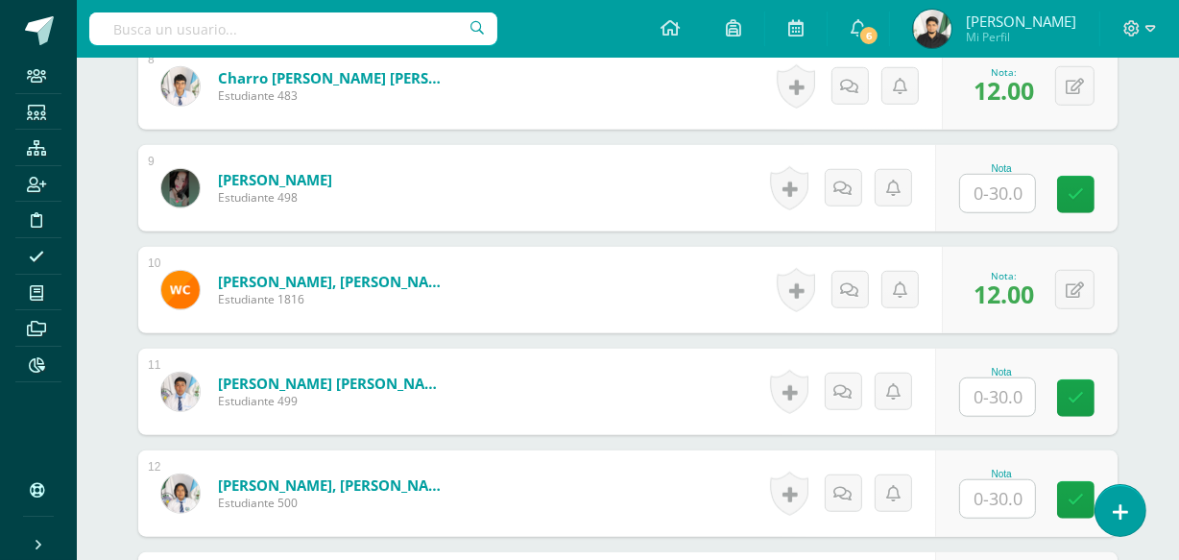
scroll to position [3797, 0]
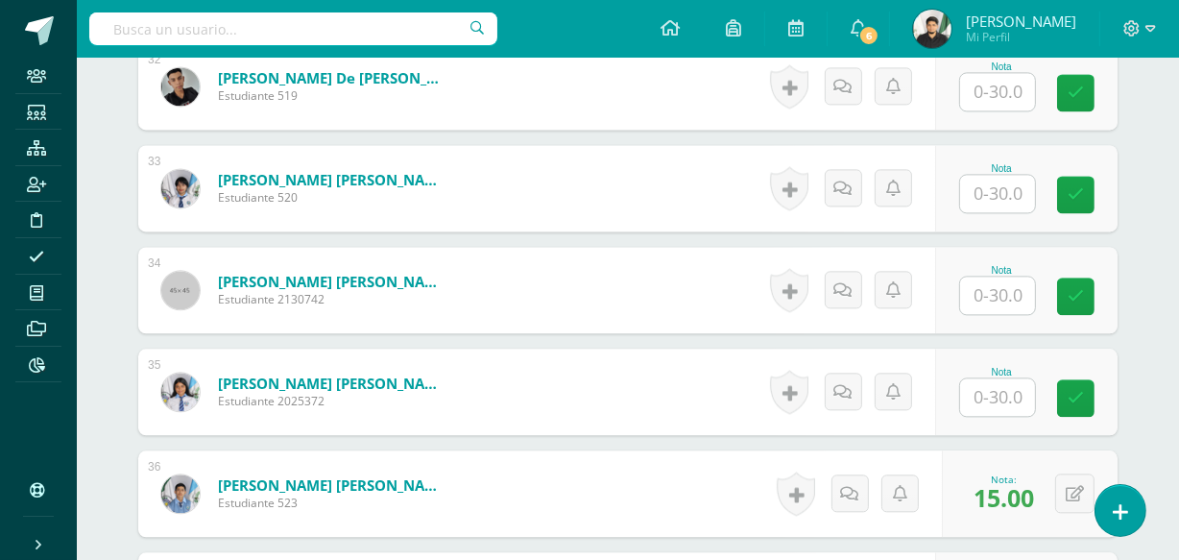
click at [995, 288] on input "text" at bounding box center [997, 295] width 75 height 37
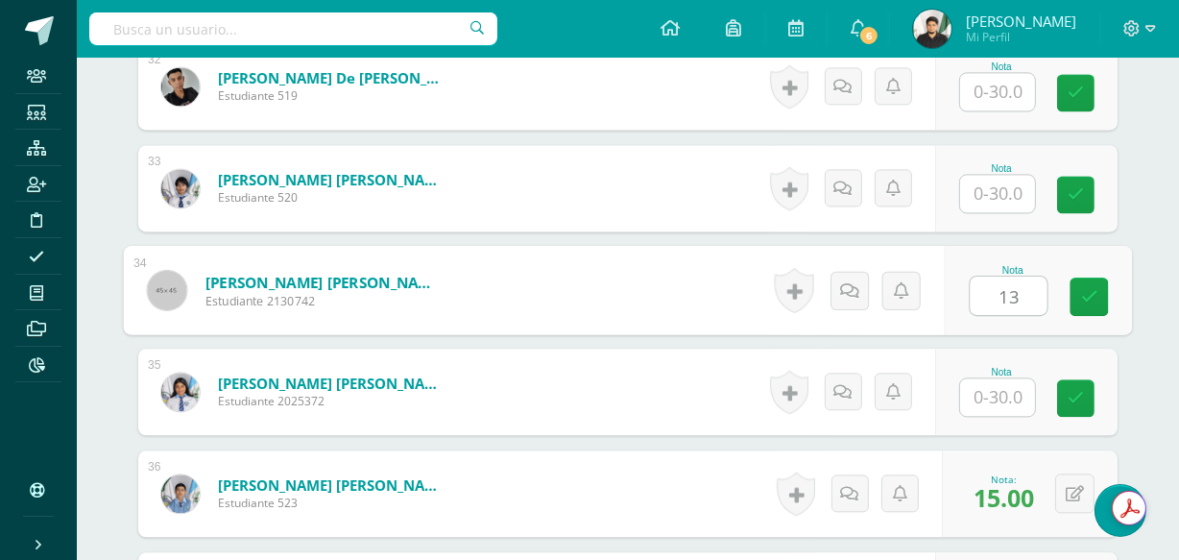
type input "13"
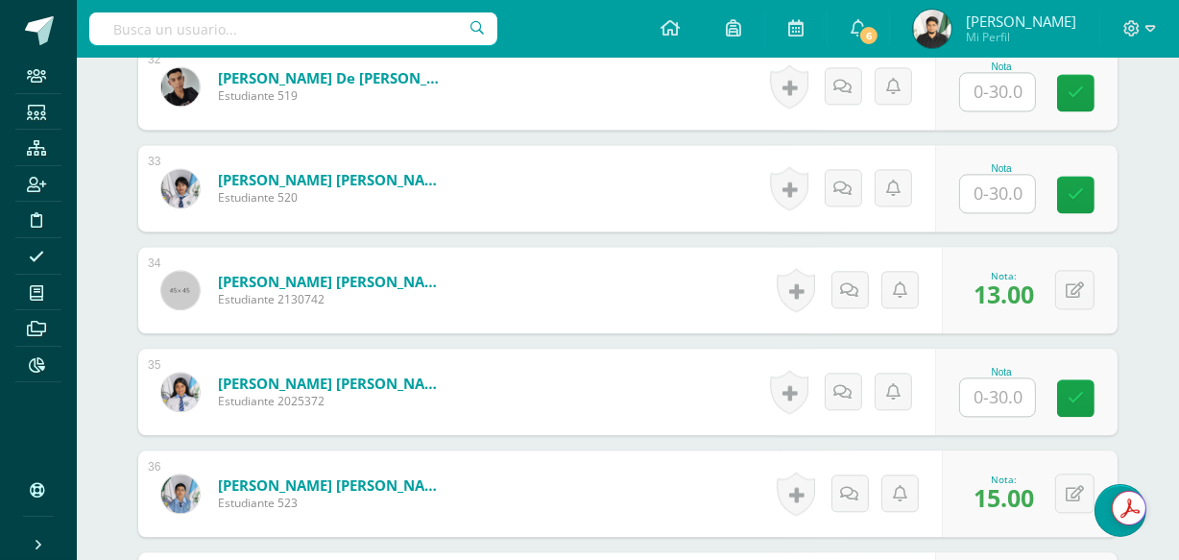
scroll to position [1253, 0]
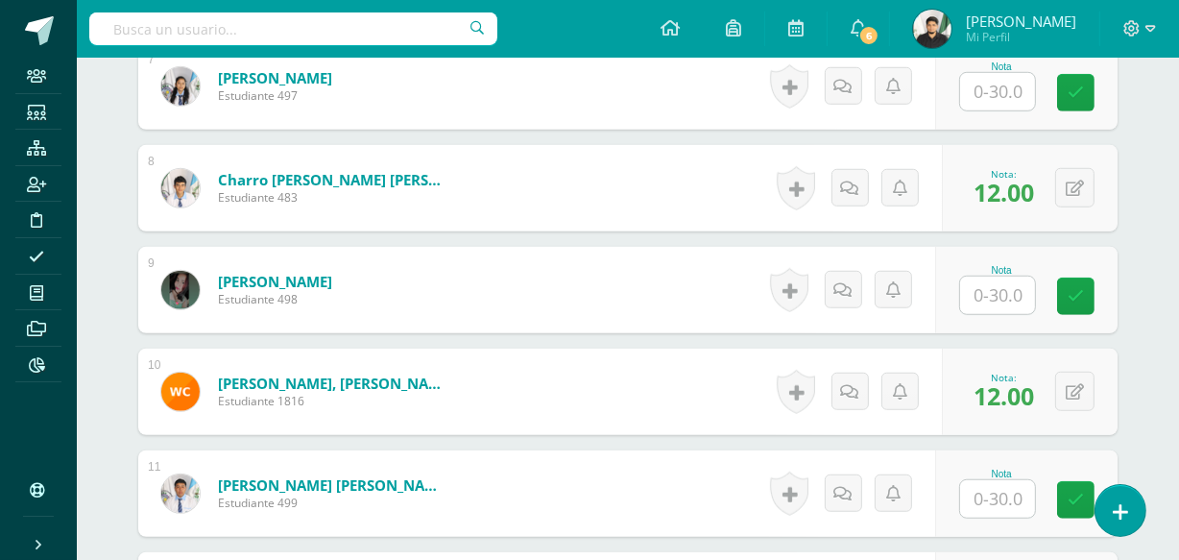
click at [1000, 288] on input "text" at bounding box center [997, 295] width 75 height 37
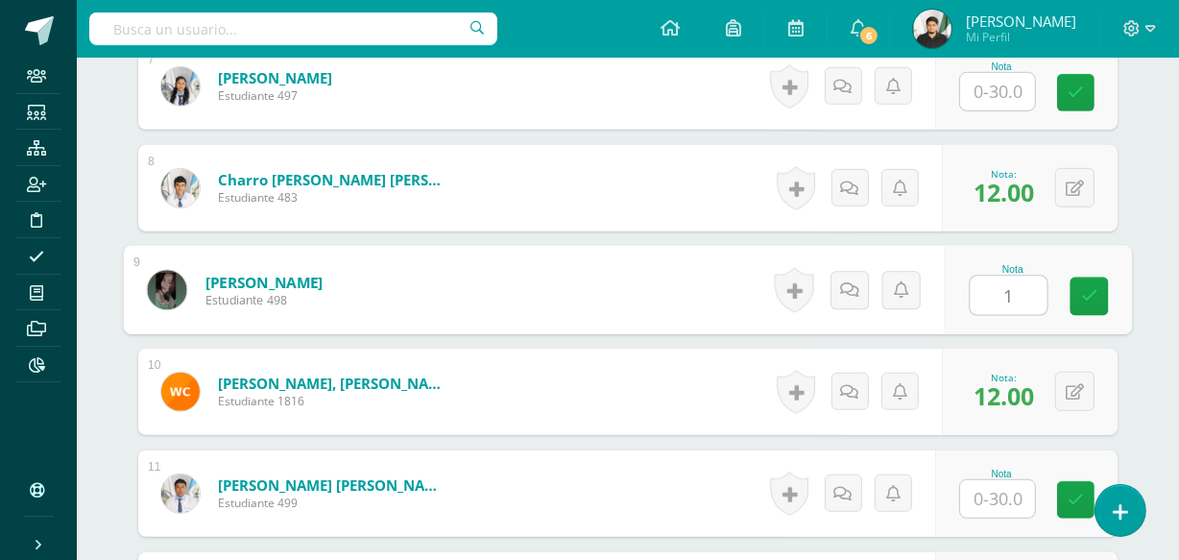
type input "15"
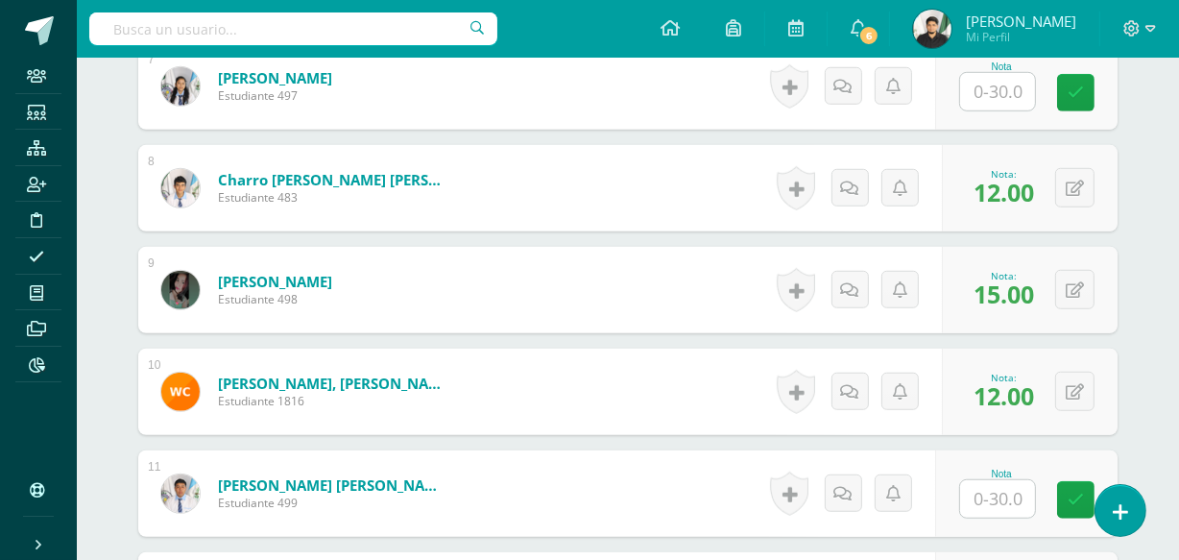
scroll to position [3695, 0]
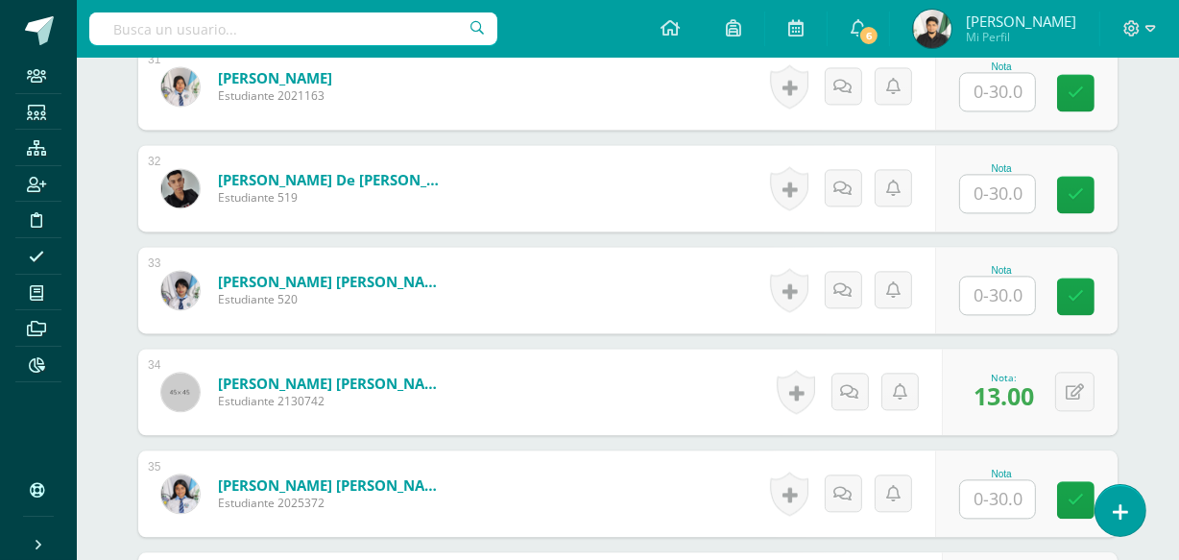
click at [1016, 284] on input "text" at bounding box center [997, 295] width 75 height 37
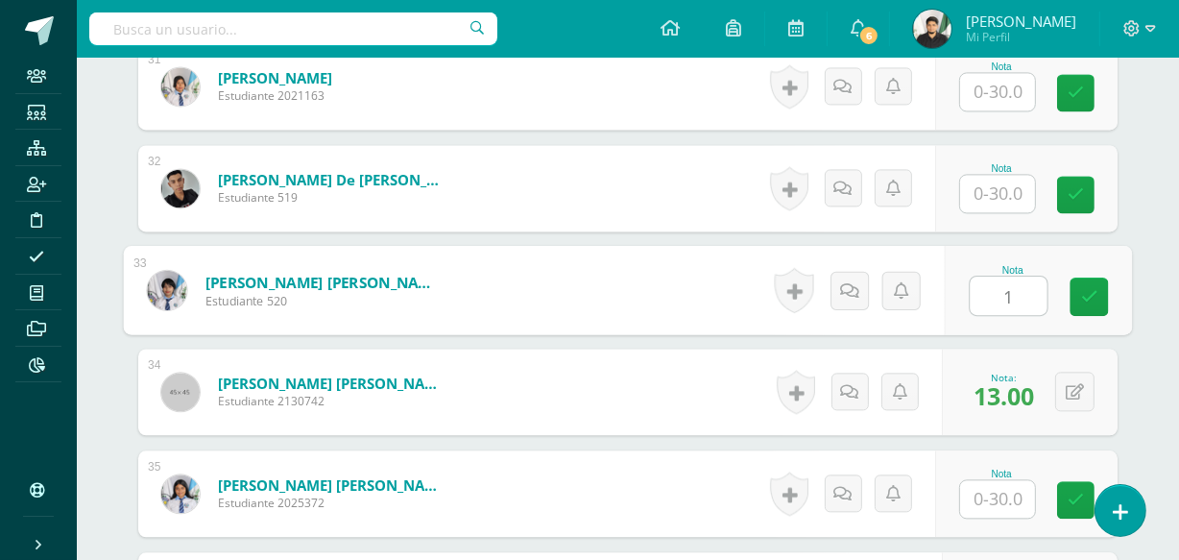
type input "15"
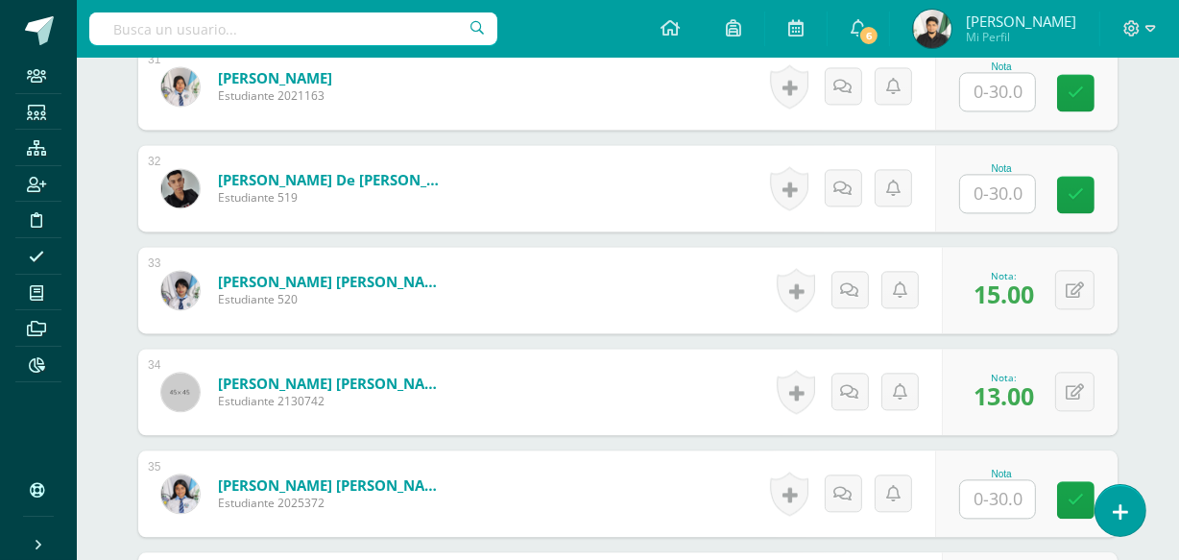
scroll to position [1558, 0]
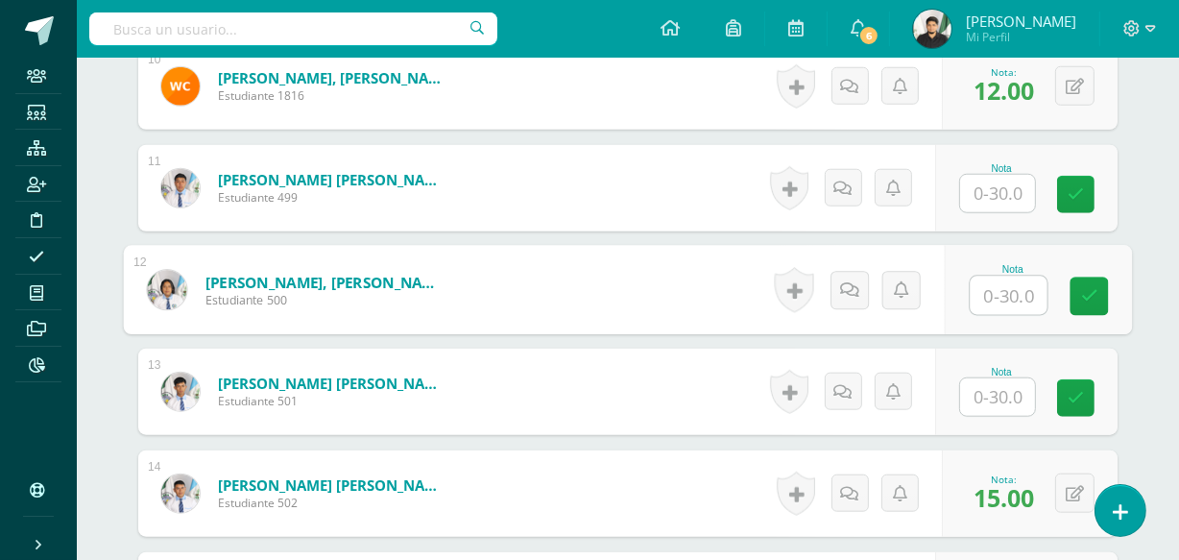
click at [1005, 300] on input "text" at bounding box center [1009, 296] width 77 height 38
type input "15"
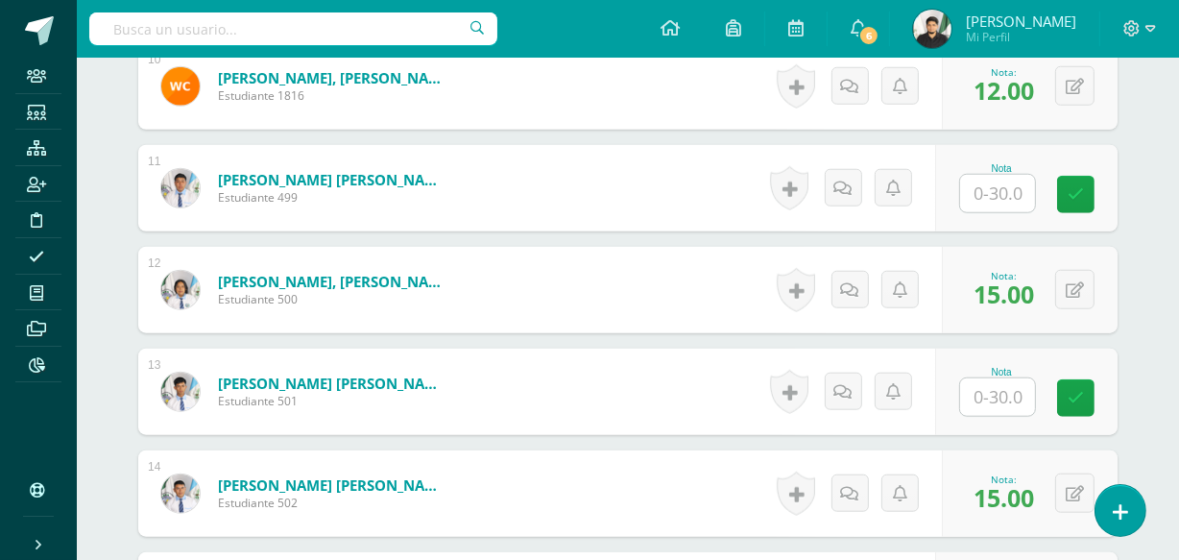
scroll to position [2576, 0]
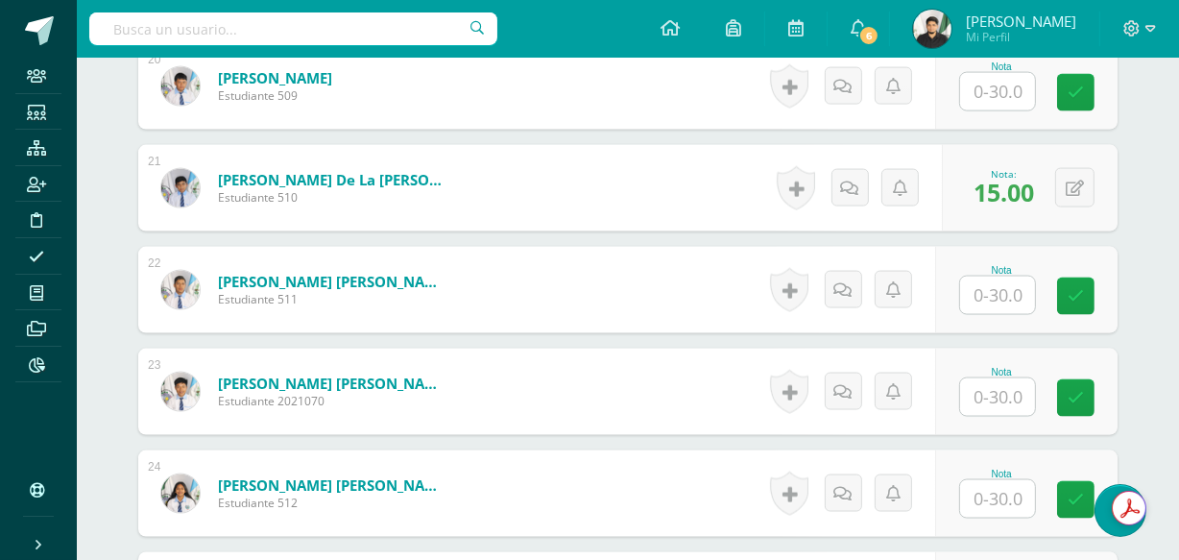
click at [997, 389] on input "text" at bounding box center [997, 396] width 75 height 37
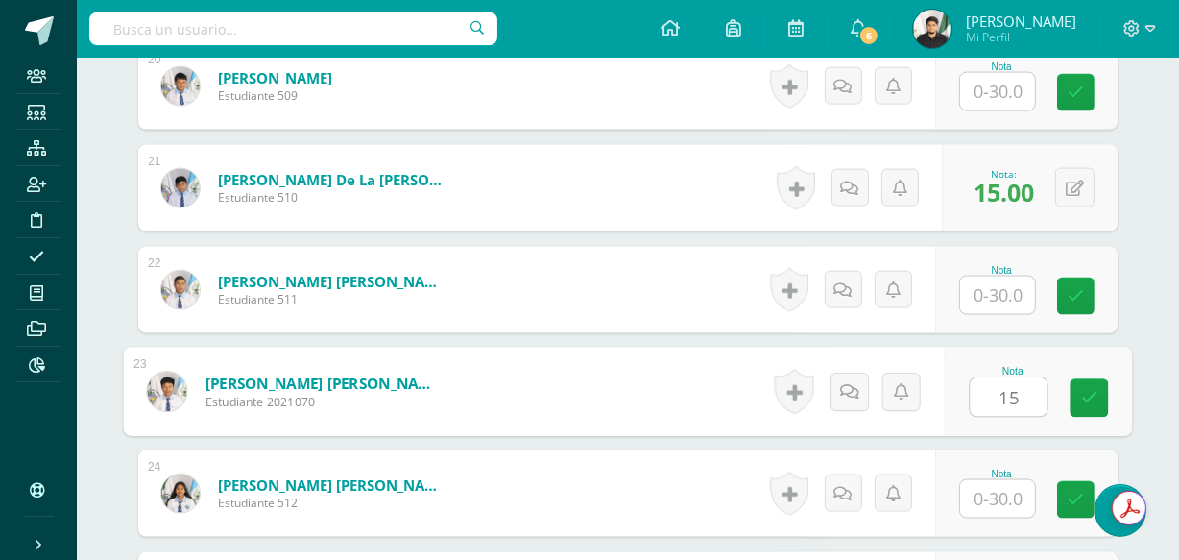
type input "15"
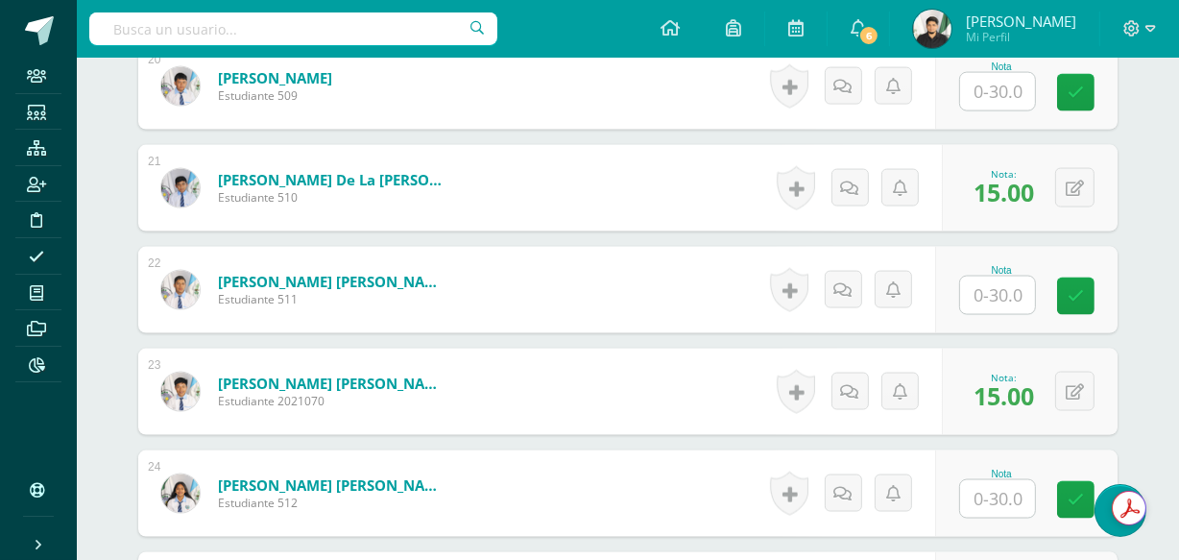
scroll to position [643, 0]
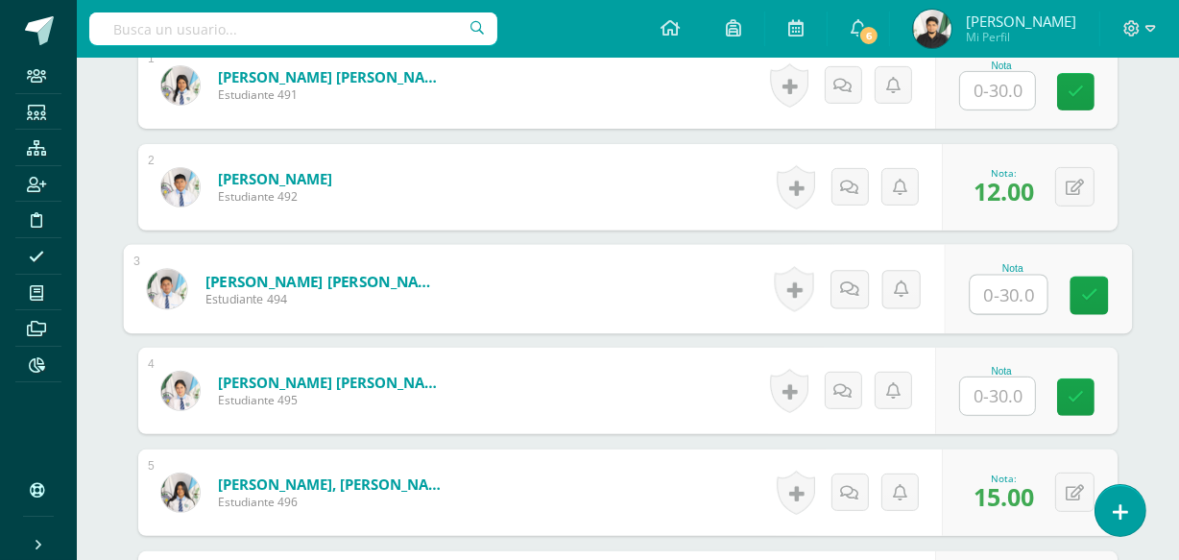
click at [989, 284] on input "text" at bounding box center [1009, 295] width 77 height 38
type input "15"
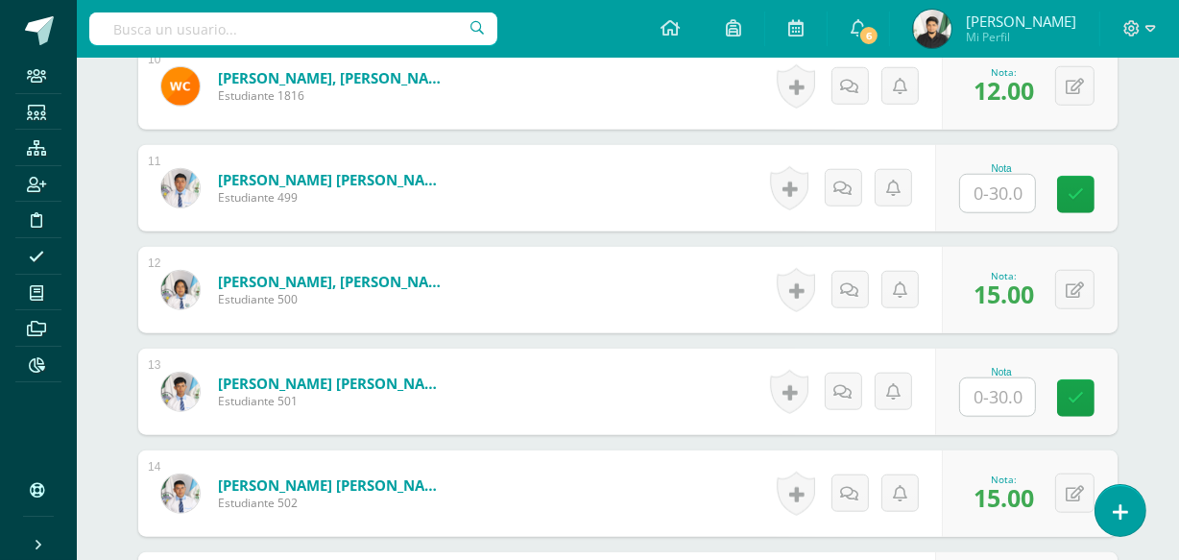
scroll to position [2372, 0]
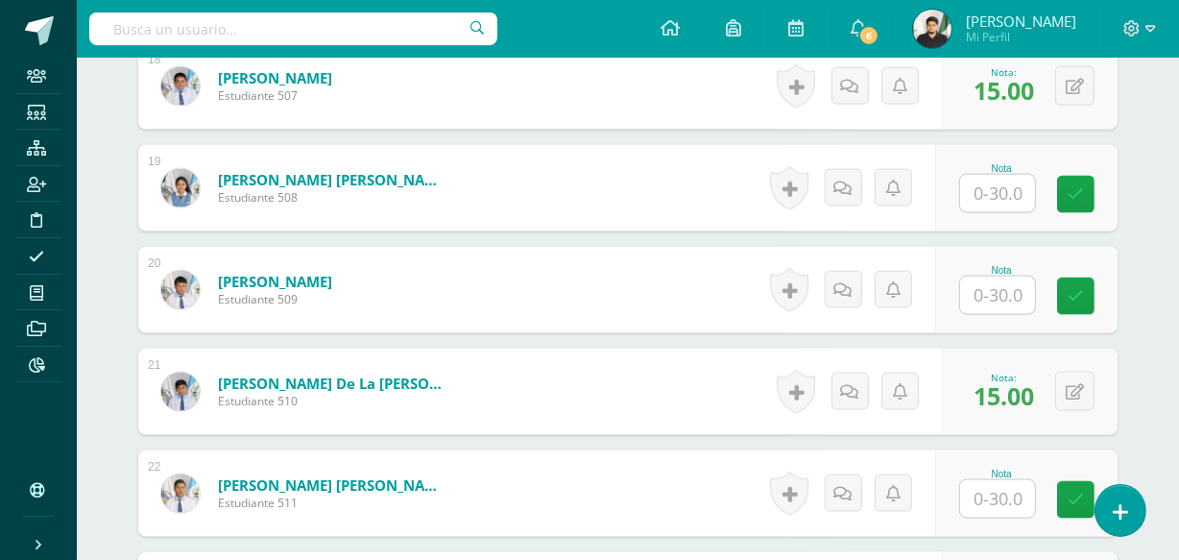
click at [1014, 298] on input "text" at bounding box center [997, 295] width 75 height 37
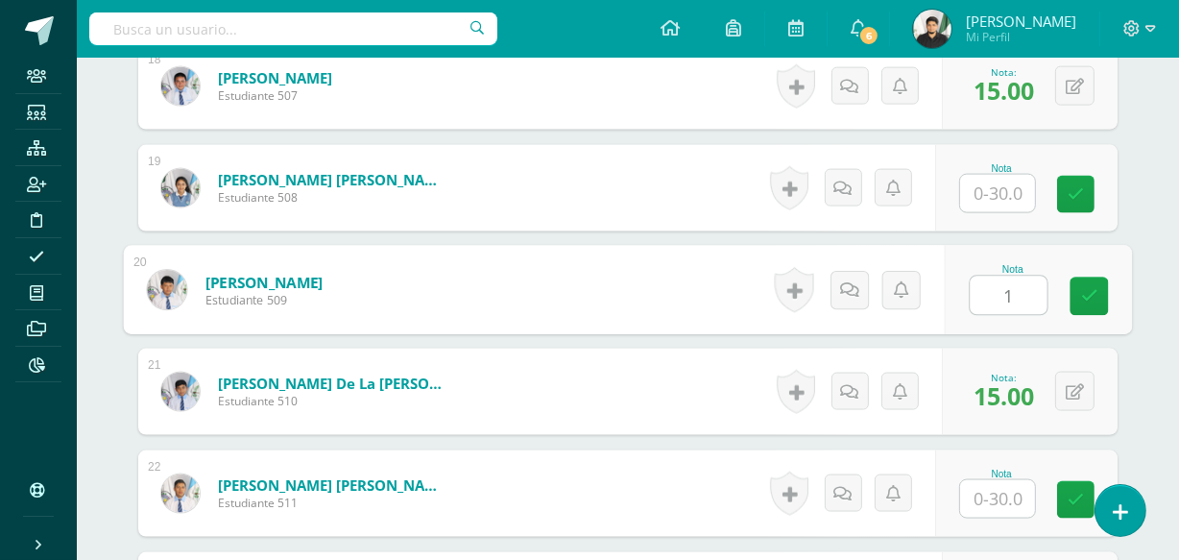
type input "11"
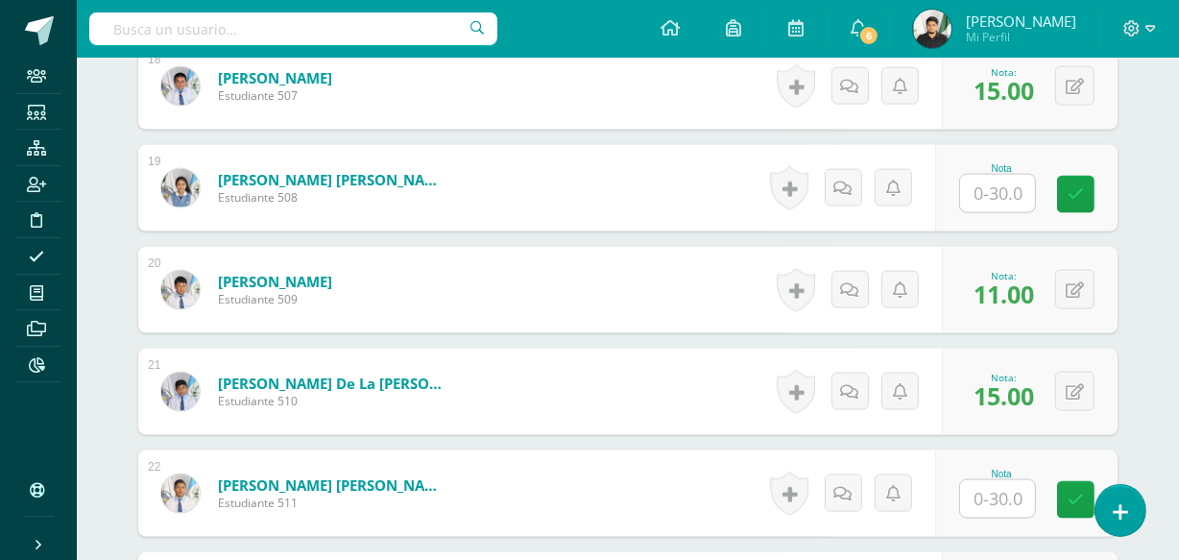
scroll to position [1661, 0]
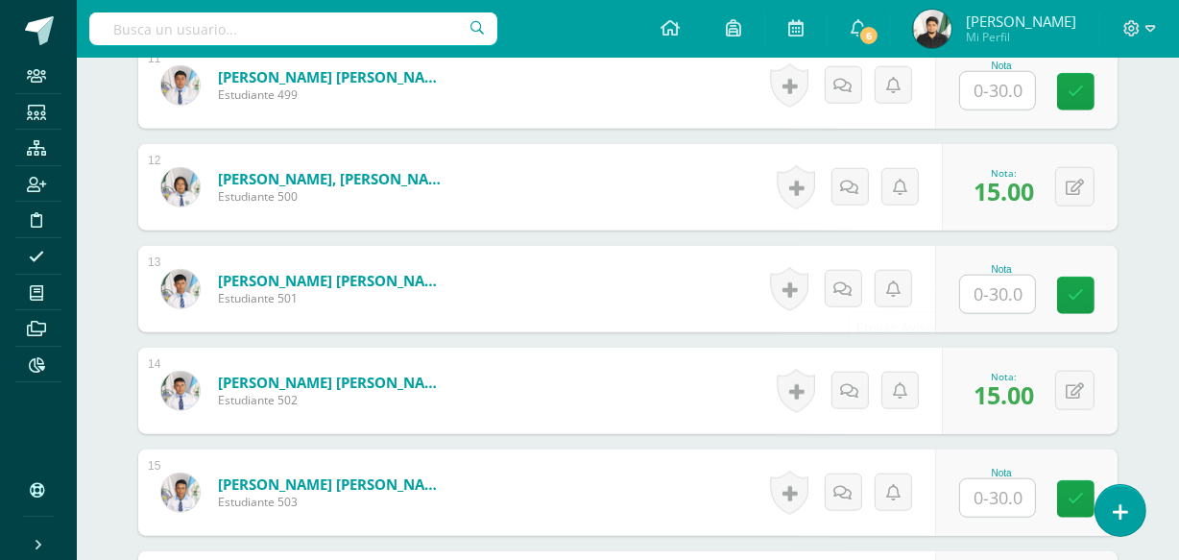
click at [1007, 277] on input "text" at bounding box center [997, 294] width 75 height 37
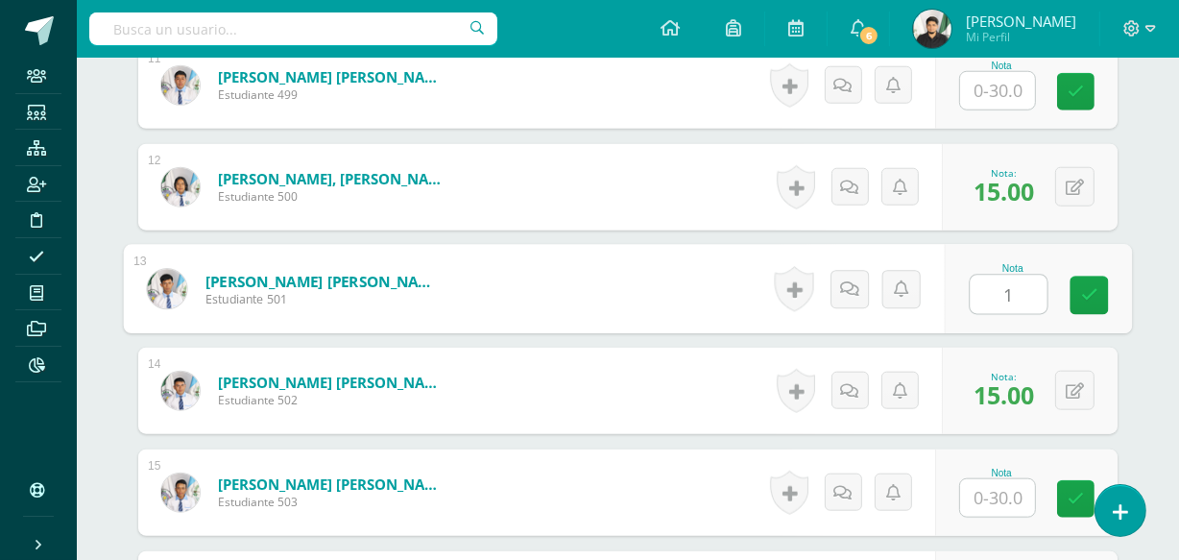
type input "11"
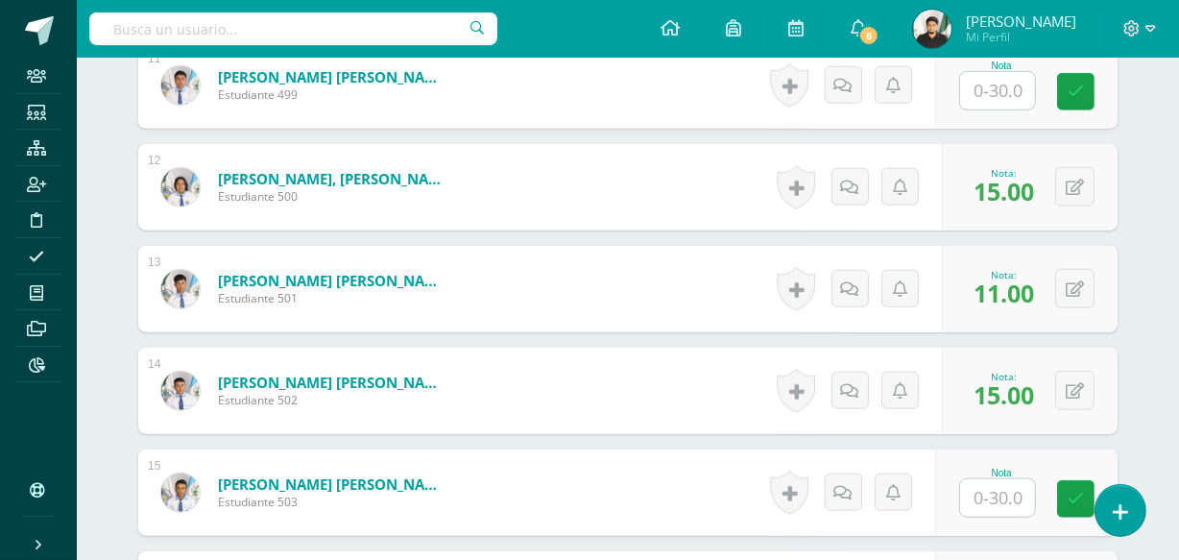
scroll to position [1049, 0]
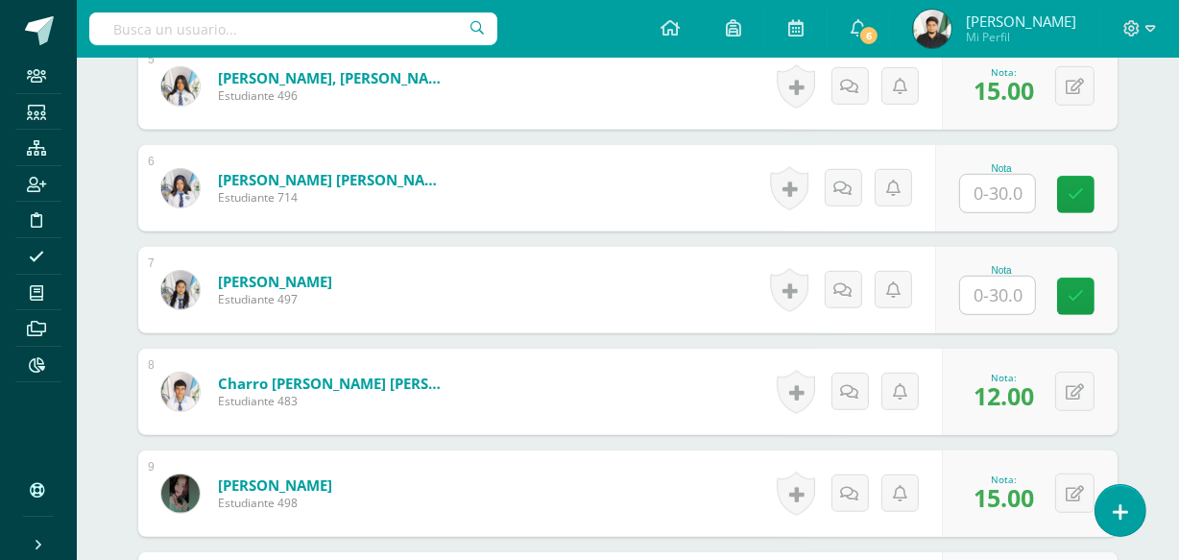
click at [1027, 319] on div "Nota" at bounding box center [1026, 290] width 182 height 86
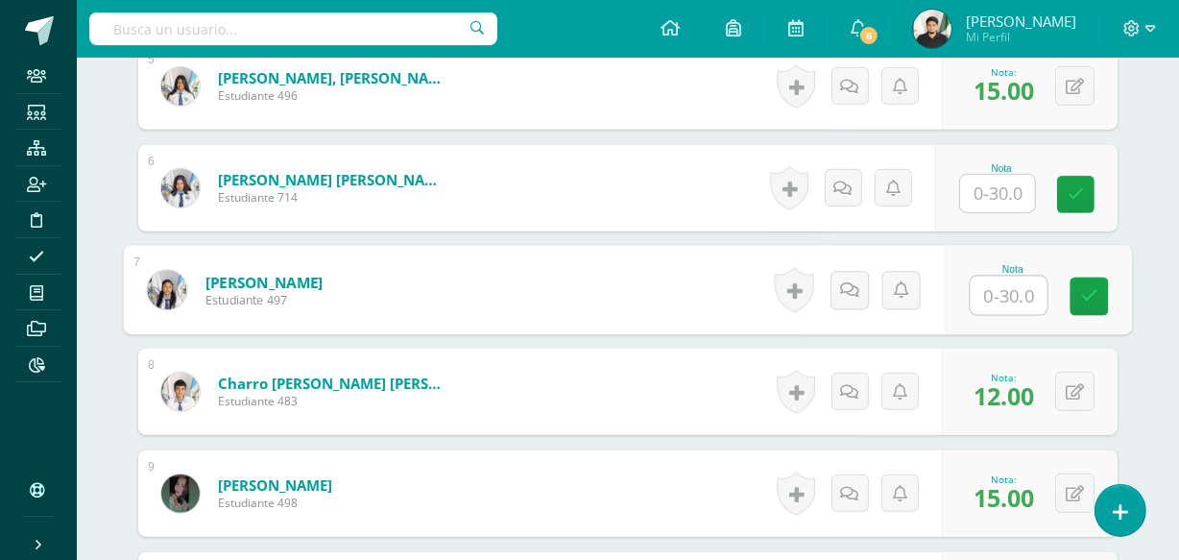
click at [1014, 307] on input "text" at bounding box center [1009, 296] width 77 height 38
type input "15"
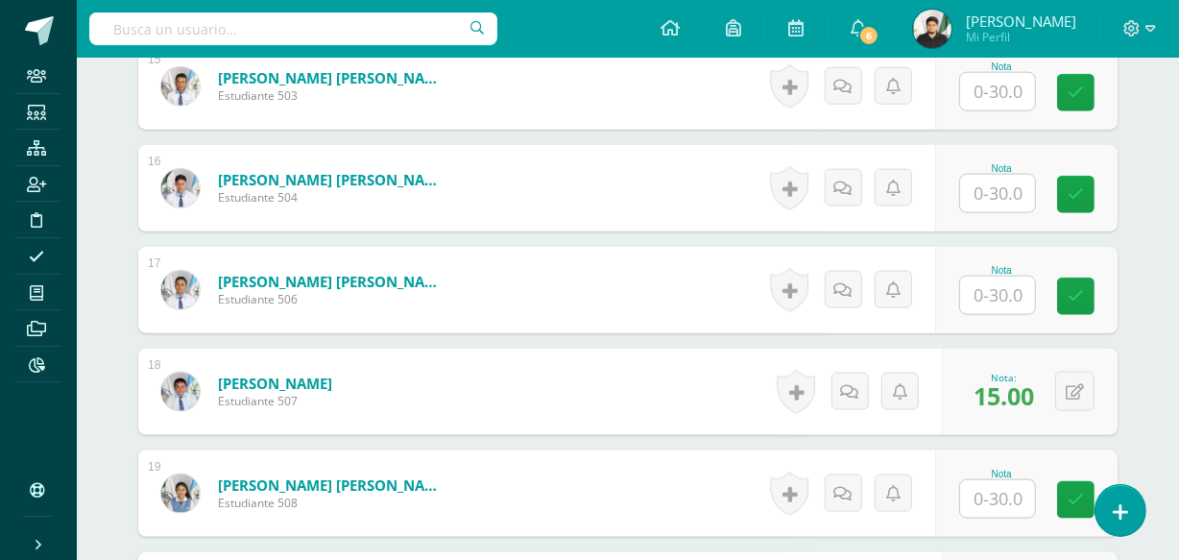
scroll to position [3288, 0]
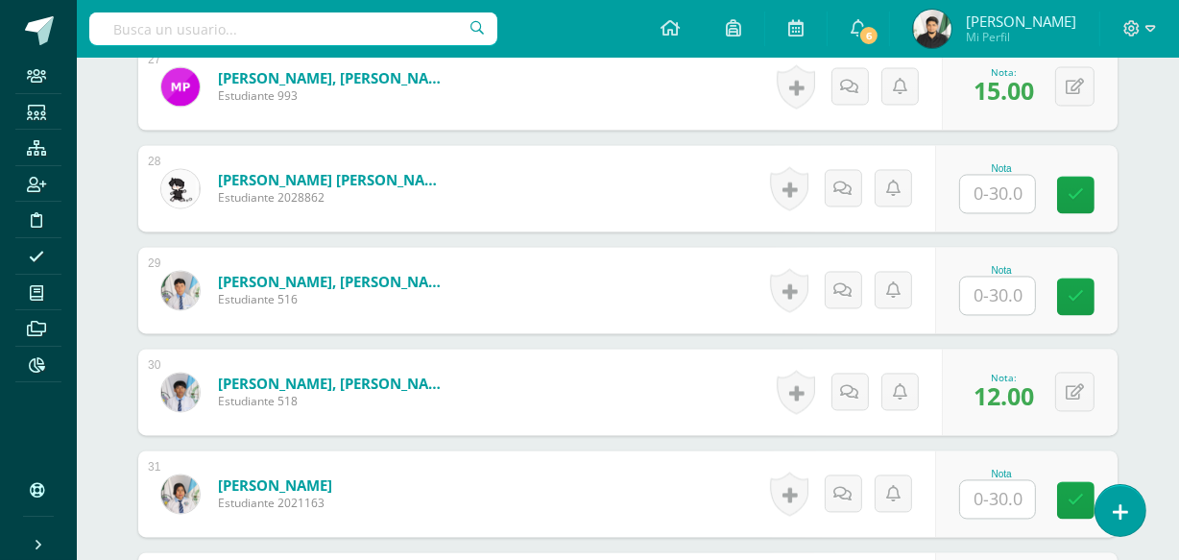
click at [989, 297] on input "text" at bounding box center [997, 295] width 75 height 37
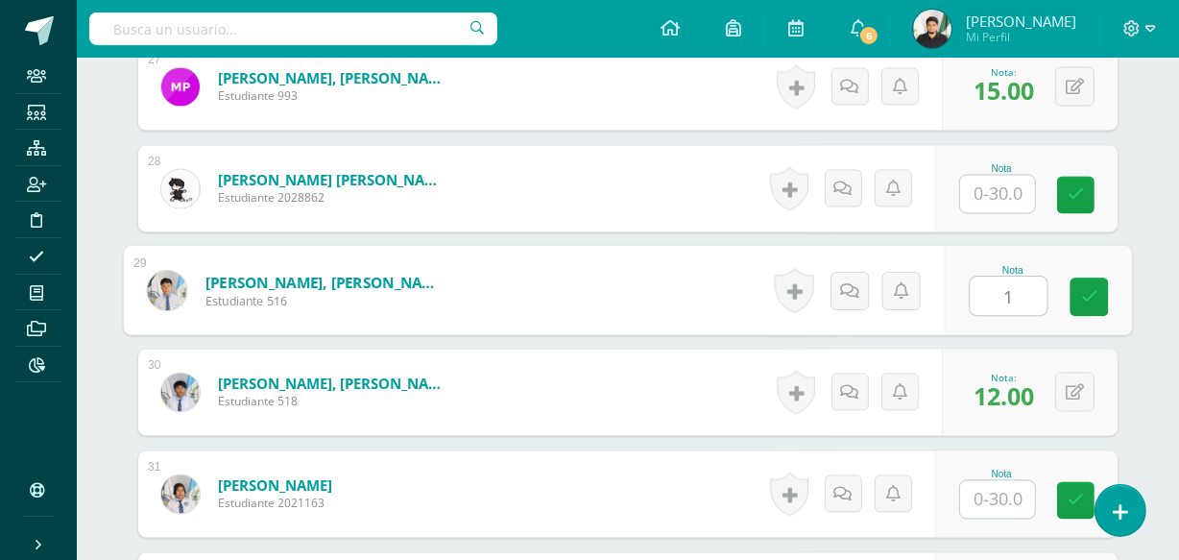
type input "11"
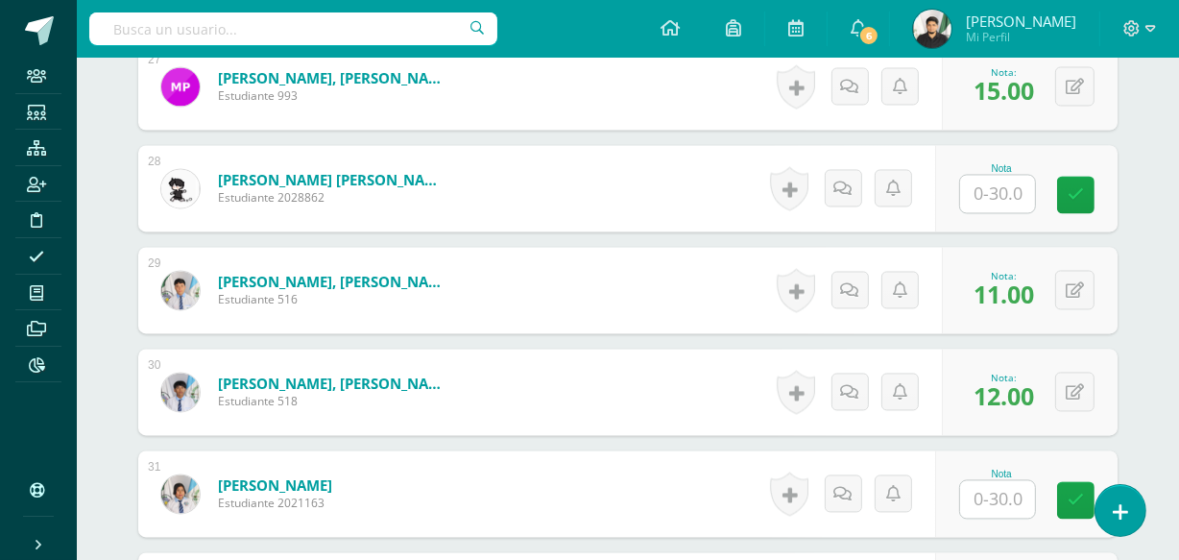
scroll to position [4096, 0]
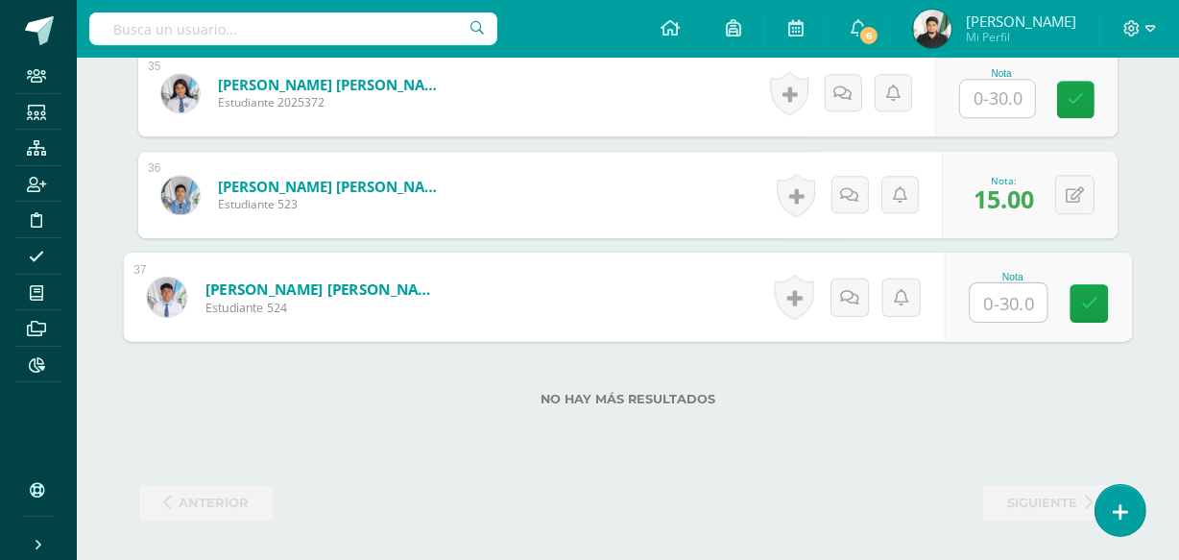
click at [999, 291] on input "text" at bounding box center [1009, 302] width 77 height 38
type input "11"
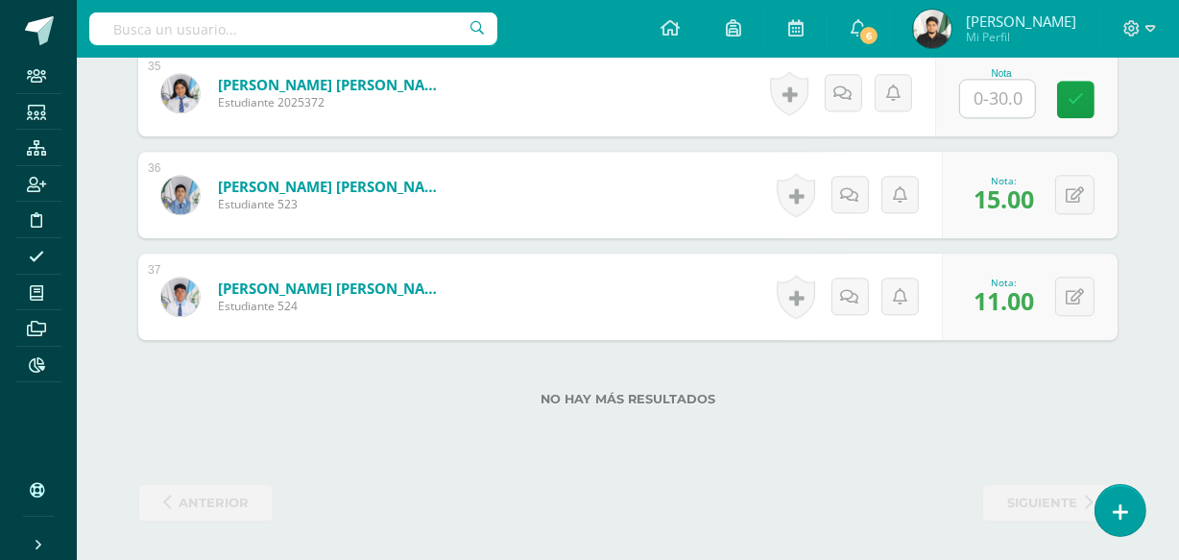
scroll to position [2271, 0]
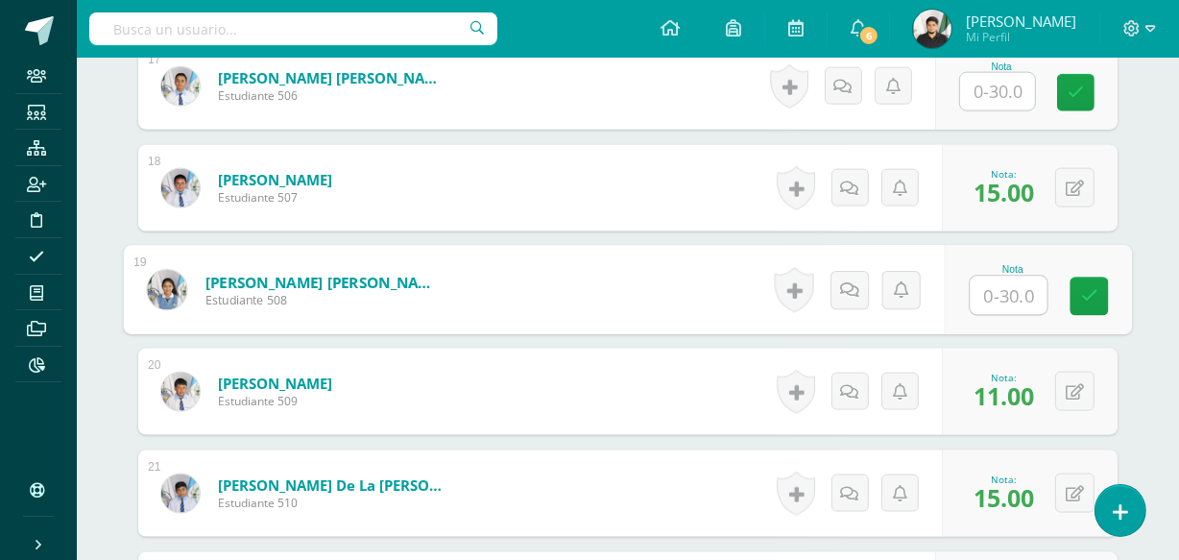
click at [984, 283] on input "text" at bounding box center [1009, 296] width 77 height 38
type input "15"
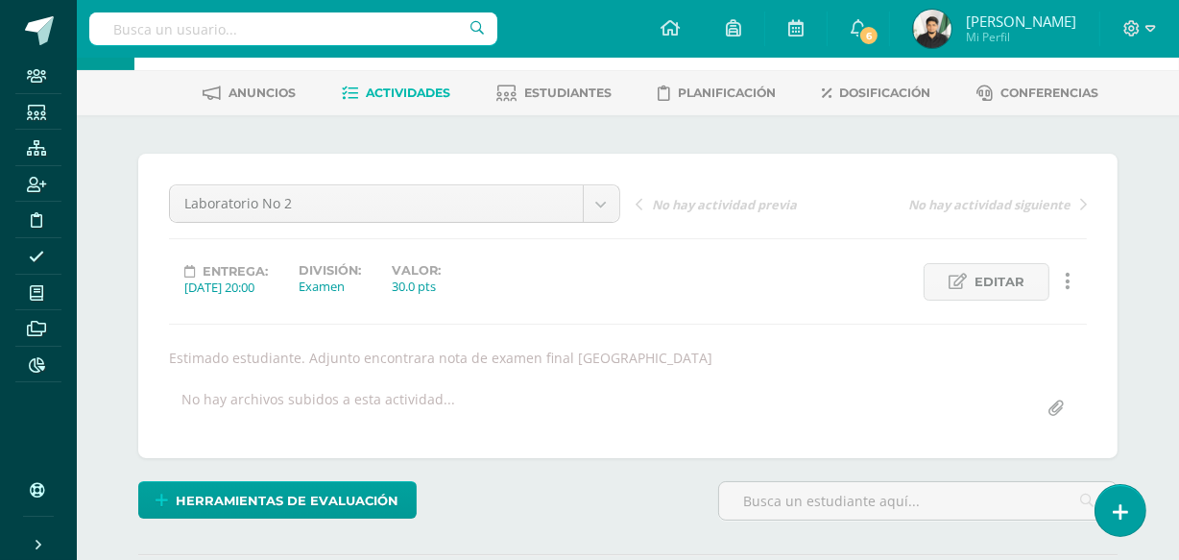
scroll to position [2067, 0]
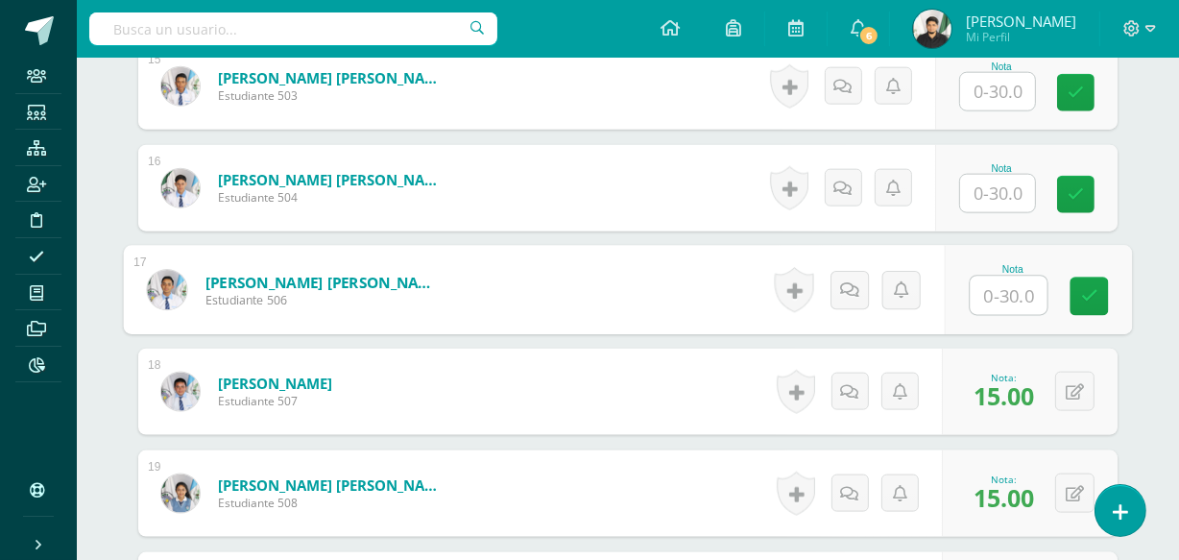
click at [995, 288] on input "text" at bounding box center [1009, 296] width 77 height 38
type input "15"
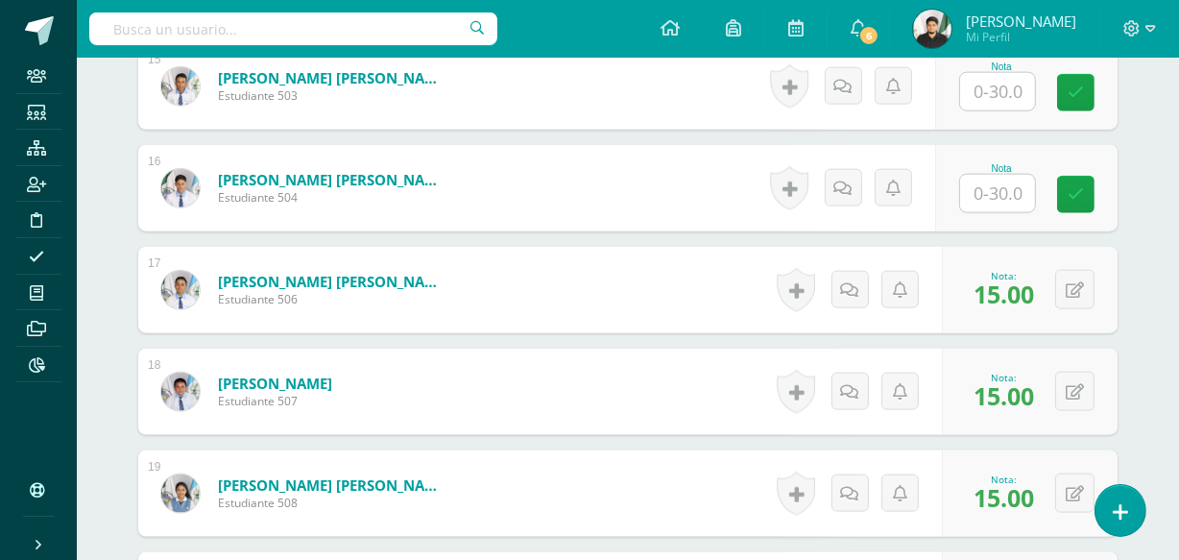
scroll to position [3187, 0]
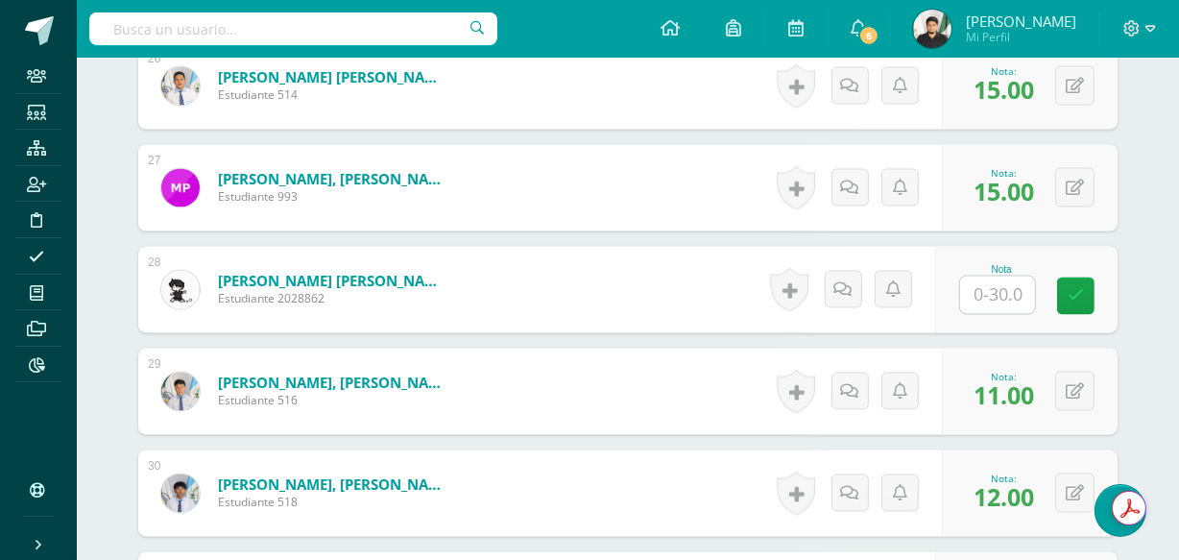
click at [996, 290] on input "text" at bounding box center [997, 295] width 75 height 37
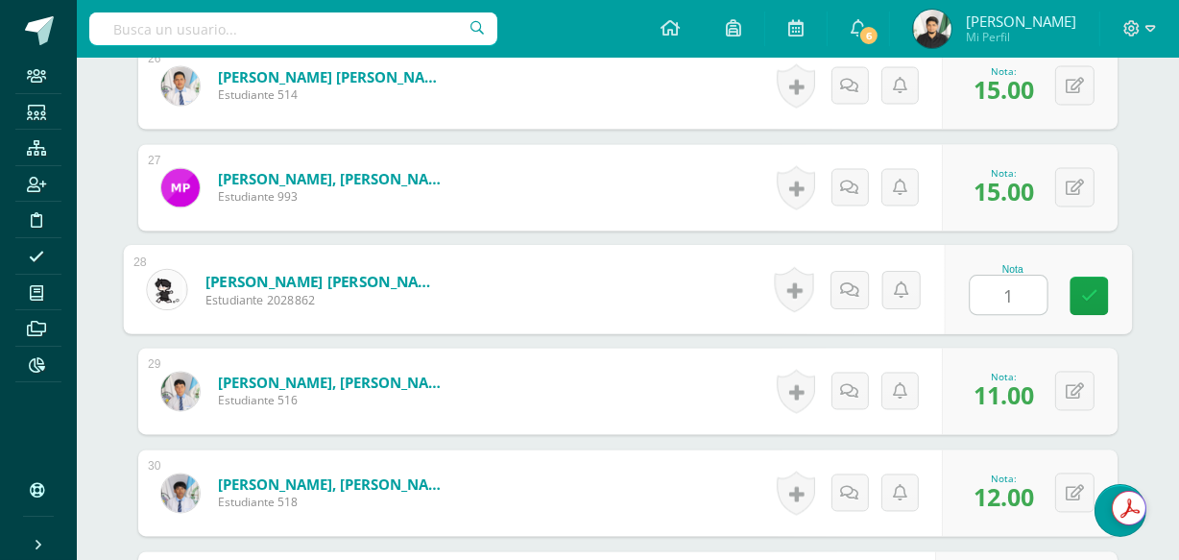
type input "15"
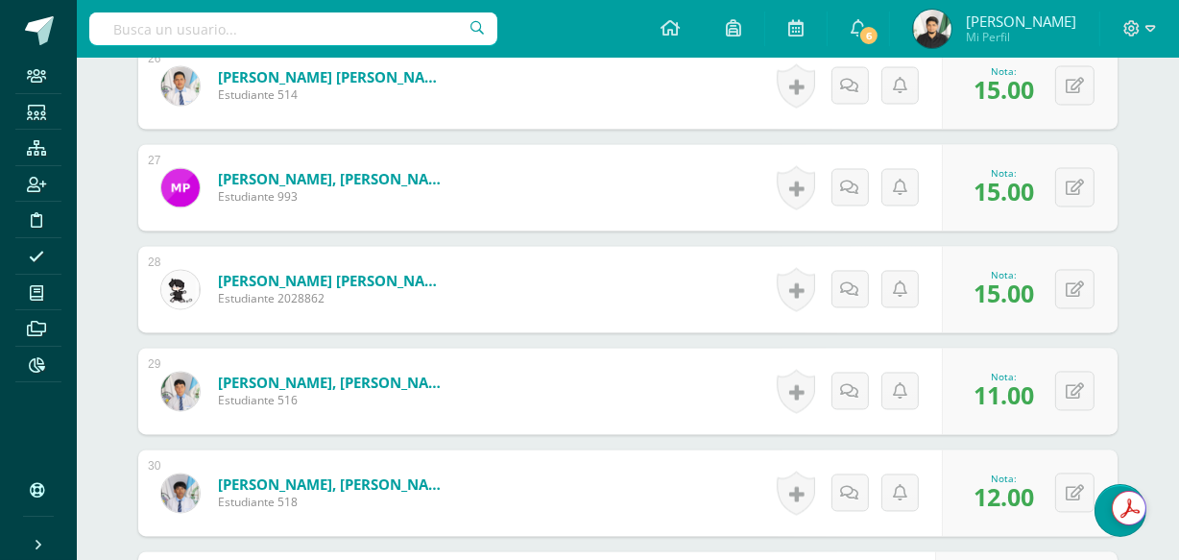
scroll to position [2576, 0]
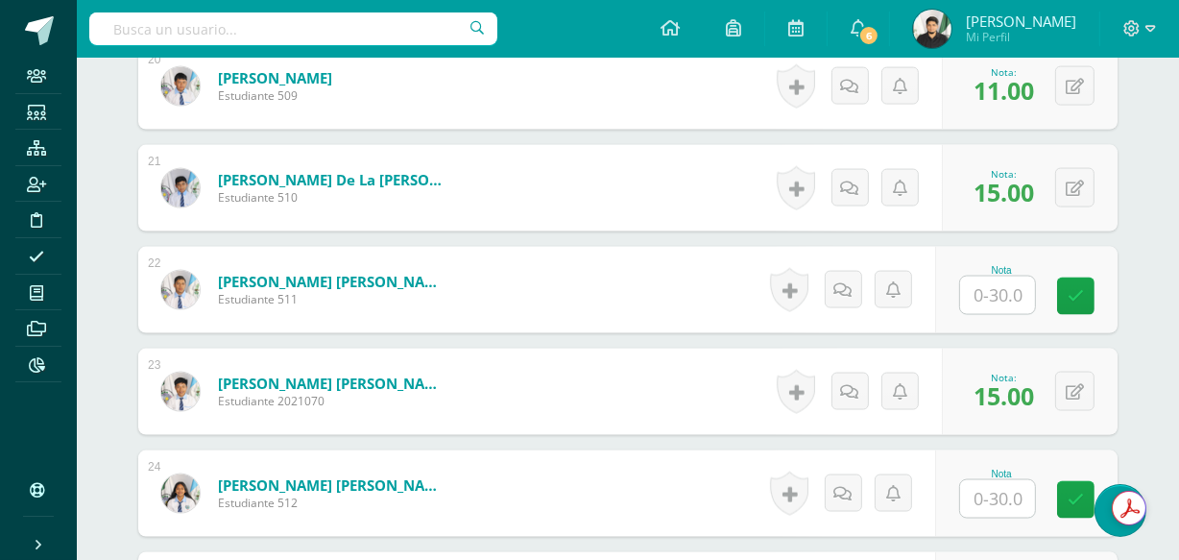
click at [1012, 493] on input "text" at bounding box center [997, 498] width 75 height 37
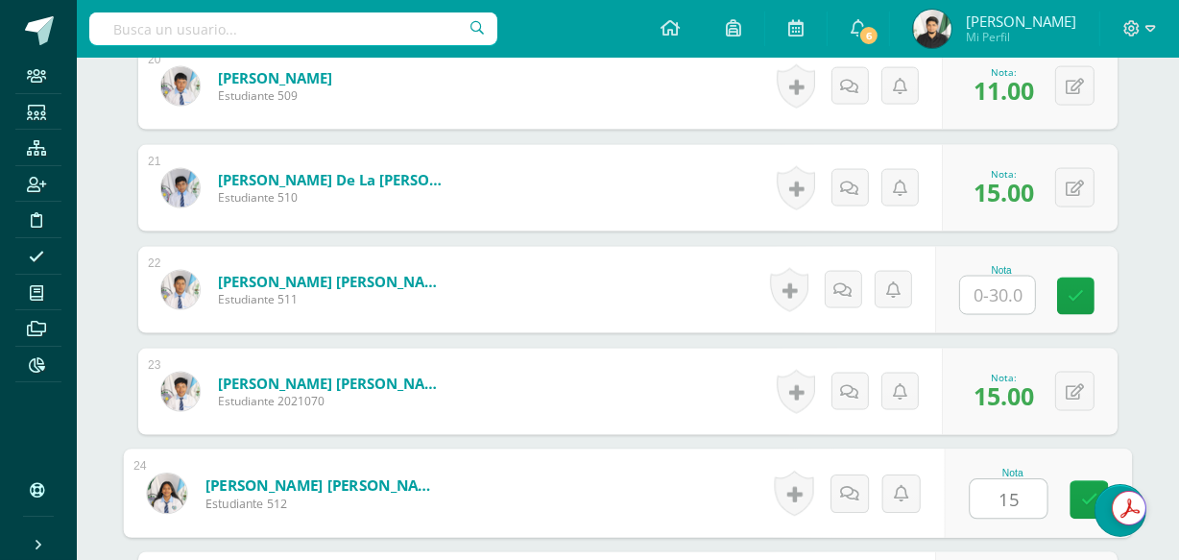
type input "15"
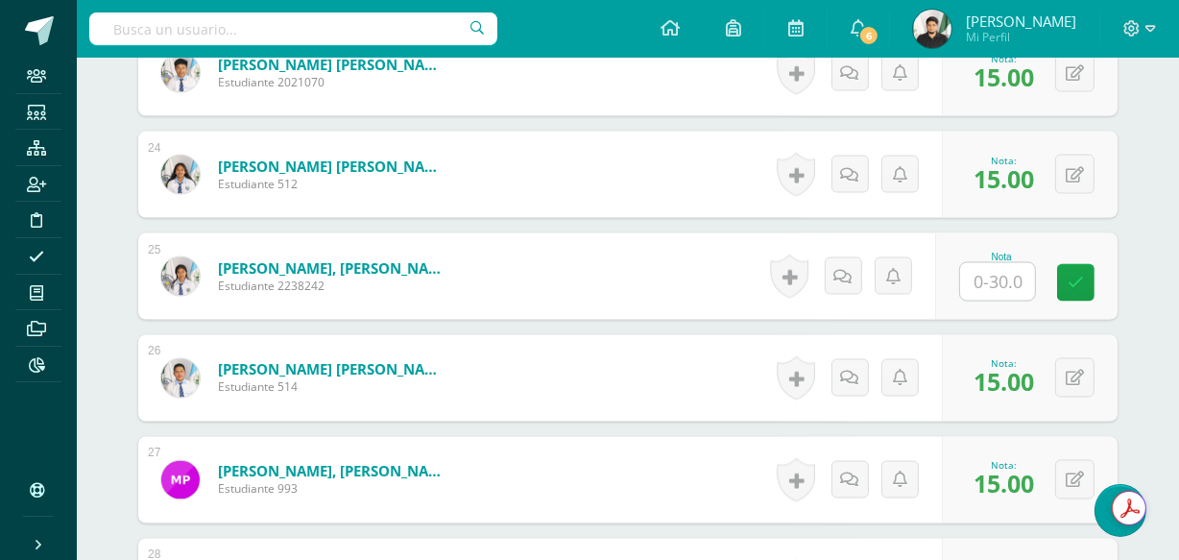
scroll to position [3695, 0]
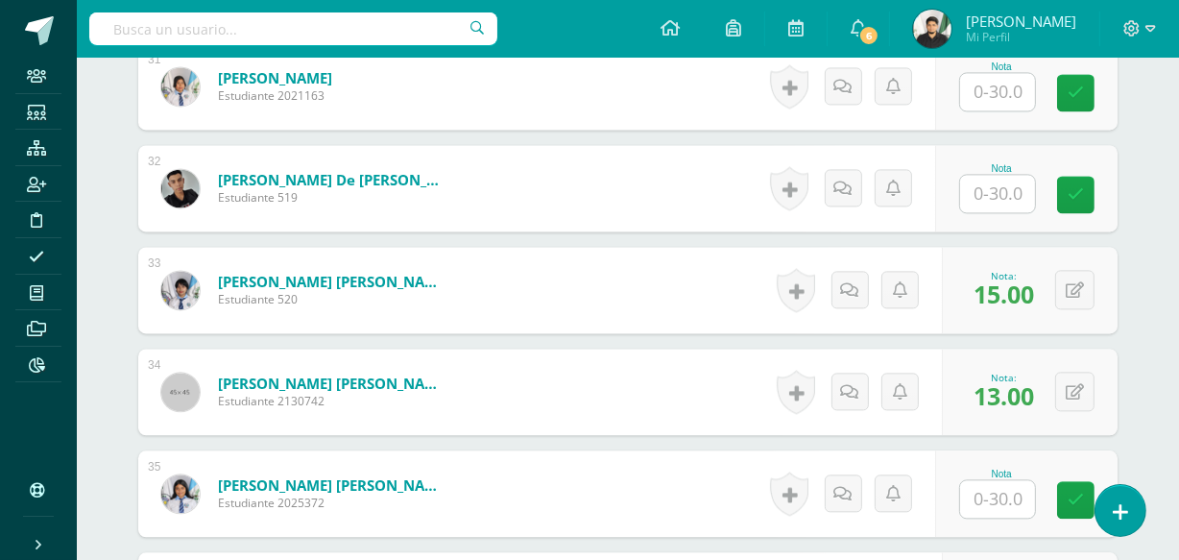
click at [1016, 509] on input "text" at bounding box center [997, 498] width 75 height 37
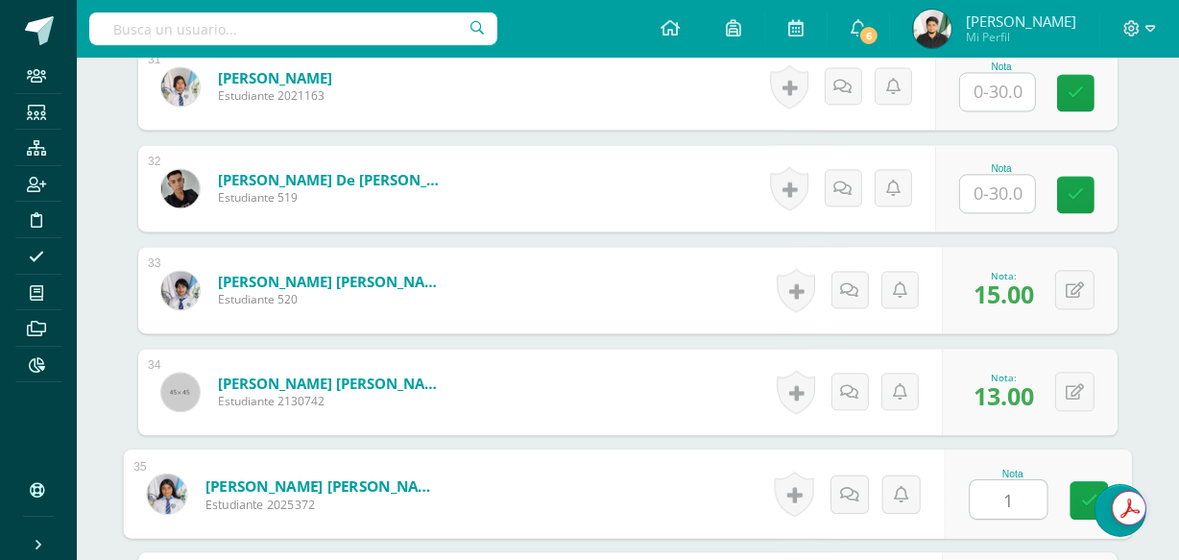
type input "15"
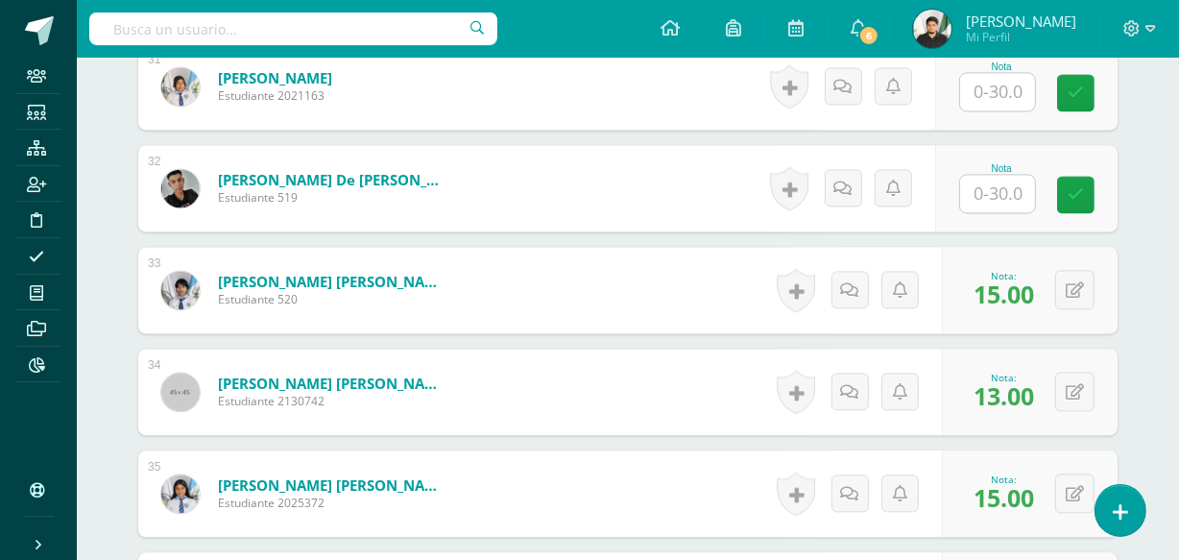
scroll to position [1864, 0]
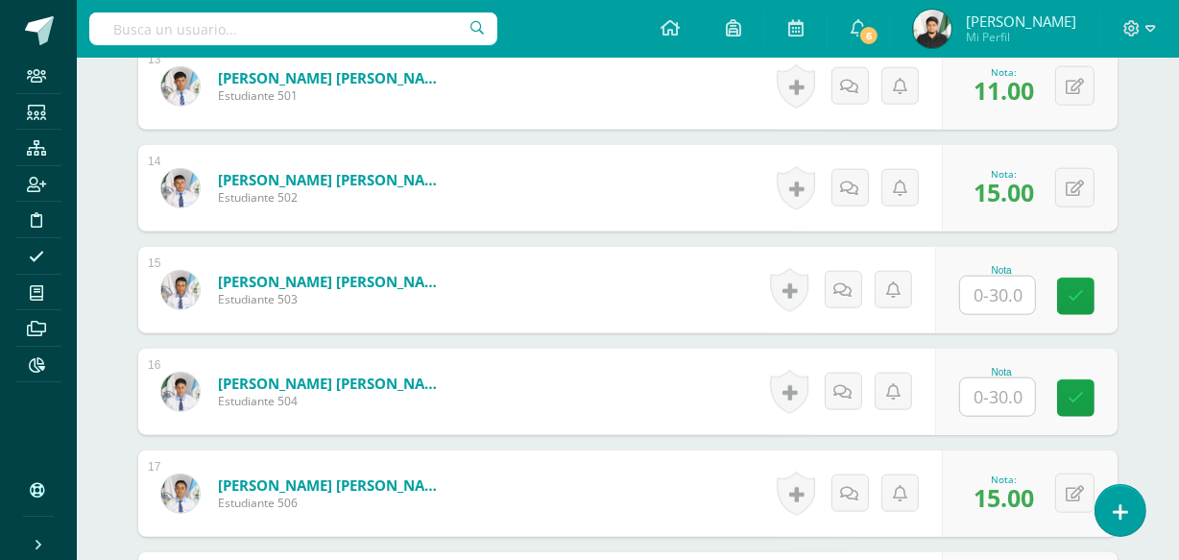
click at [1006, 295] on input "text" at bounding box center [997, 295] width 75 height 37
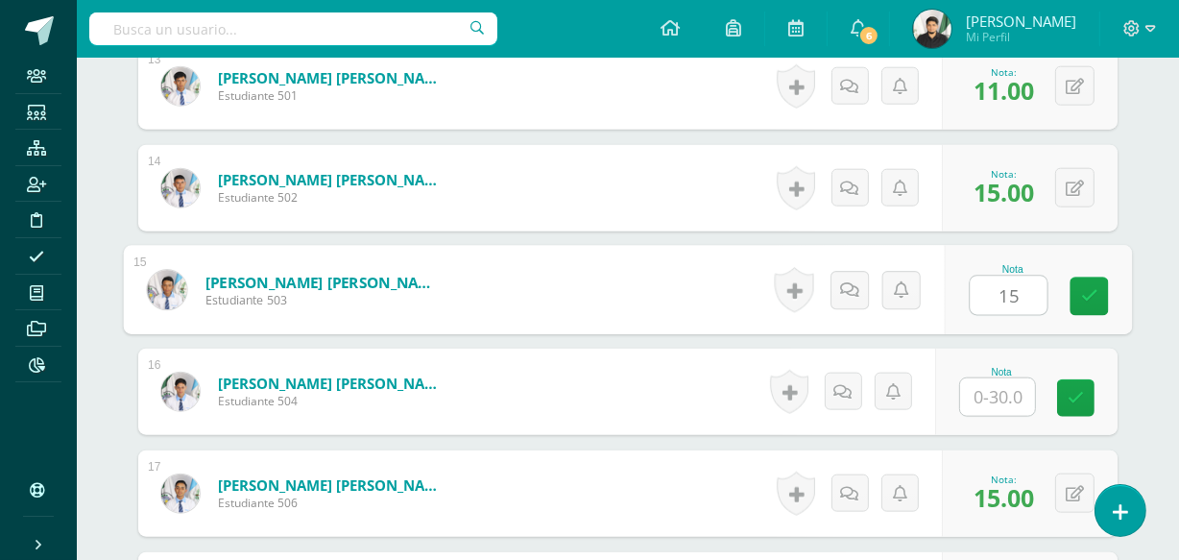
type input "15"
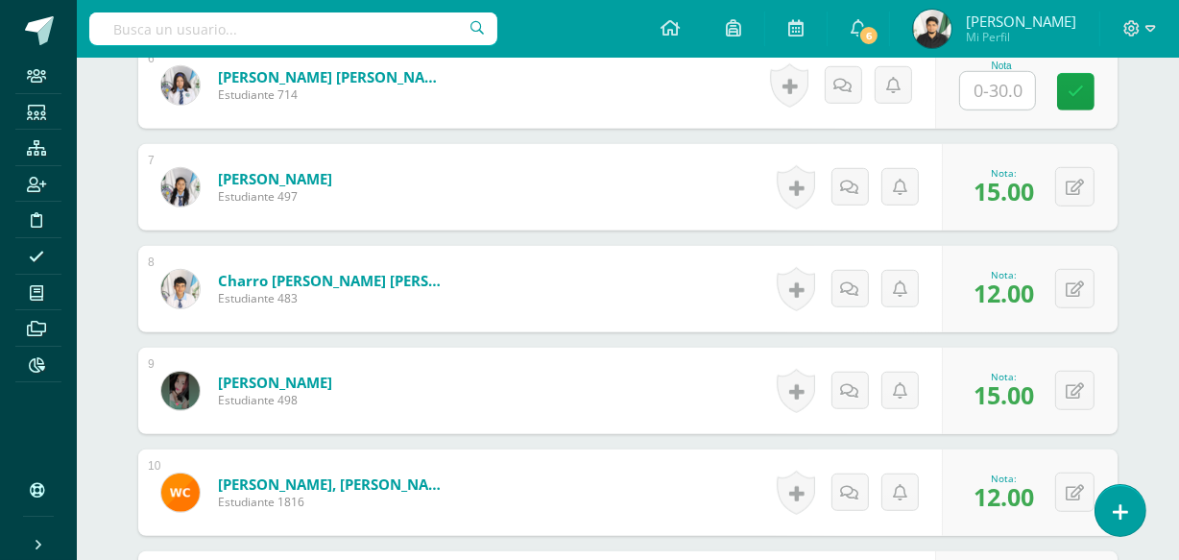
scroll to position [1456, 0]
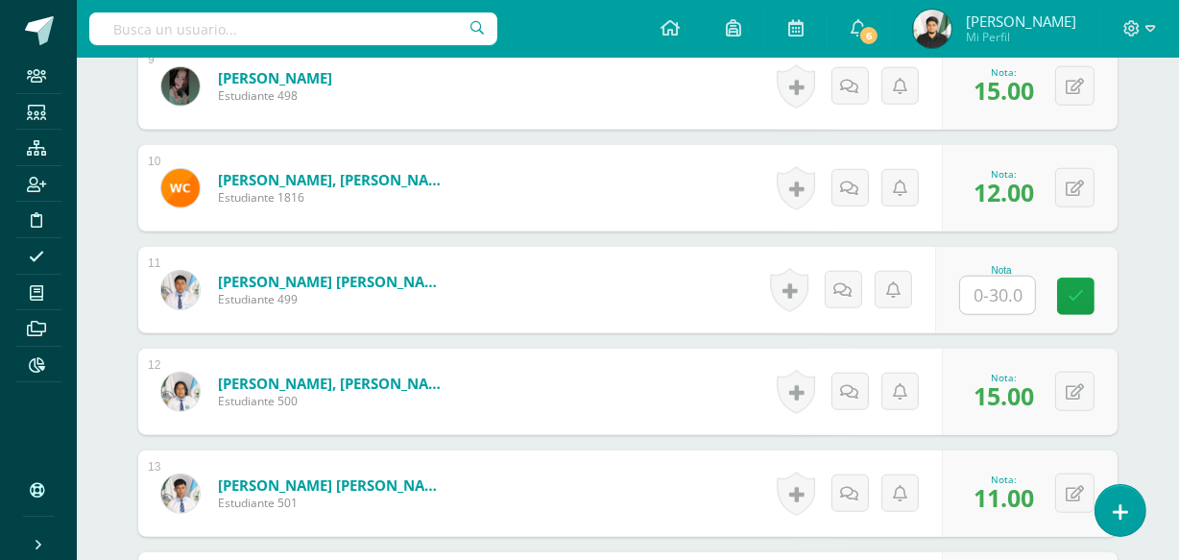
click at [999, 292] on input "text" at bounding box center [997, 295] width 75 height 37
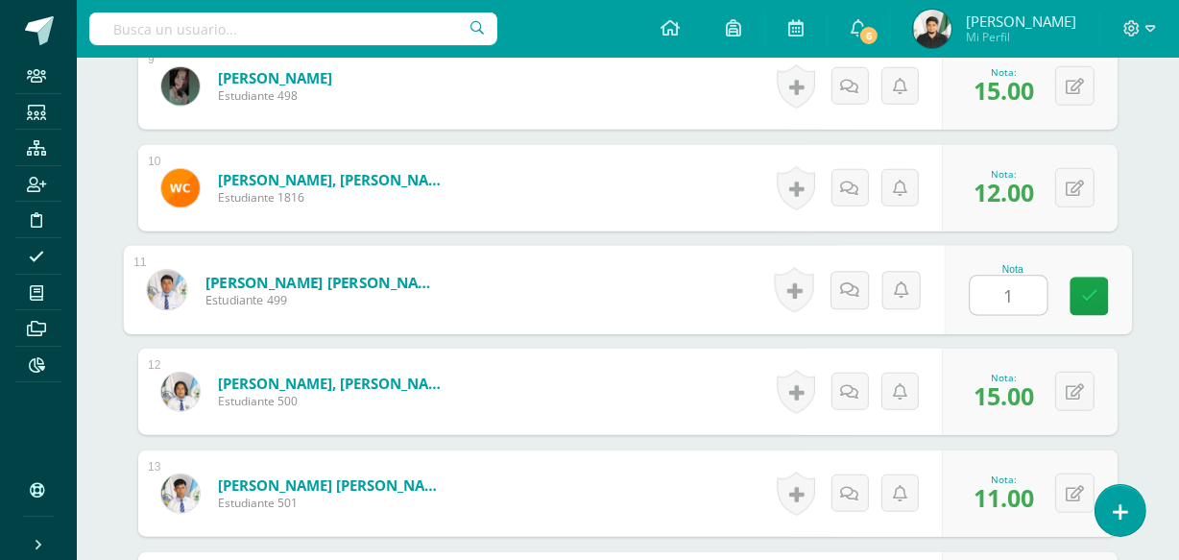
type input "15"
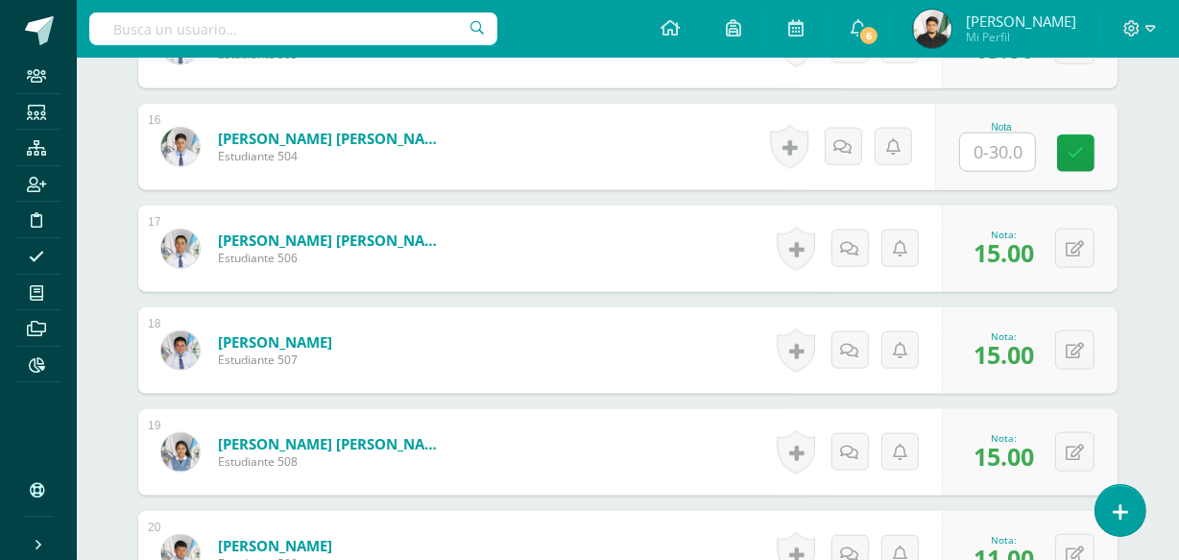
scroll to position [2067, 0]
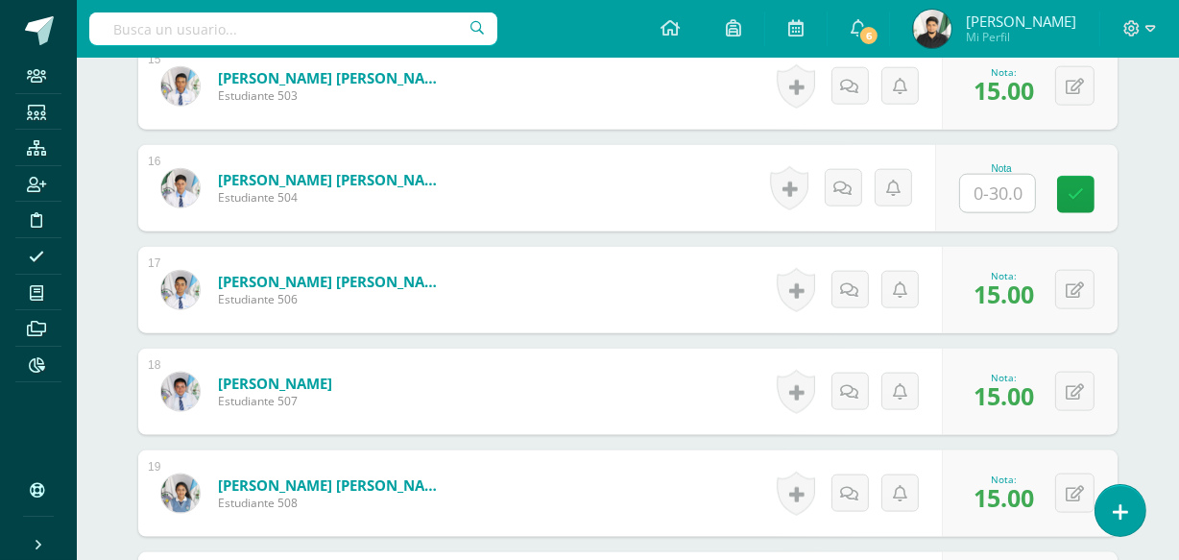
click at [989, 197] on input "text" at bounding box center [997, 193] width 75 height 37
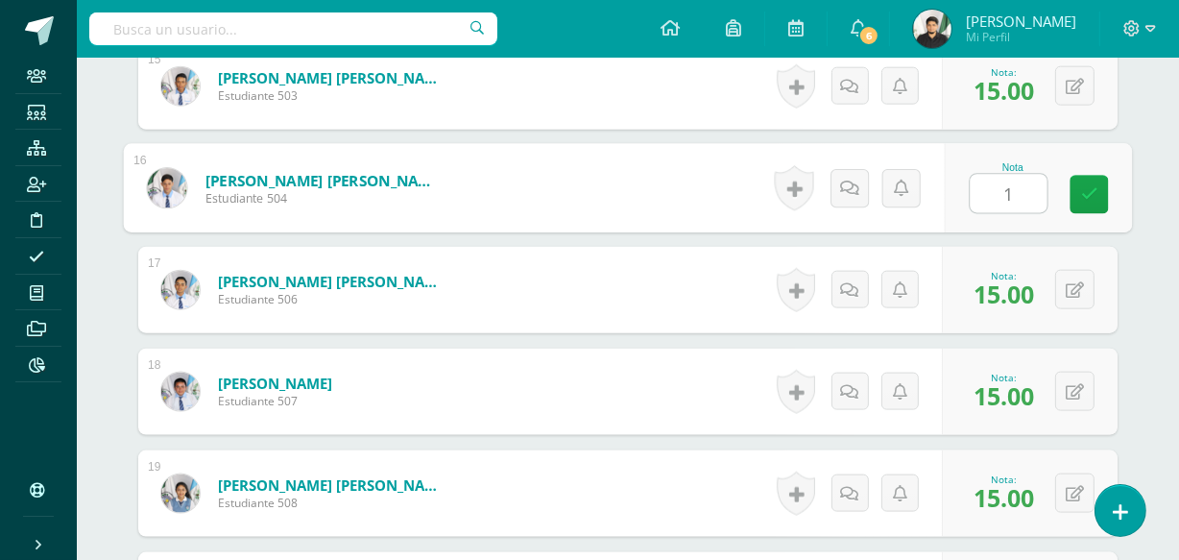
type input "12"
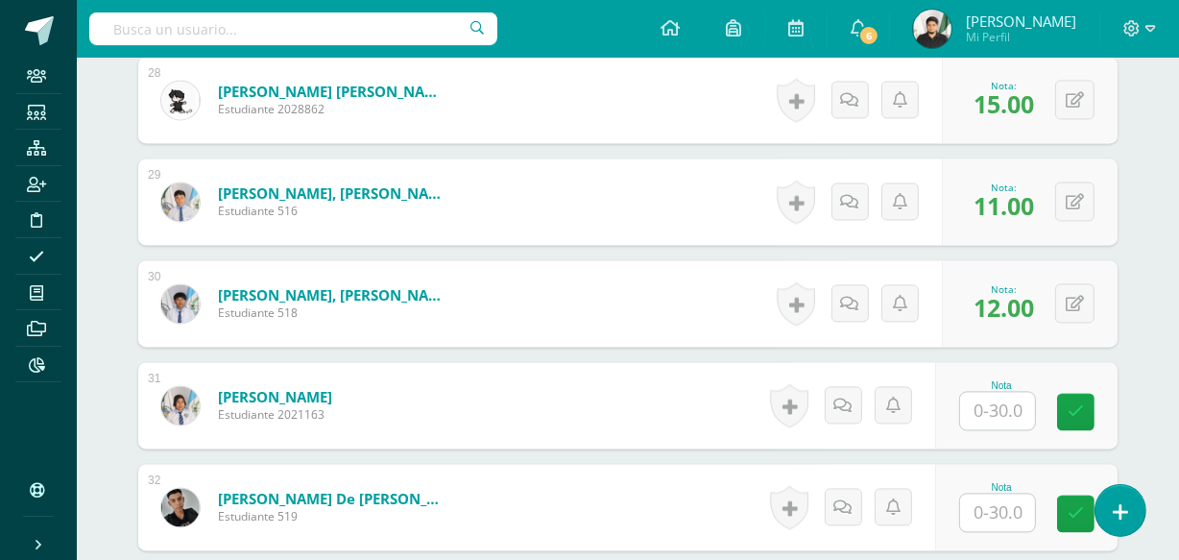
scroll to position [439, 0]
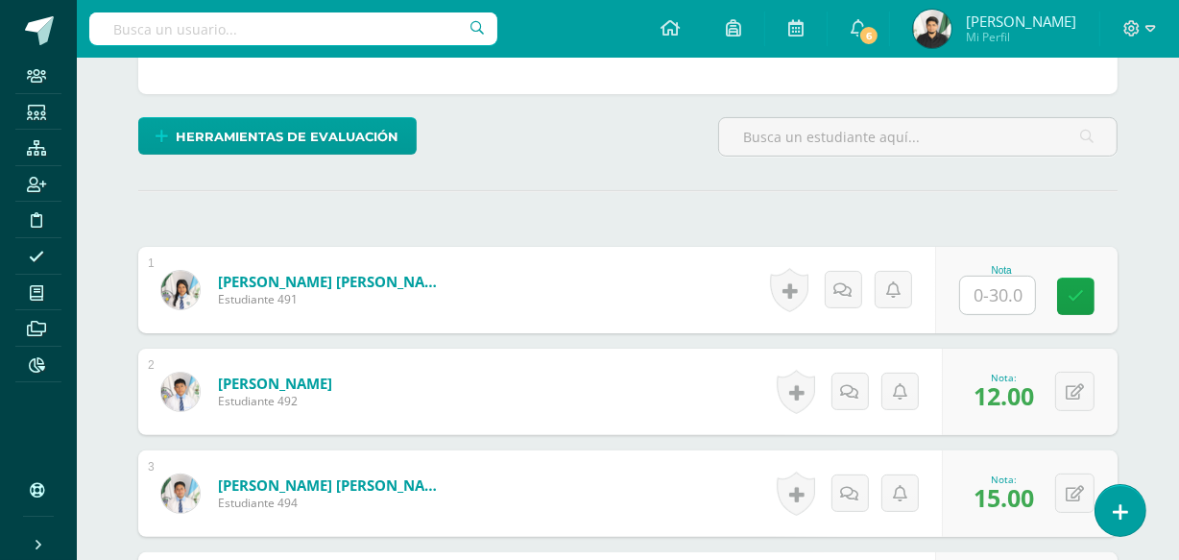
click at [1000, 288] on input "text" at bounding box center [997, 295] width 75 height 37
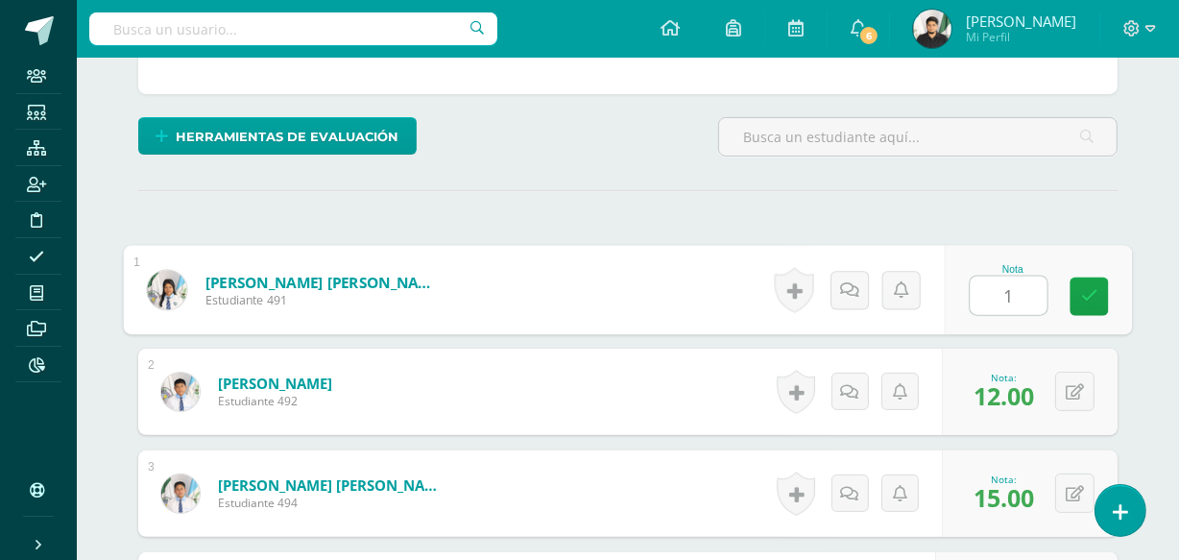
type input "15"
